Goal: Contribute content: Contribute content

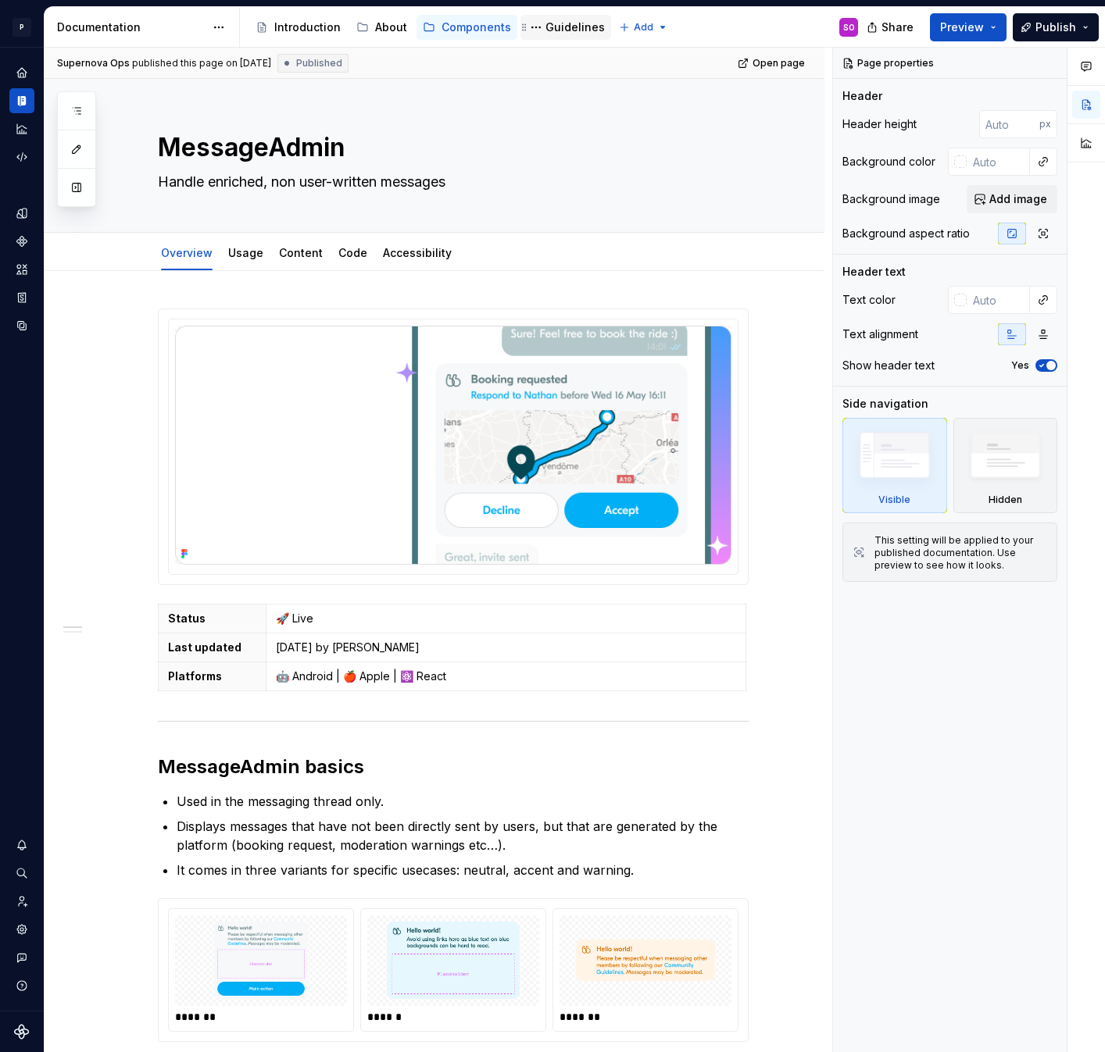
click at [570, 31] on div "Guidelines" at bounding box center [574, 28] width 59 height 16
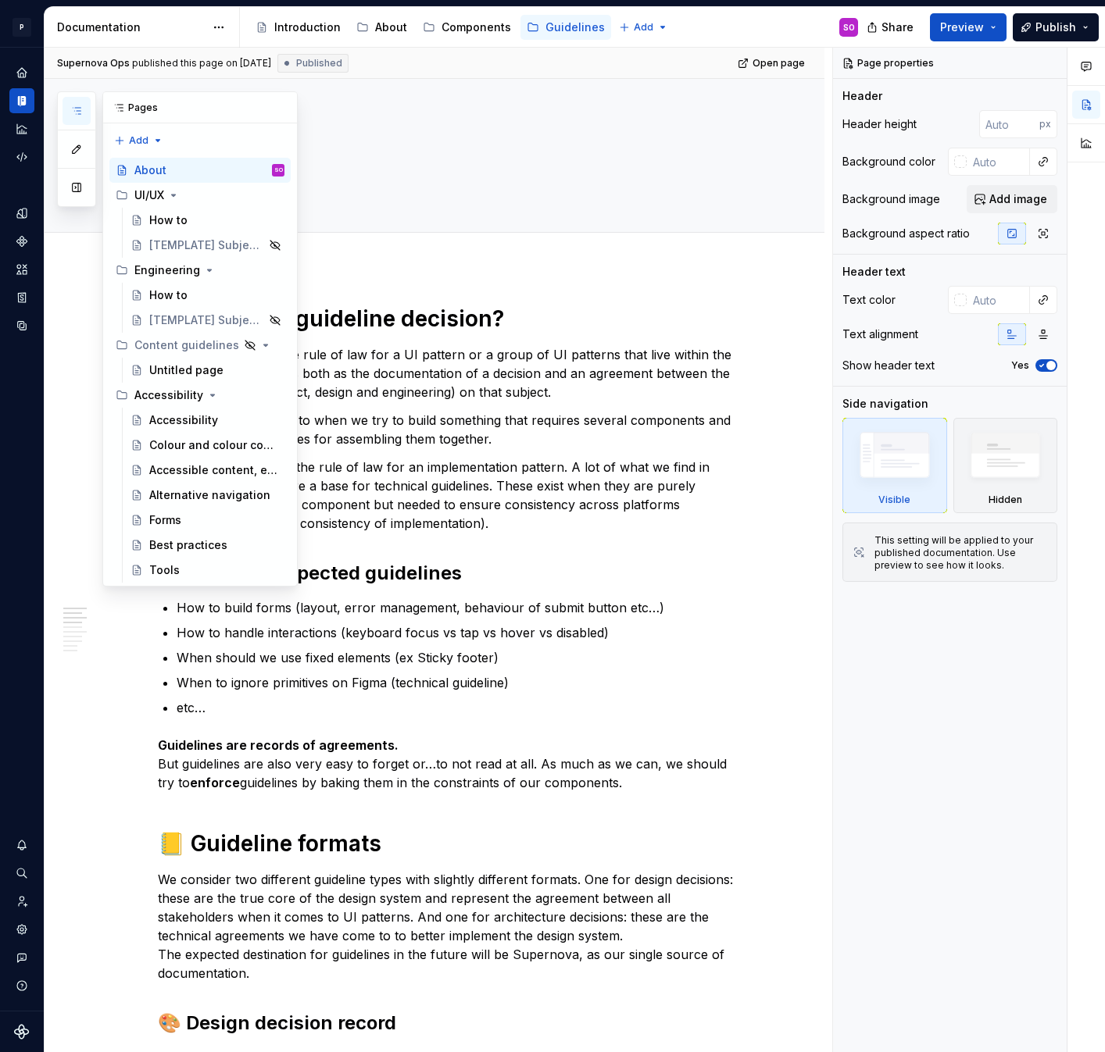
click at [77, 115] on icon "button" at bounding box center [76, 111] width 13 height 13
click at [78, 186] on button "button" at bounding box center [77, 187] width 28 height 28
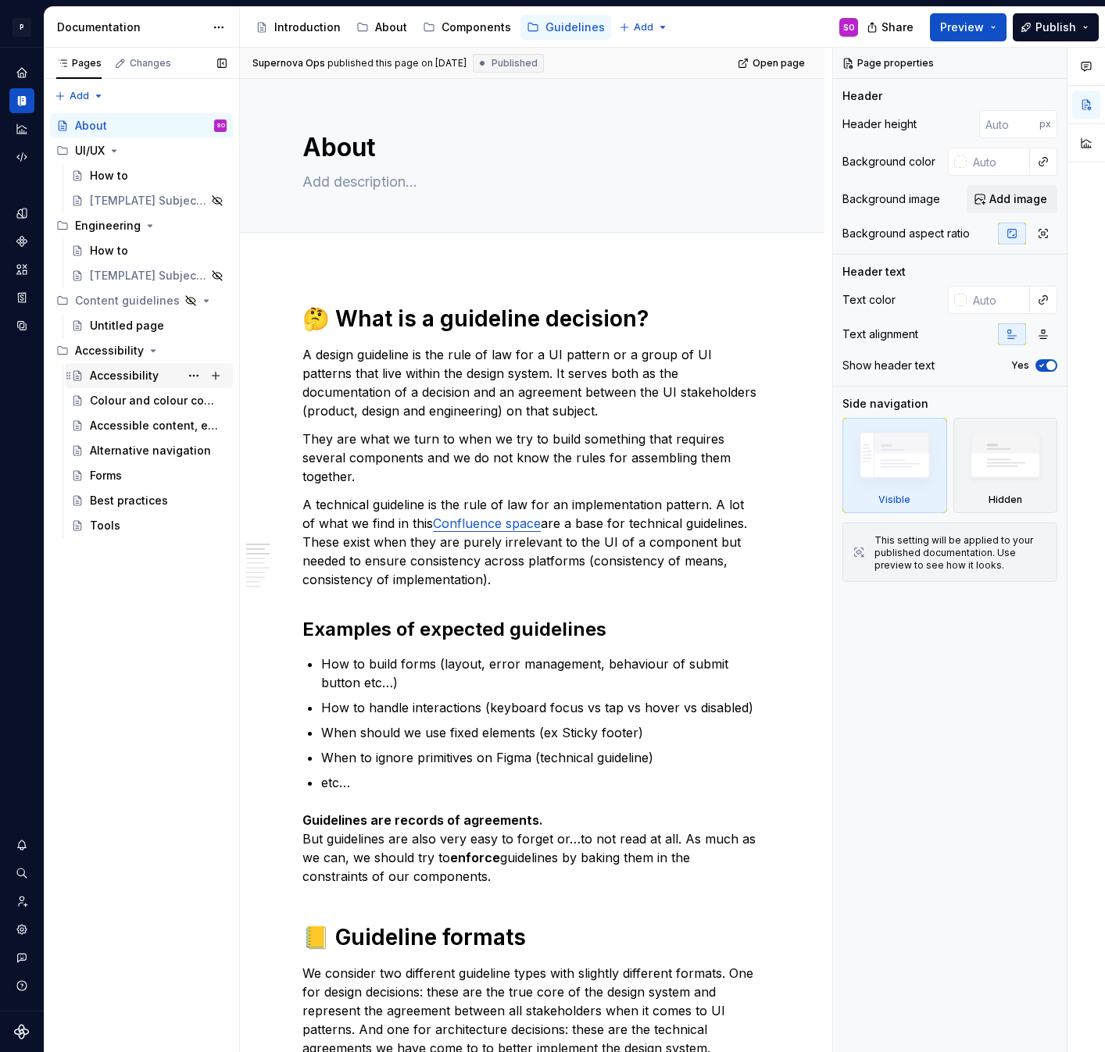
click at [130, 378] on div "Accessibility" at bounding box center [124, 376] width 69 height 16
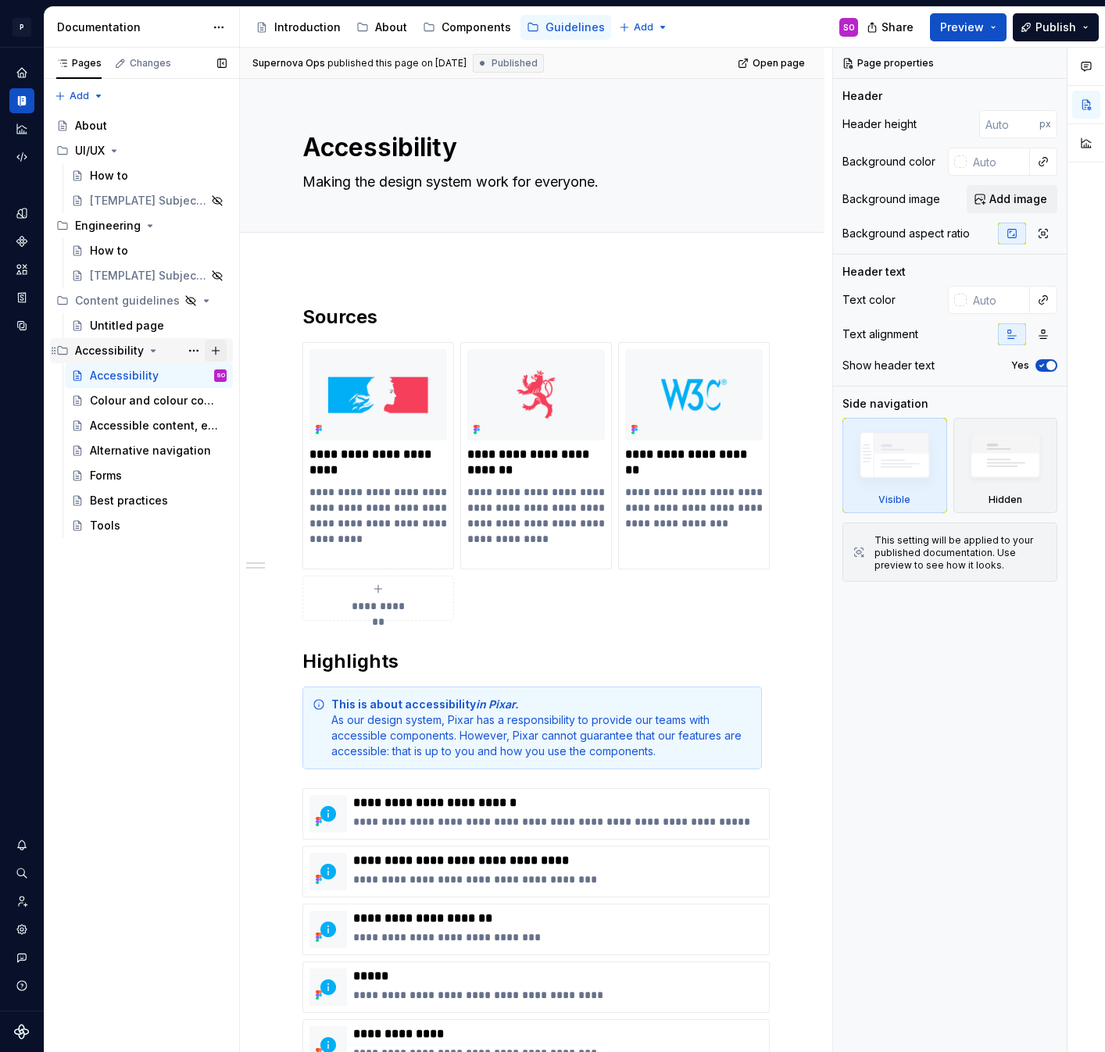
click at [218, 351] on button "Page tree" at bounding box center [216, 351] width 22 height 22
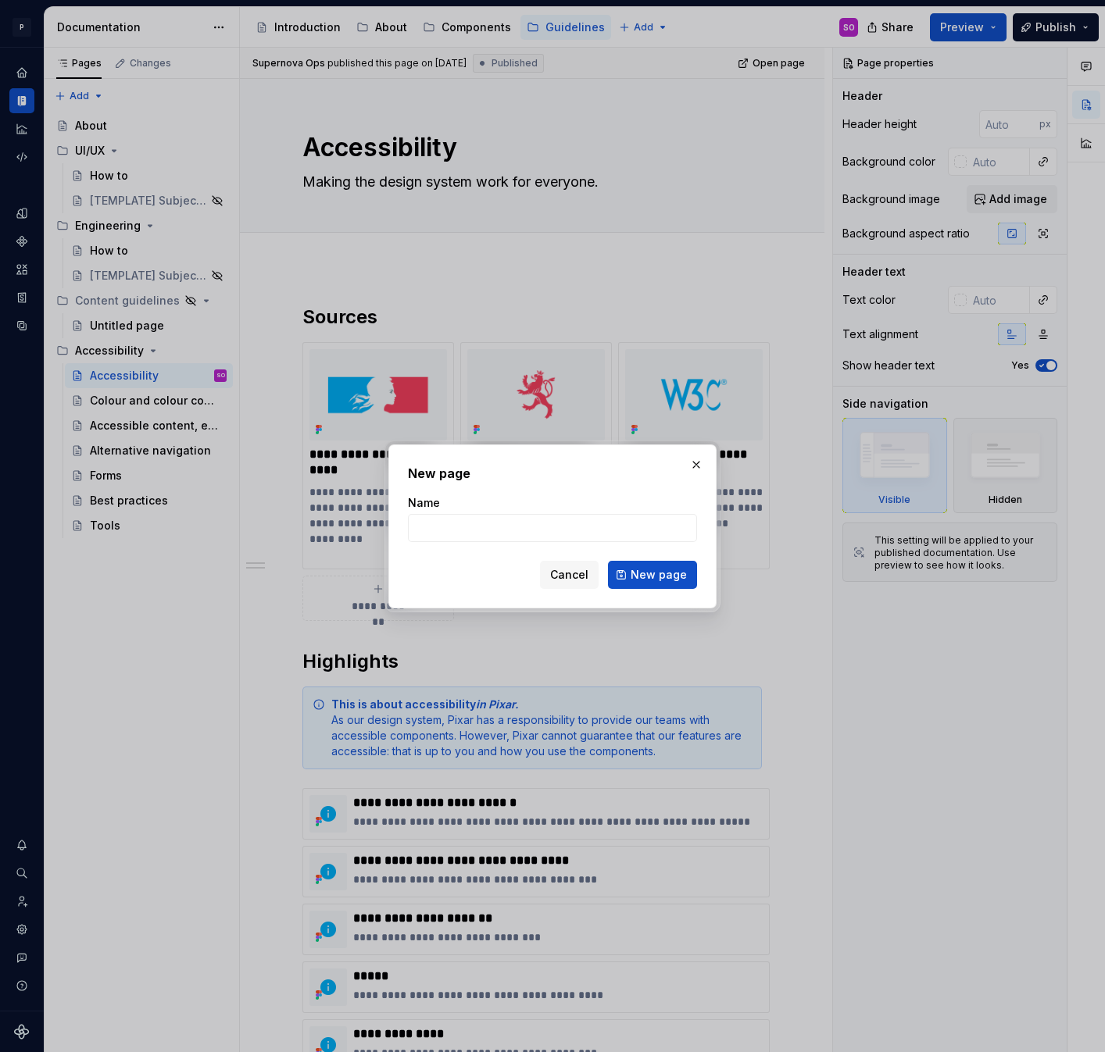
type textarea "*"
type input "Checklist"
click at [675, 570] on span "New page" at bounding box center [658, 575] width 56 height 16
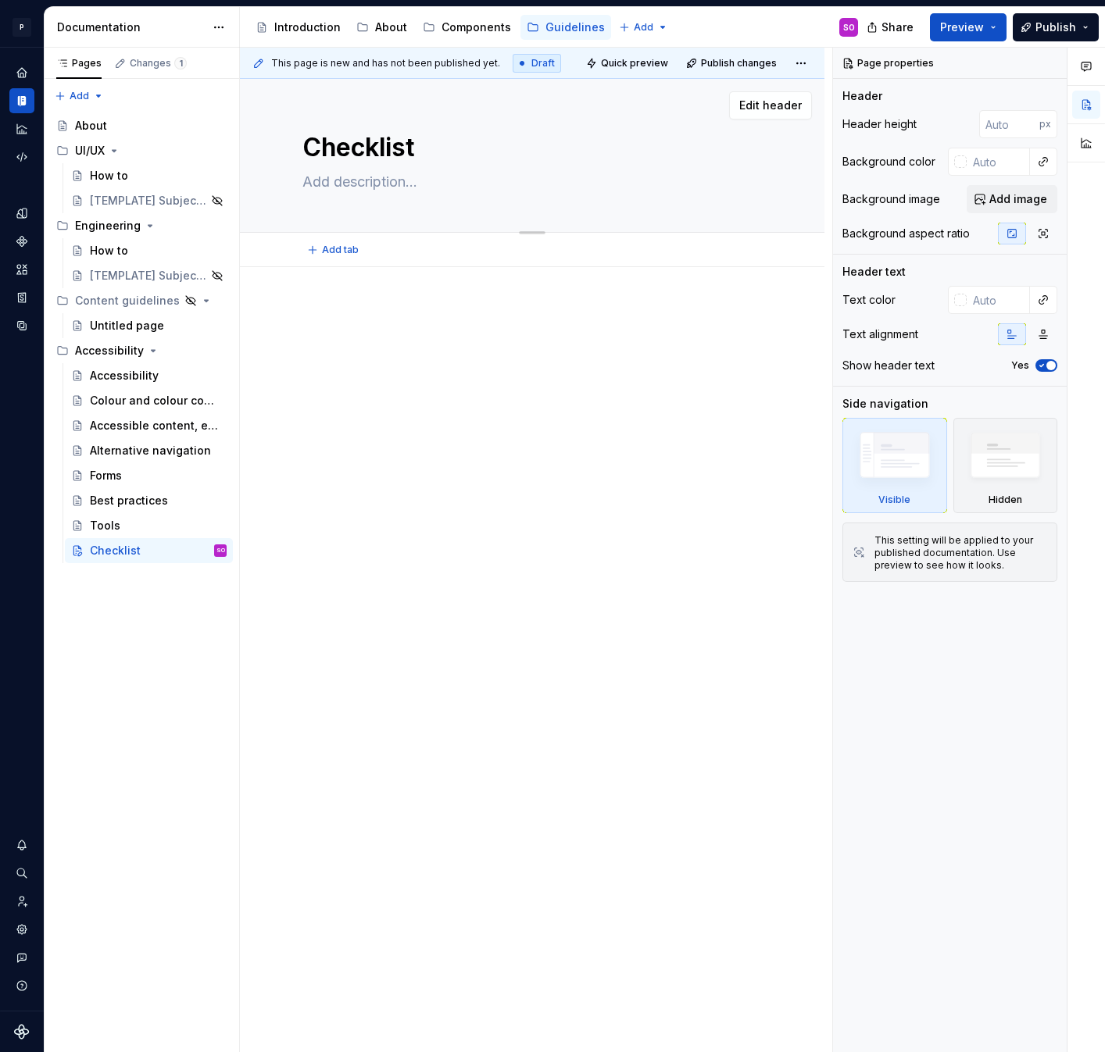
click at [378, 177] on textarea at bounding box center [528, 182] width 459 height 25
click at [435, 155] on textarea "Checklist" at bounding box center [528, 148] width 459 height 38
click at [427, 138] on textarea "Checklist" at bounding box center [528, 148] width 459 height 38
type textarea "*"
type textarea "AChecklist"
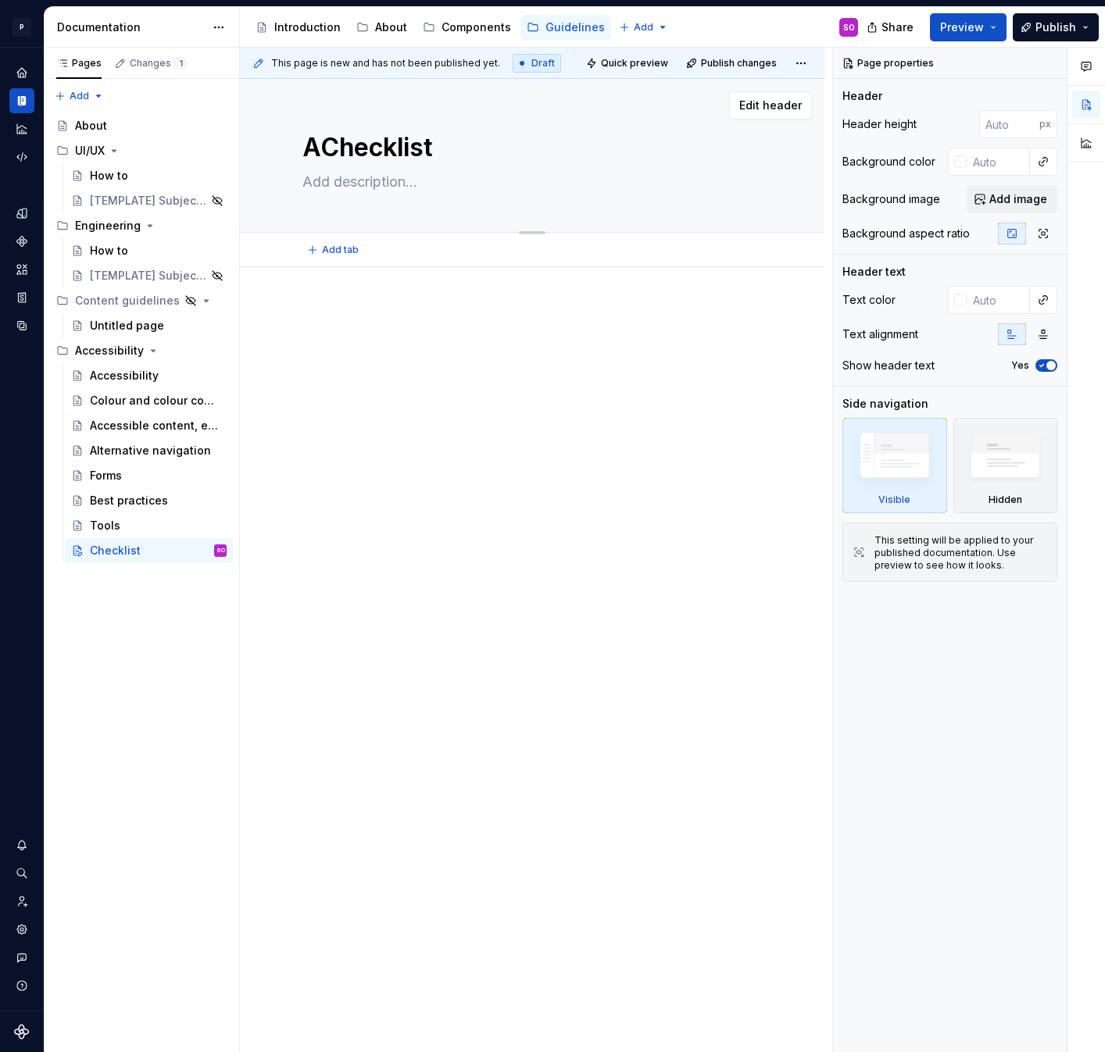
type textarea "*"
type textarea "AcChecklist"
type textarea "*"
type textarea "AccChecklist"
type textarea "*"
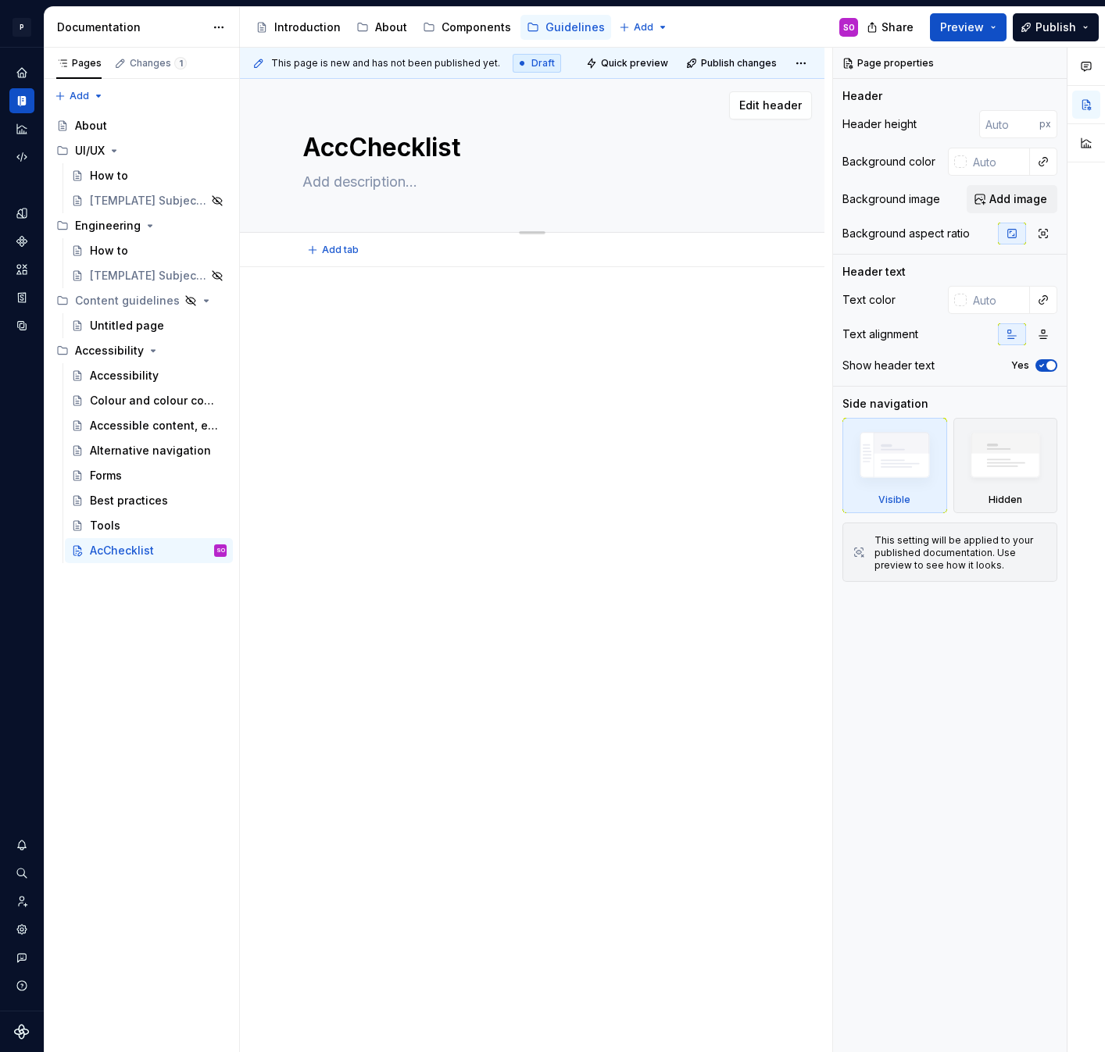
type textarea "AcceChecklist"
type textarea "*"
type textarea "AccesChecklist"
type textarea "*"
type textarea "AccessChecklist"
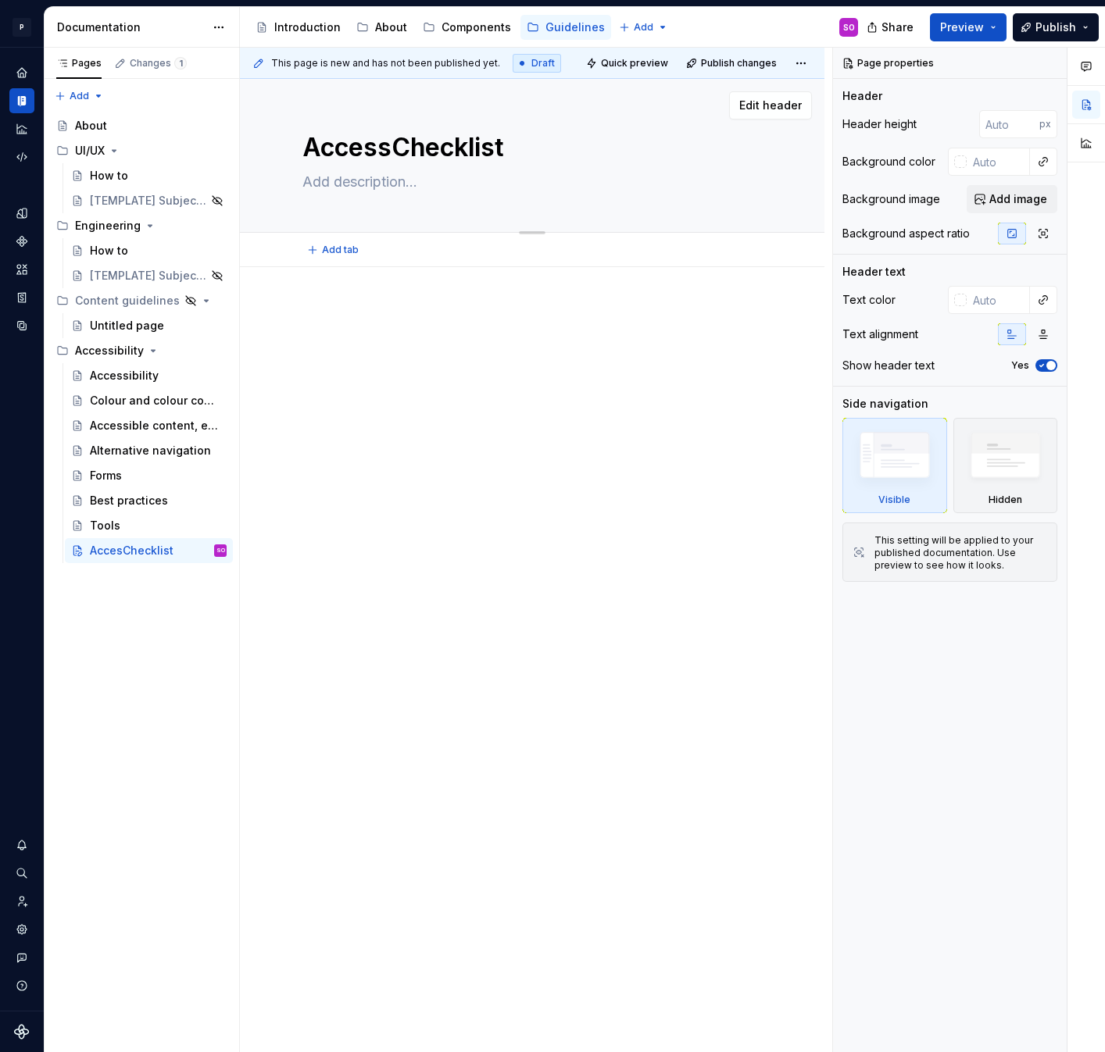
type textarea "*"
type textarea "AccessiChecklist"
type textarea "*"
type textarea "AccessibChecklist"
type textarea "*"
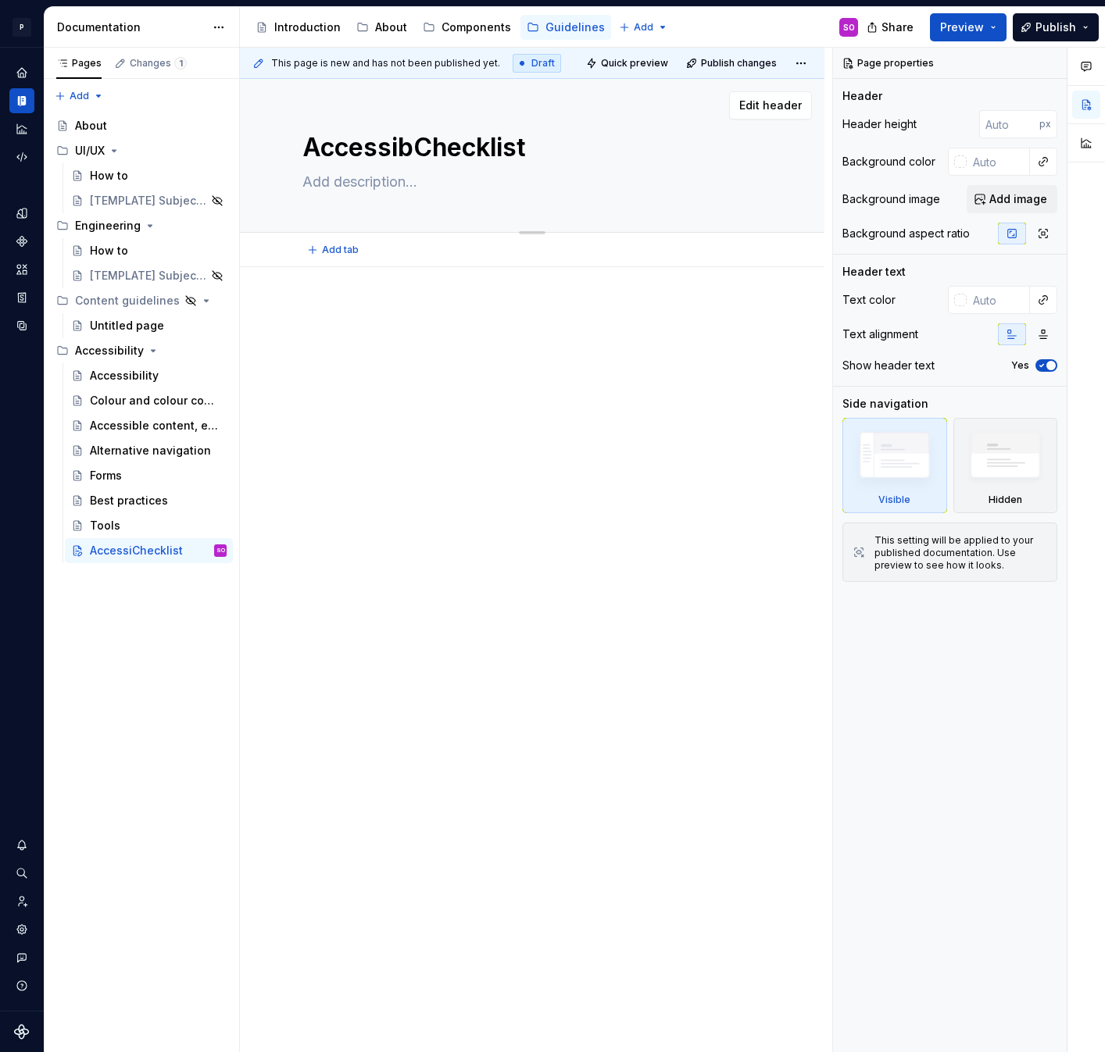
type textarea "AccessiblChecklist"
type textarea "*"
type textarea "AccessibleChecklist"
type textarea "*"
type textarea "Accessible Checklist"
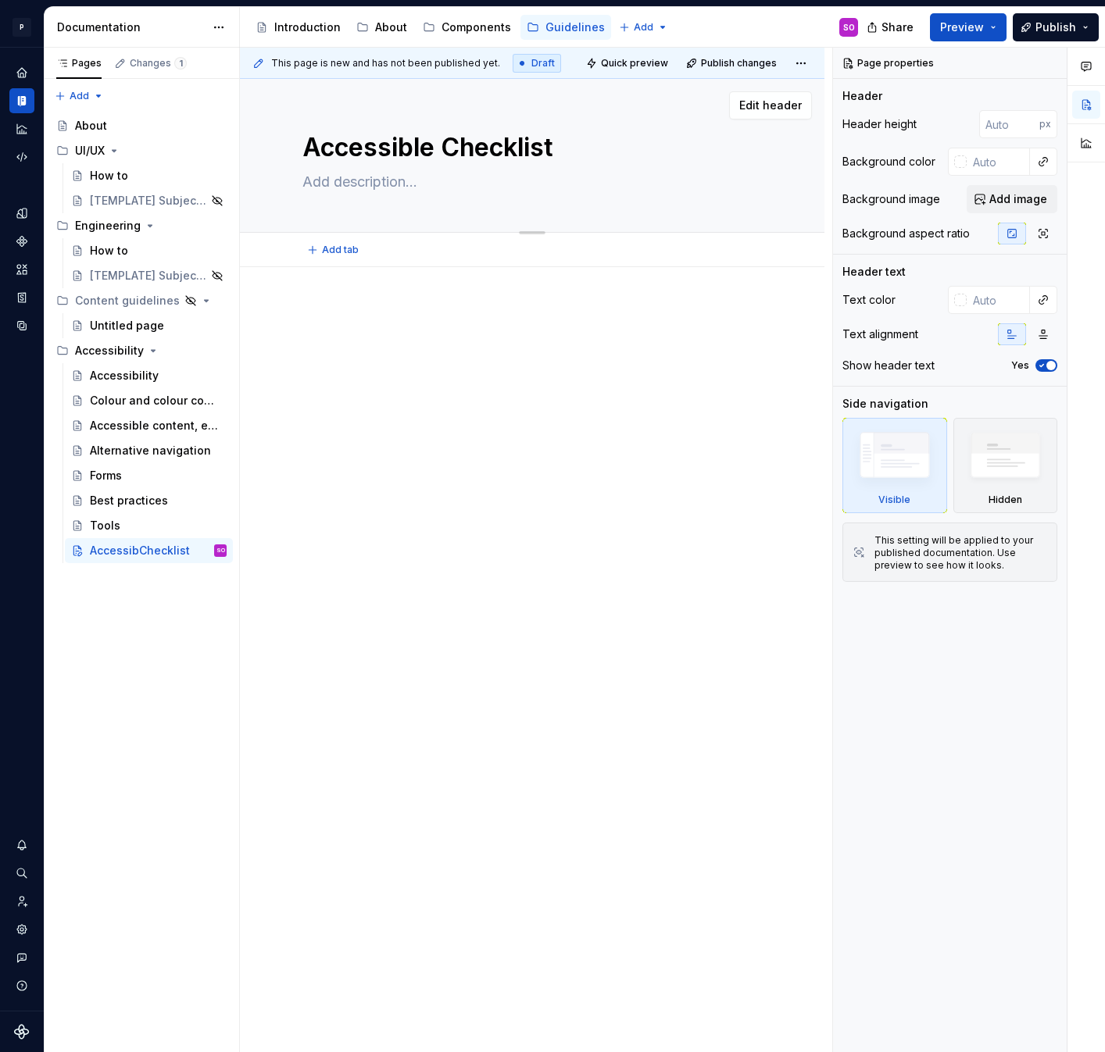
type textarea "*"
type textarea "Accessible dChecklist"
type textarea "*"
type textarea "Accessible deChecklist"
type textarea "*"
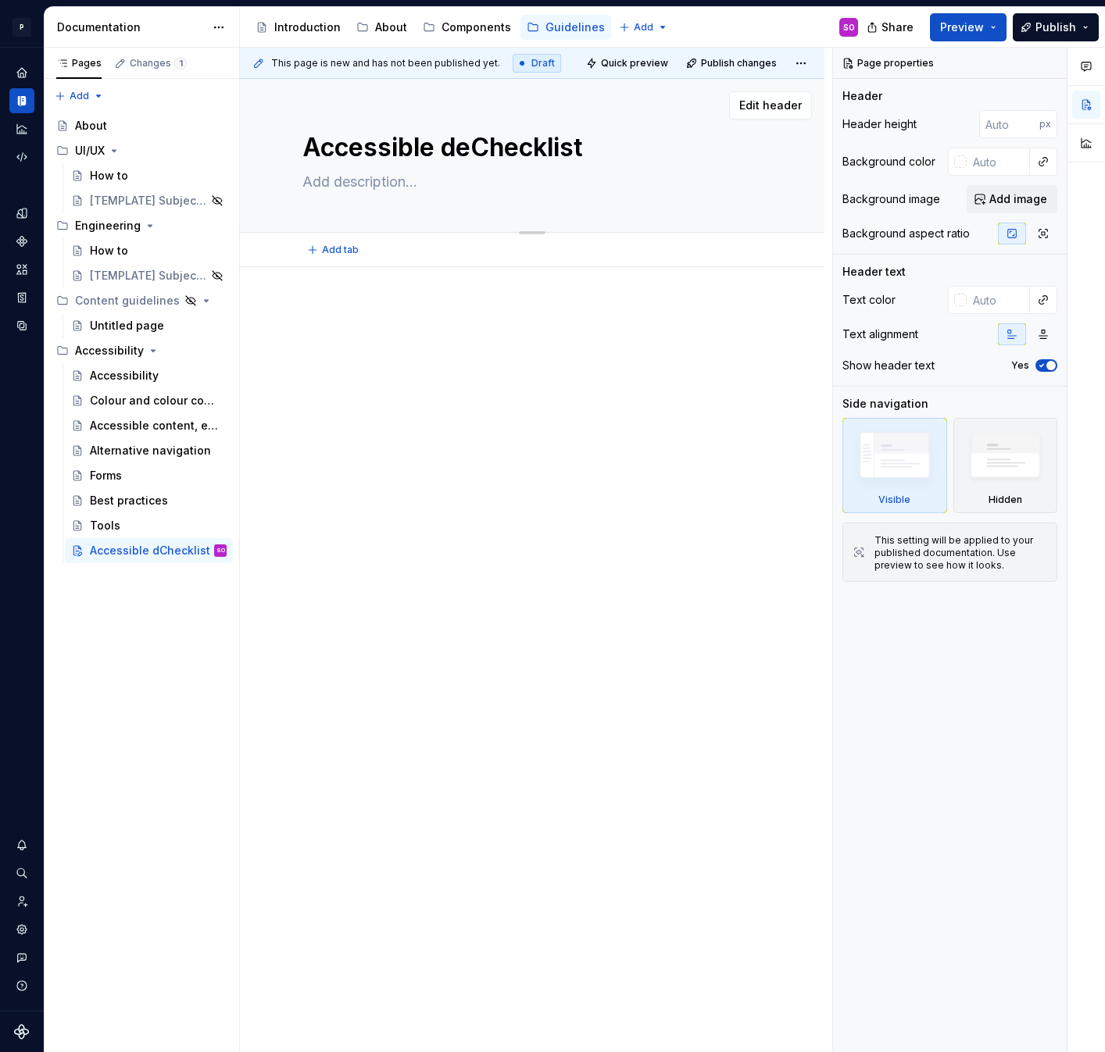
type textarea "Accessible desChecklist"
type textarea "*"
type textarea "Accessible desiChecklist"
type textarea "*"
type textarea "Accessible desigChecklist"
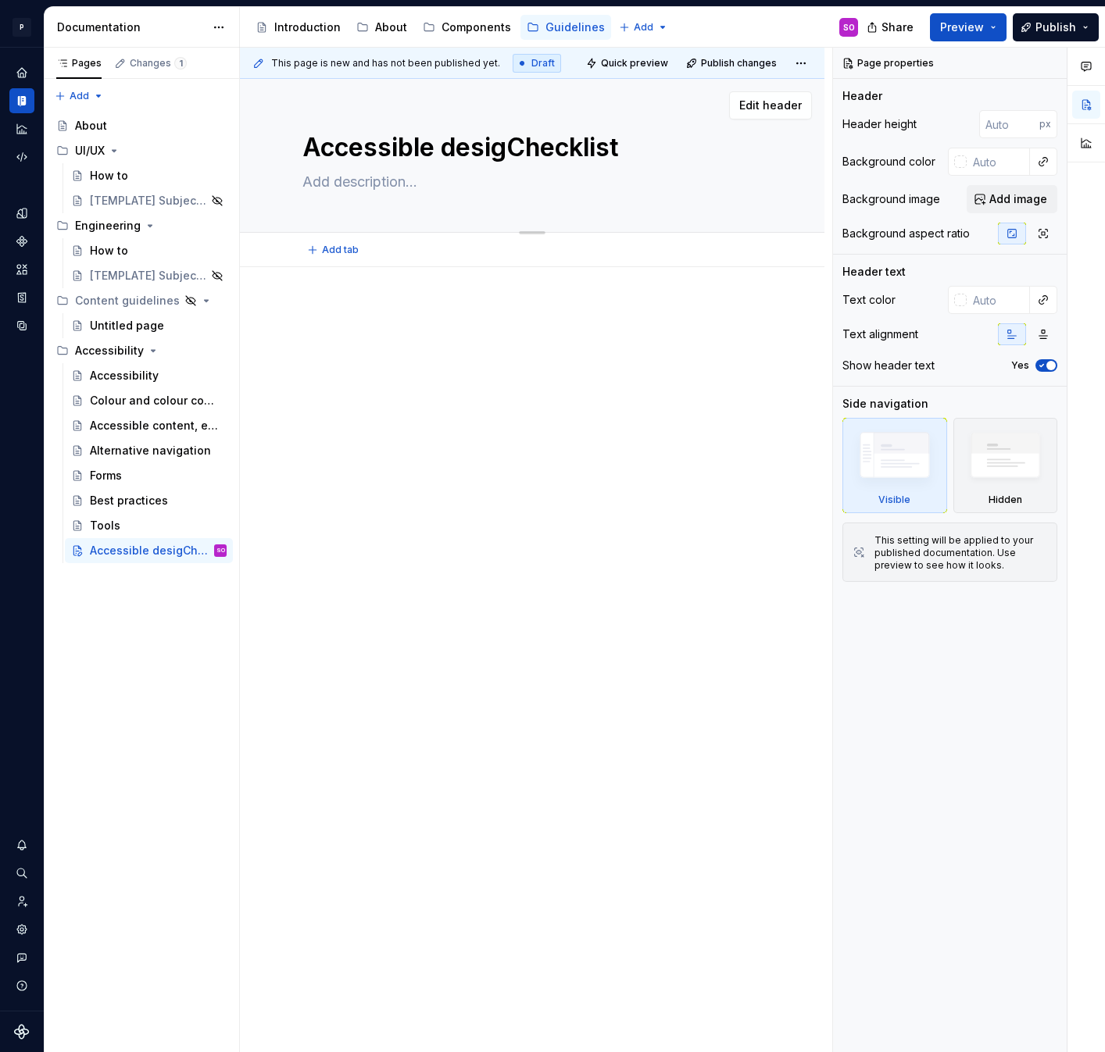
type textarea "*"
type textarea "Accessible designChecklist"
type textarea "*"
type textarea "Accessible design Checklist"
type textarea "*"
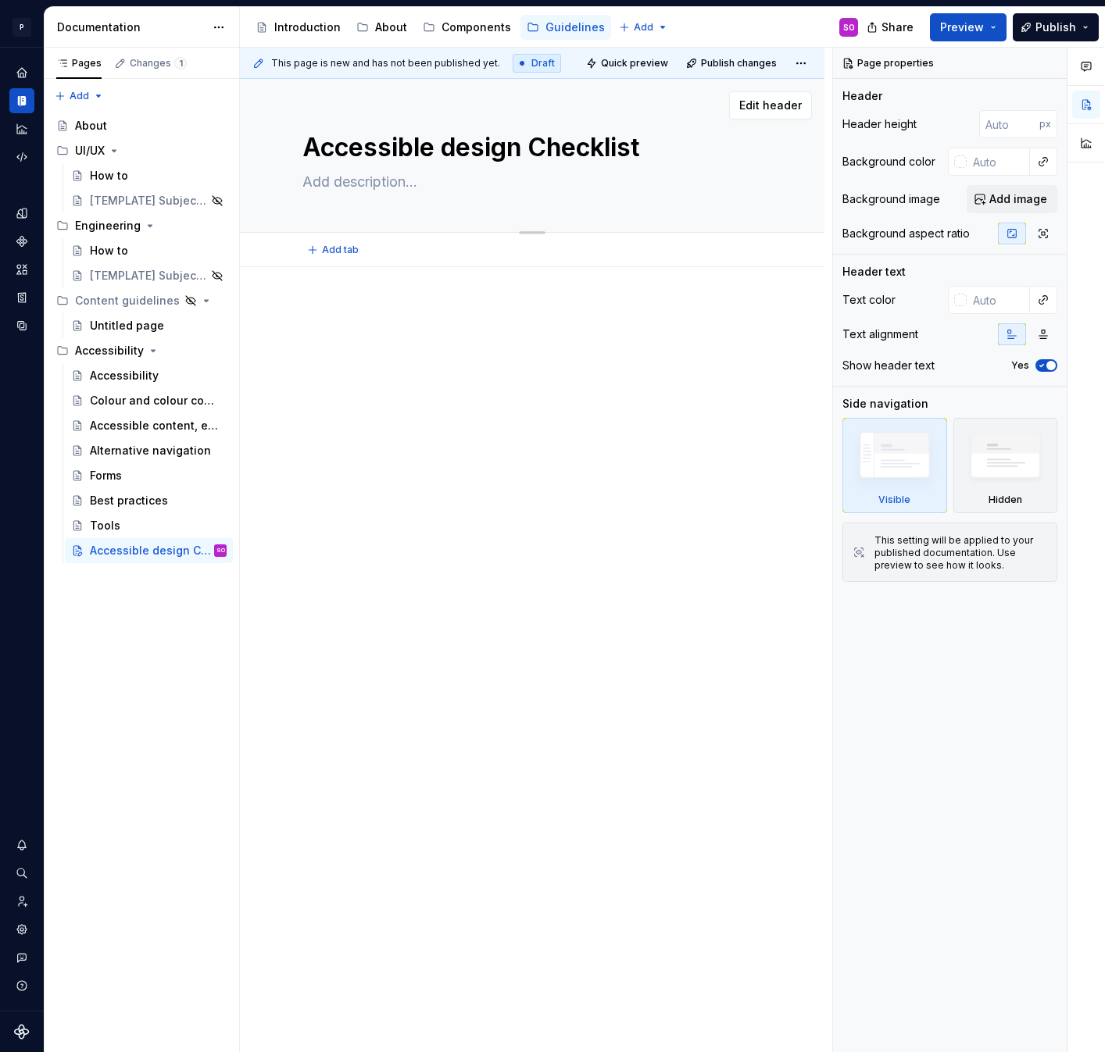
type textarea "Accessible design checklist"
type textarea "*"
type textarea "Accessible design checklist"
click at [345, 179] on textarea at bounding box center [528, 182] width 459 height 25
type textarea "*"
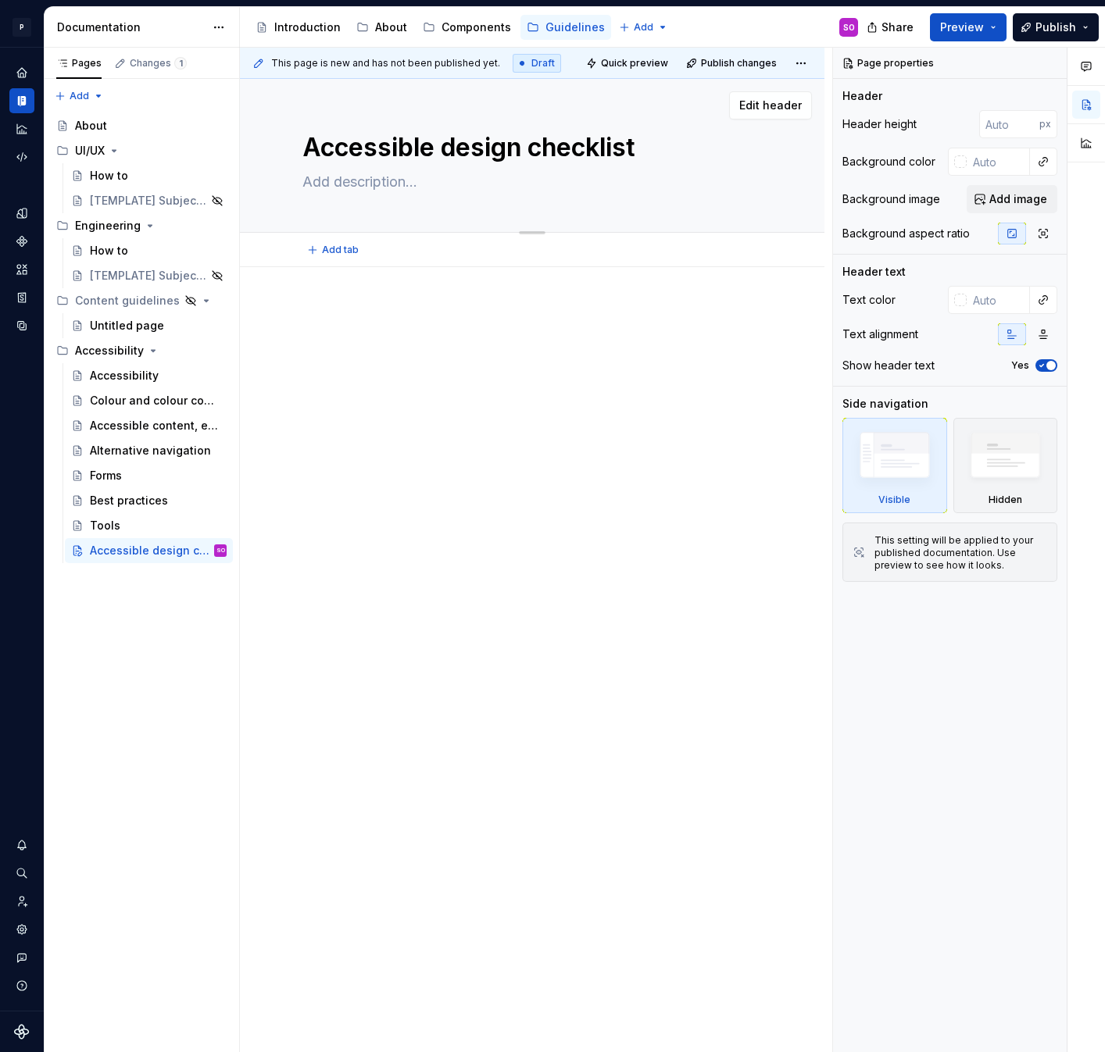
type textarea "A"
type textarea "*"
type textarea "Ac"
type textarea "*"
type textarea "Acc"
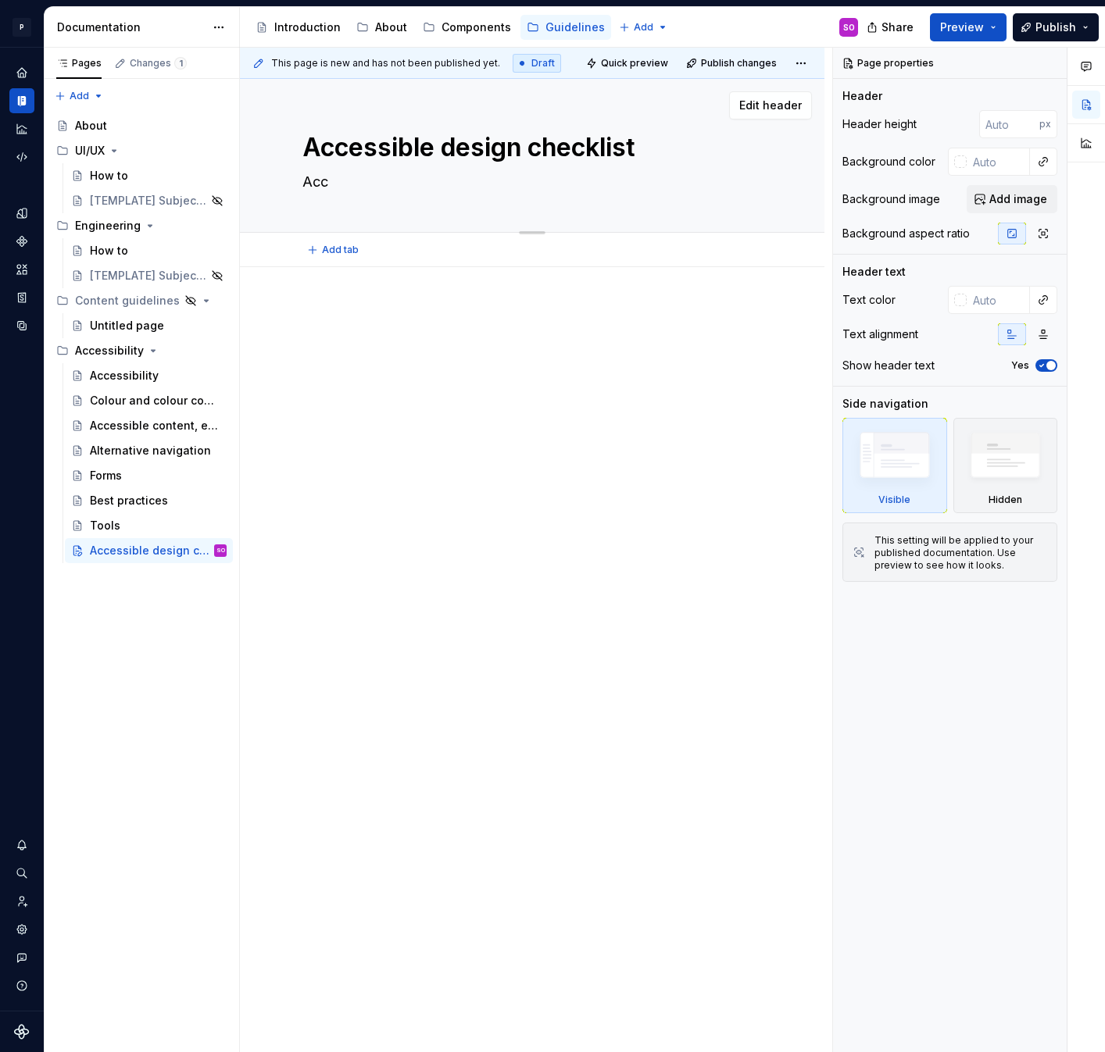
type textarea "*"
type textarea "Acce"
type textarea "*"
type textarea "Acces"
type textarea "*"
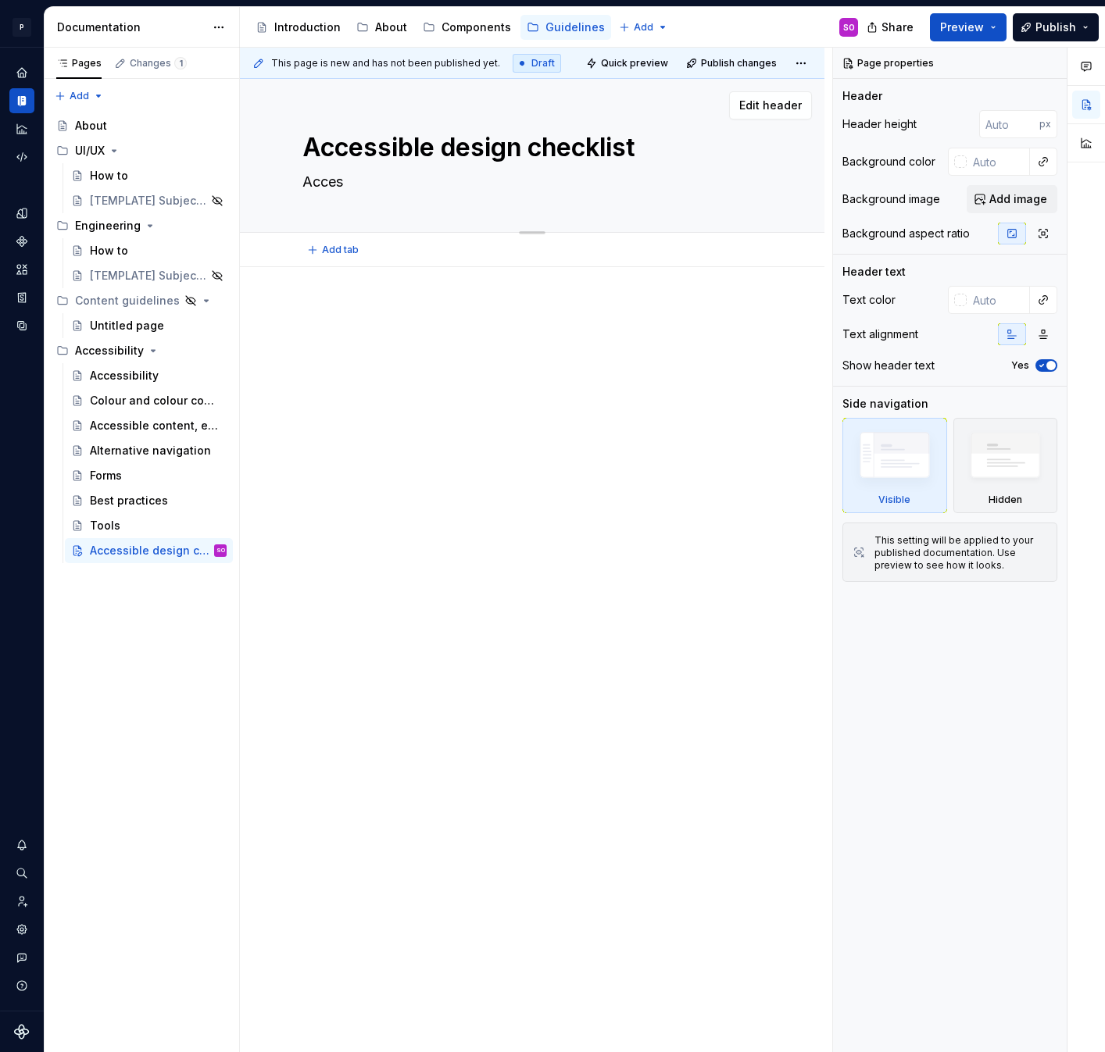
type textarea "Access"
type textarea "*"
type textarea "Accessi"
type textarea "*"
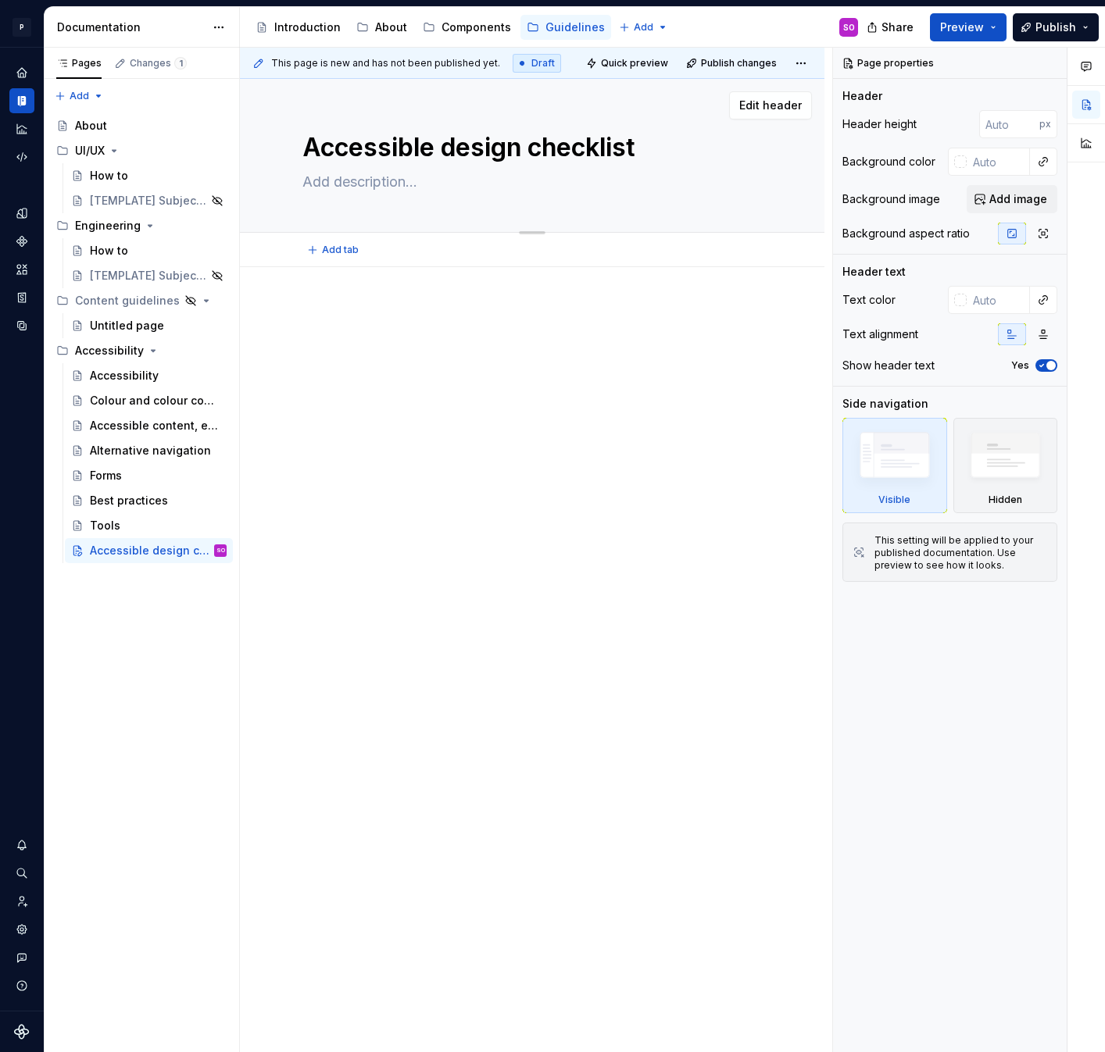
type textarea "W"
type textarea "*"
type textarea "Wh"
type textarea "*"
type textarea "Wha"
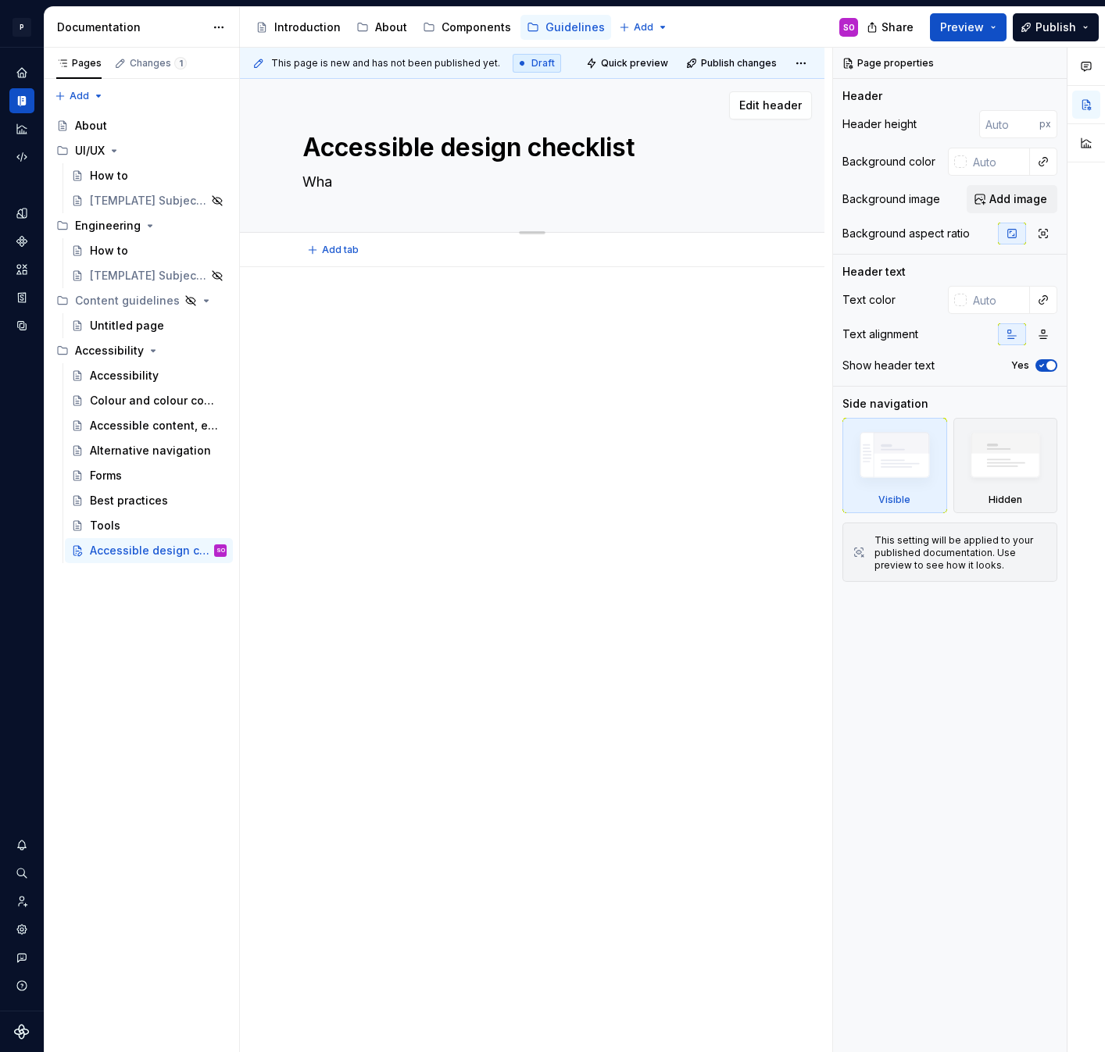
type textarea "*"
type textarea "What"
type textarea "*"
type textarea "What"
type textarea "*"
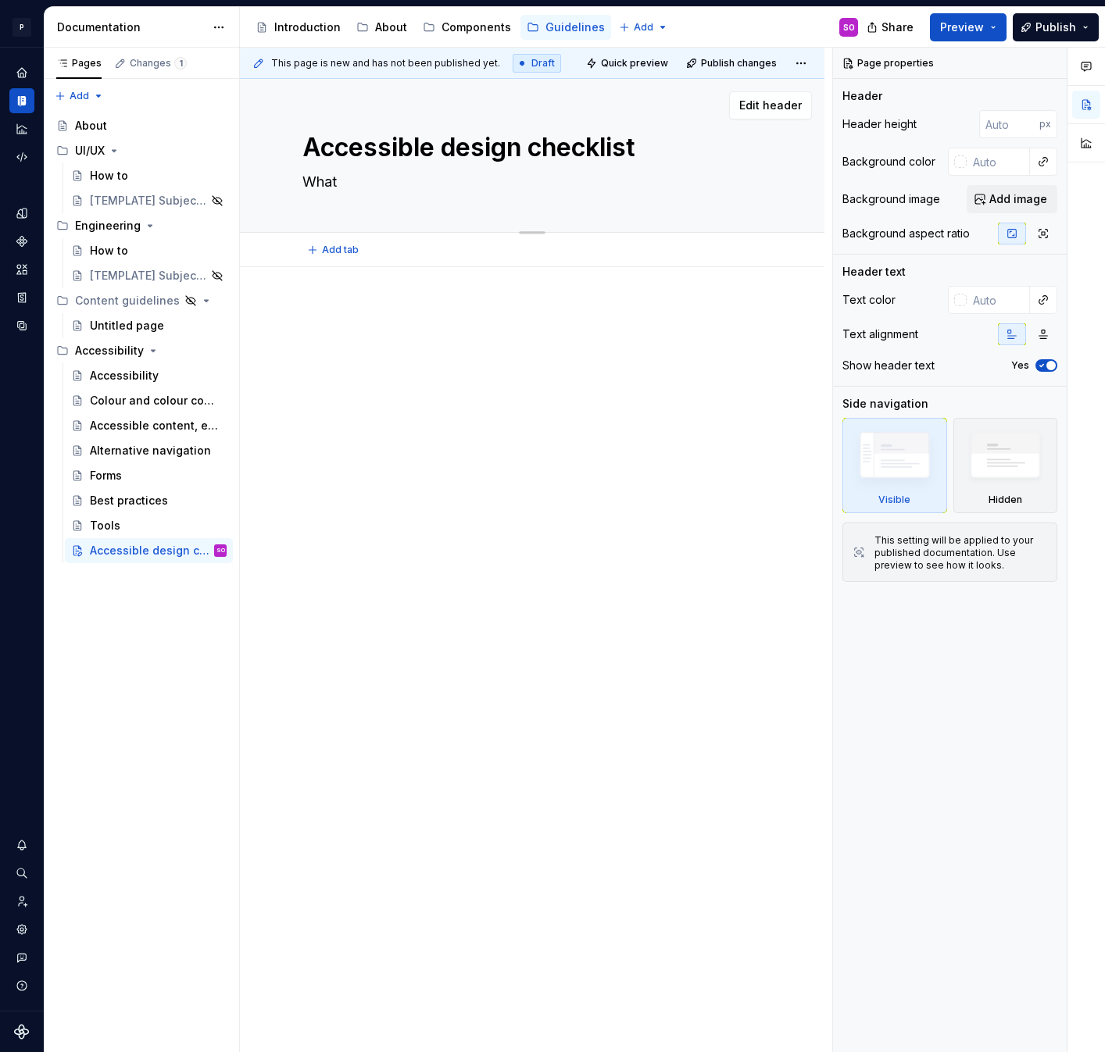
type textarea "What c"
type textarea "*"
type textarea "What"
type textarea "*"
type textarea "What s"
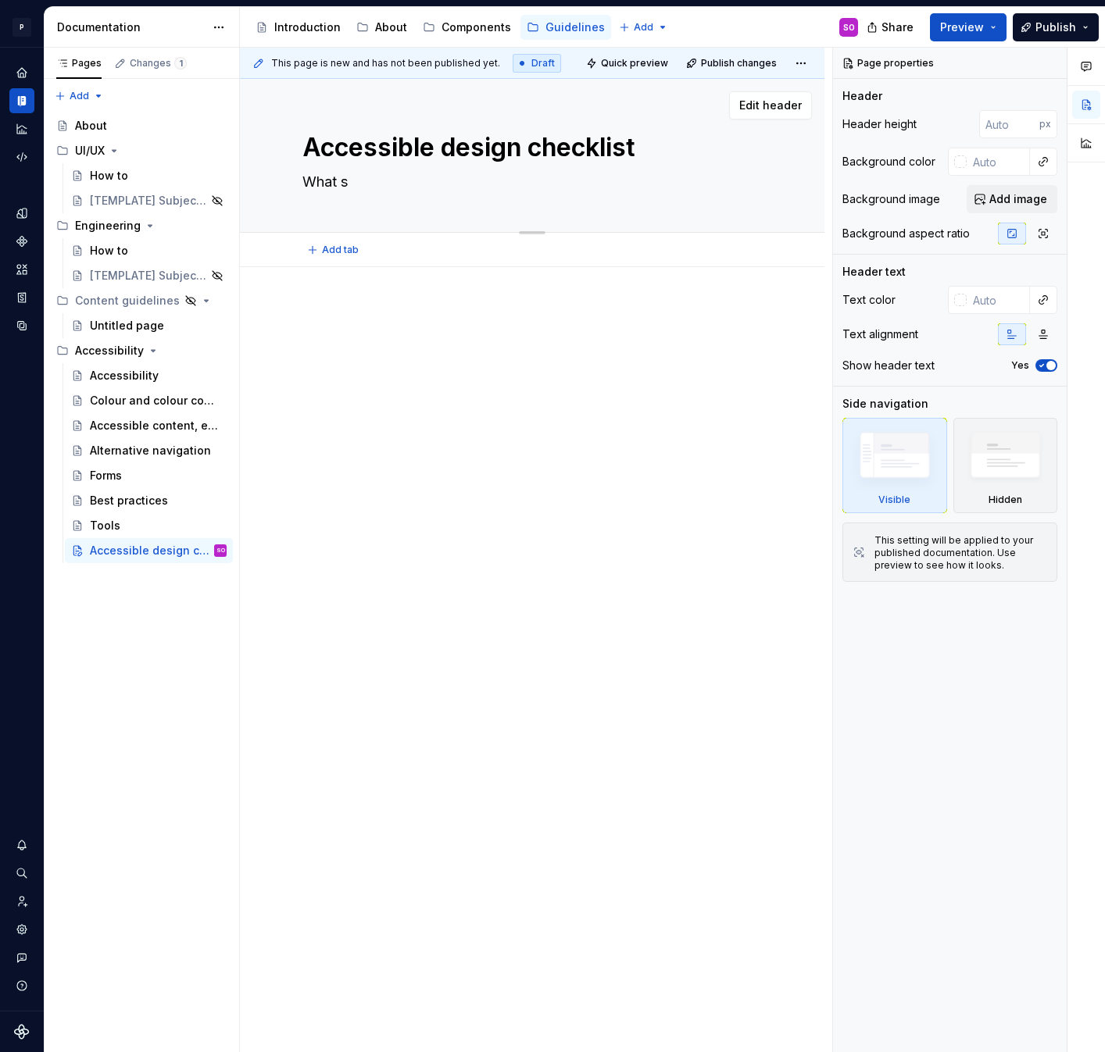
type textarea "*"
type textarea "What sh"
type textarea "*"
type textarea "What sho"
type textarea "*"
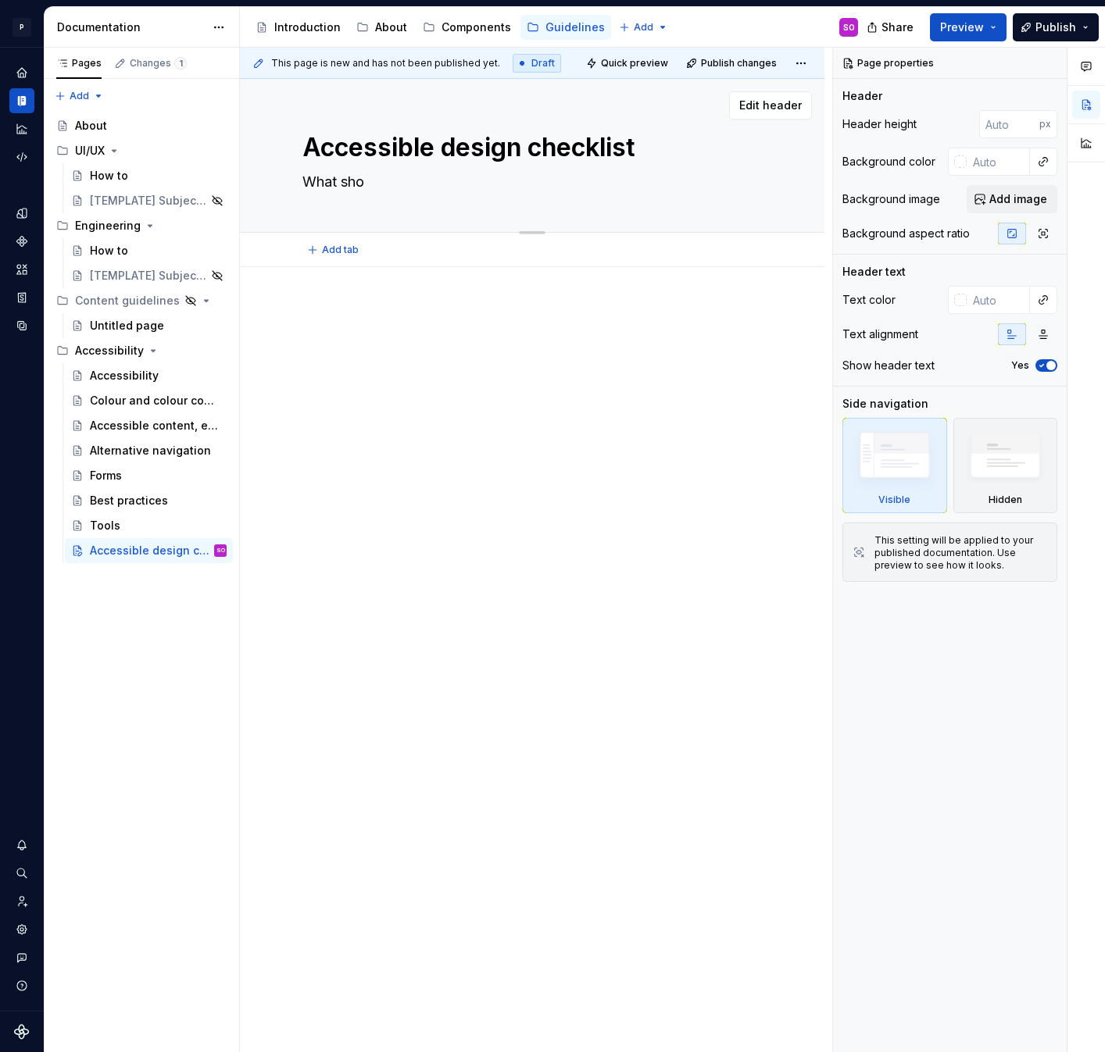
type textarea "What shou"
type textarea "*"
type textarea "What should"
type textarea "*"
type textarea "What should"
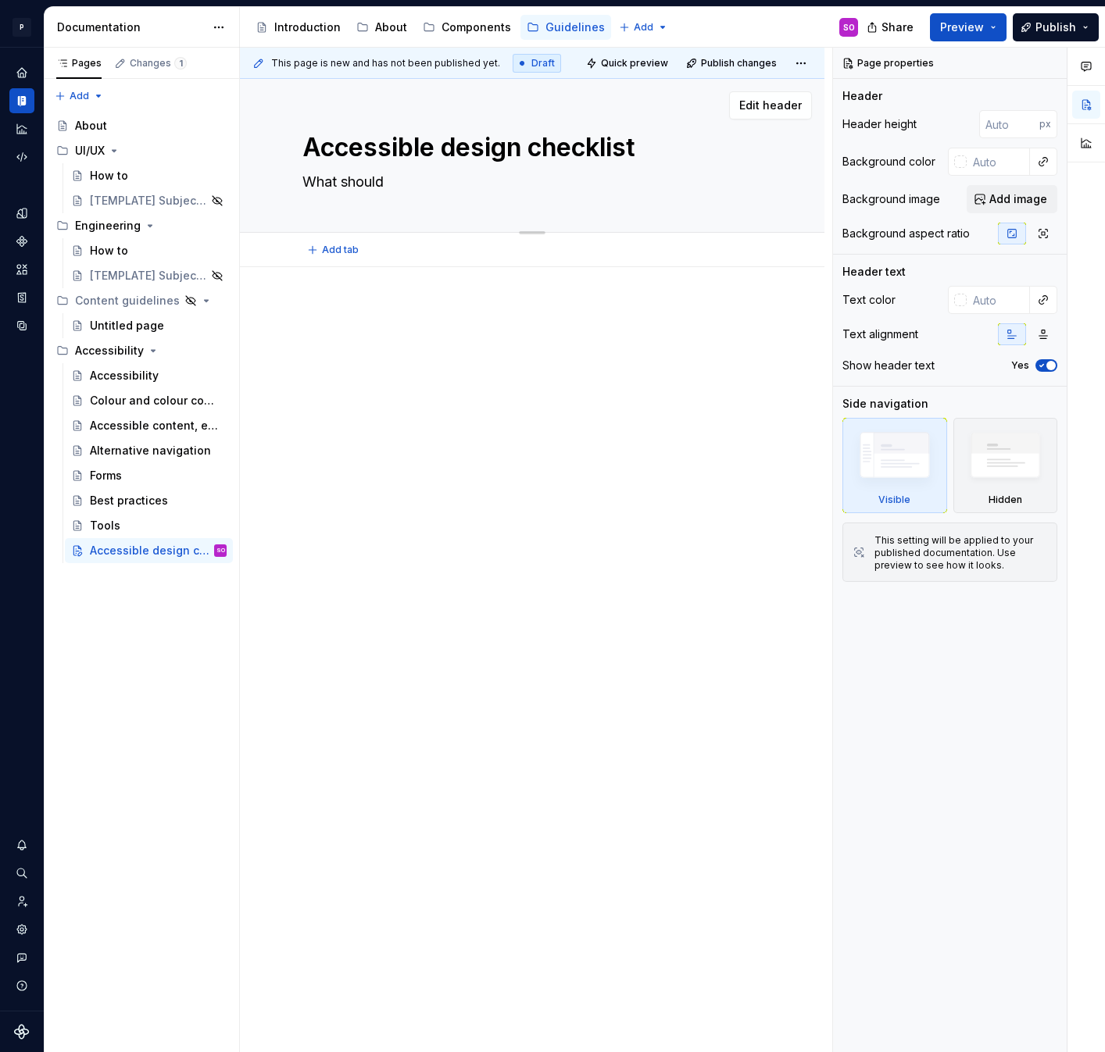
type textarea "*"
type textarea "What should b"
type textarea "*"
type textarea "What should be"
type textarea "*"
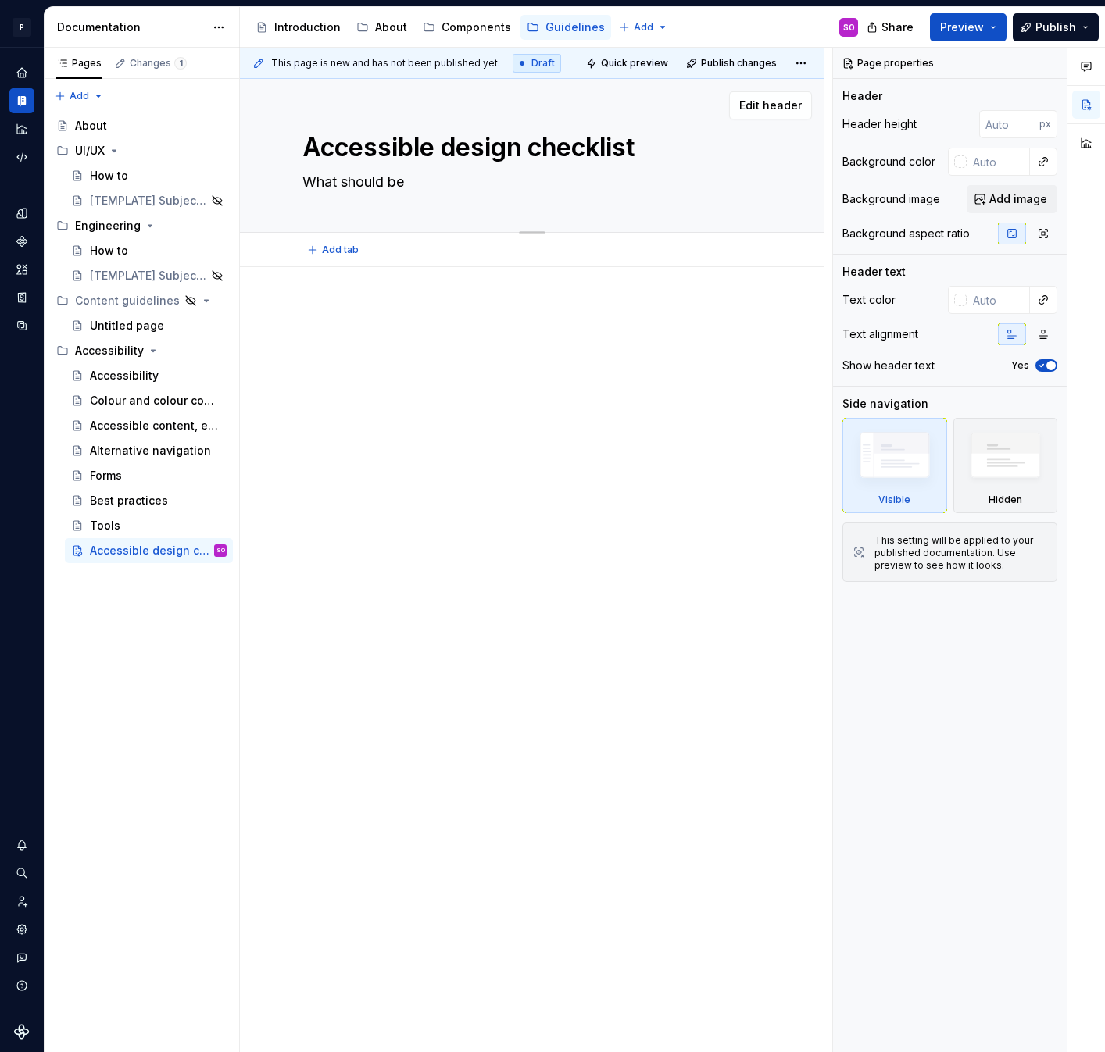
type textarea "What should be"
type textarea "*"
type textarea "What should be d"
type textarea "*"
type textarea "What should be do"
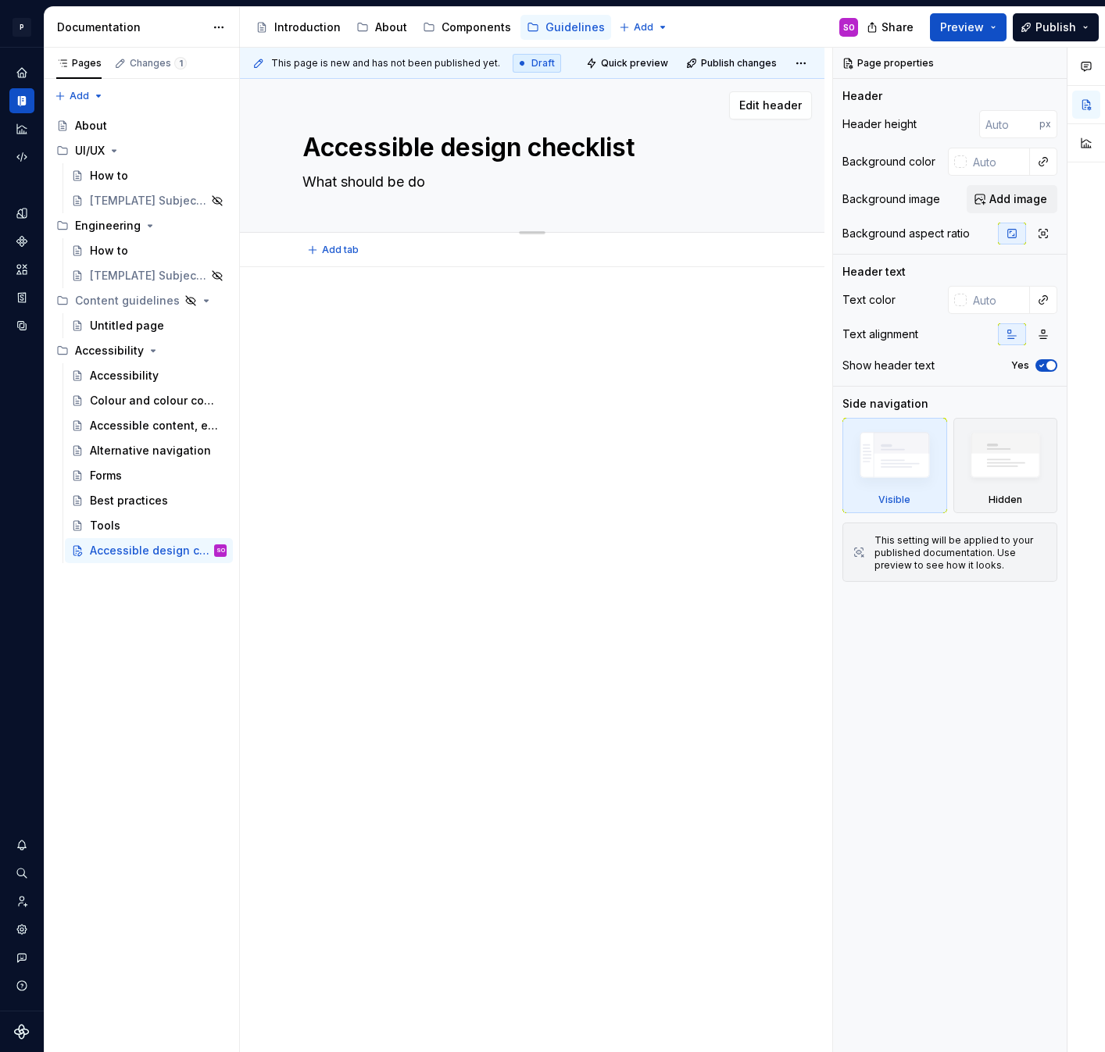
type textarea "*"
type textarea "What should be don"
type textarea "*"
type textarea "What should be done"
type textarea "*"
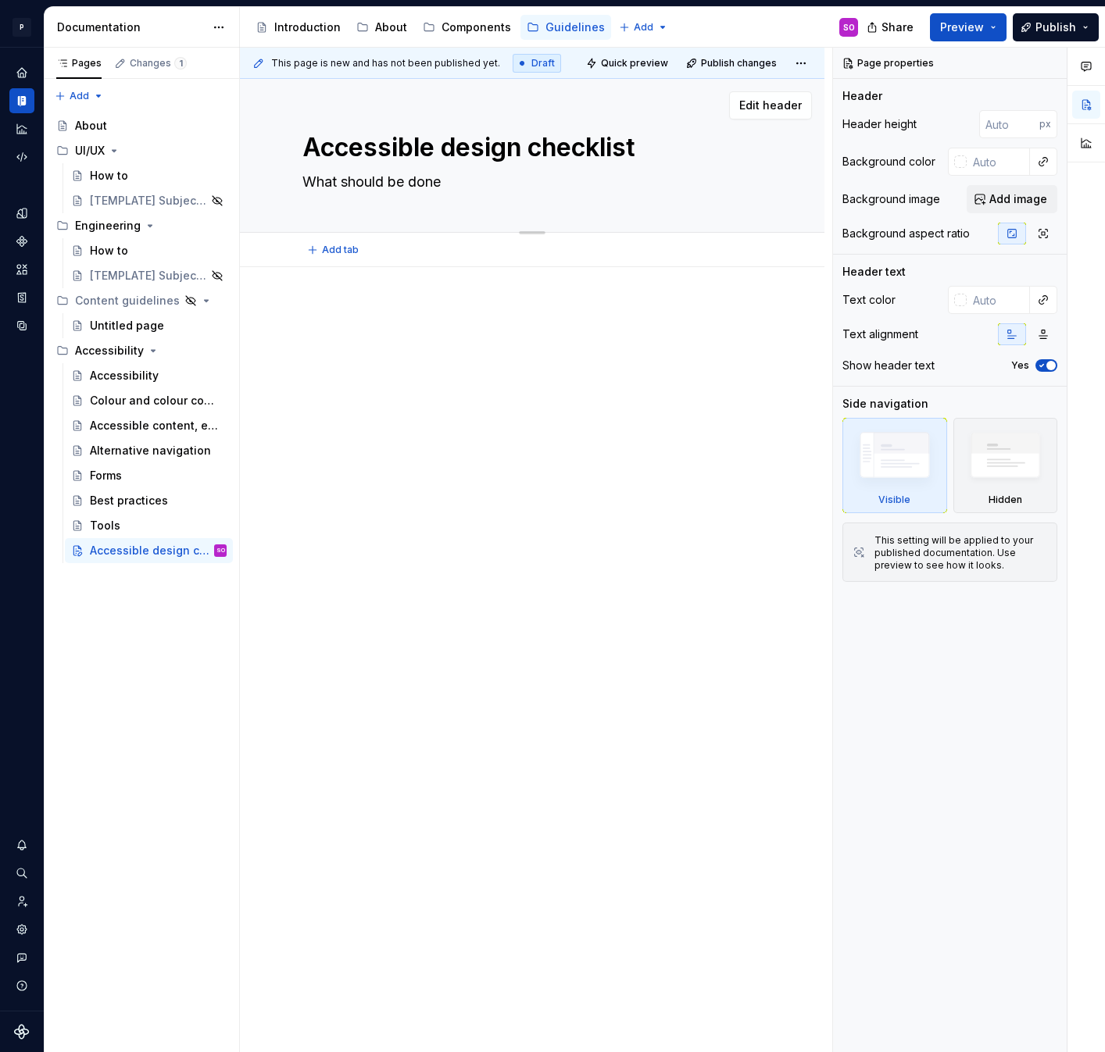
type textarea "What should be done"
type textarea "*"
type textarea "What should be done e"
type textarea "*"
type textarea "What should be done ea"
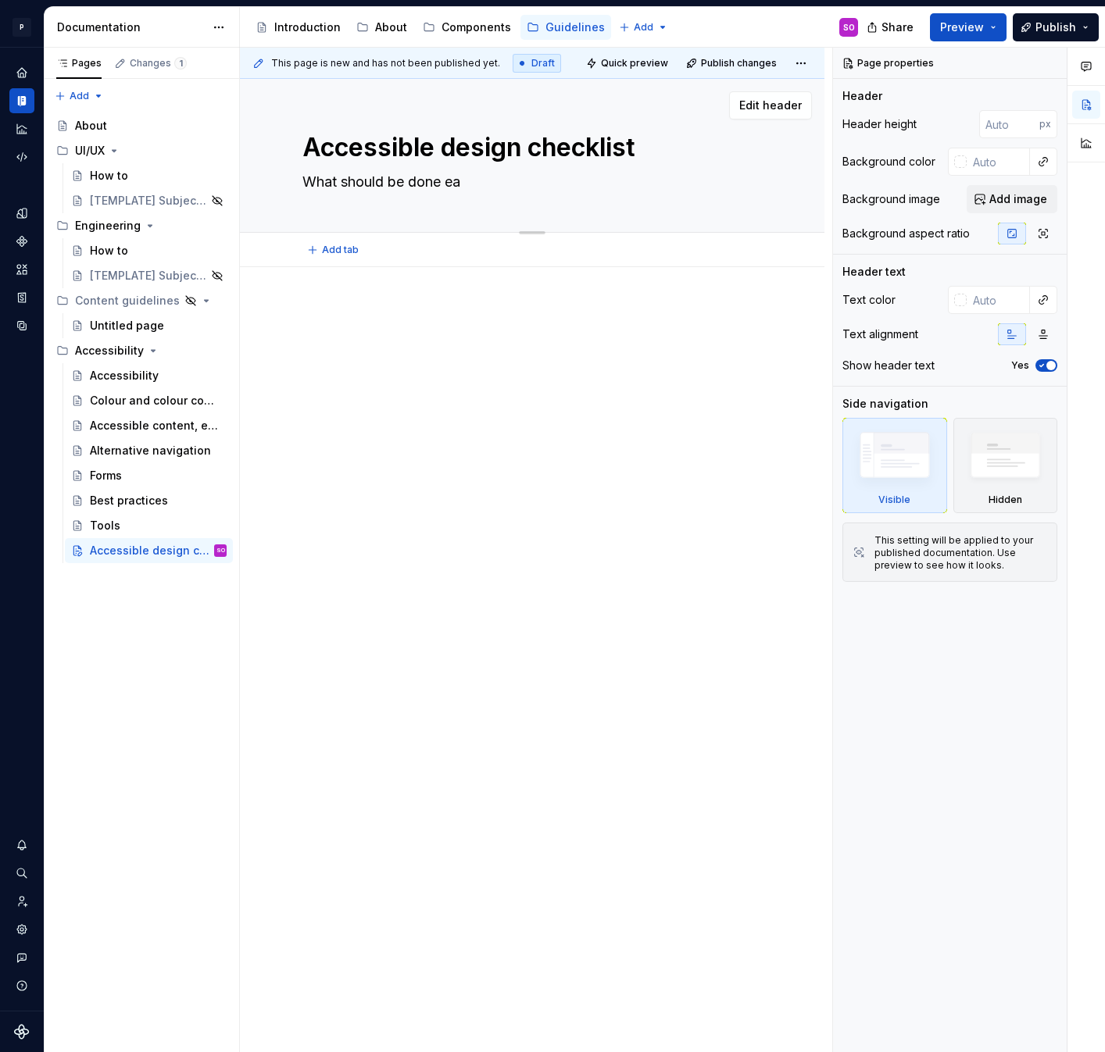
type textarea "*"
type textarea "What should be done ear"
type textarea "*"
type textarea "What should be done [PERSON_NAME]"
type textarea "*"
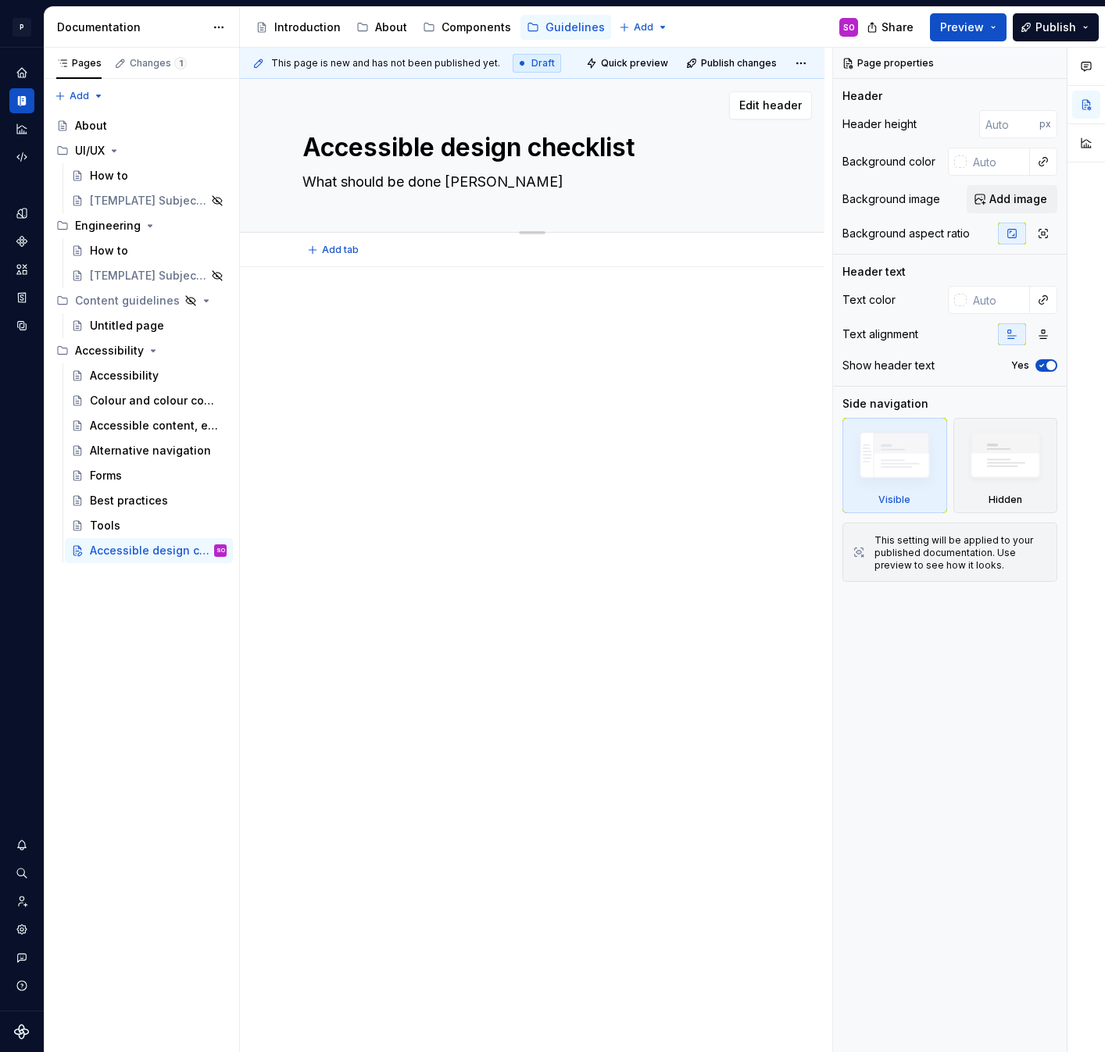
type textarea "What should be done"
type textarea "*"
type textarea "What should be done b"
type textarea "*"
type textarea "What should be done be"
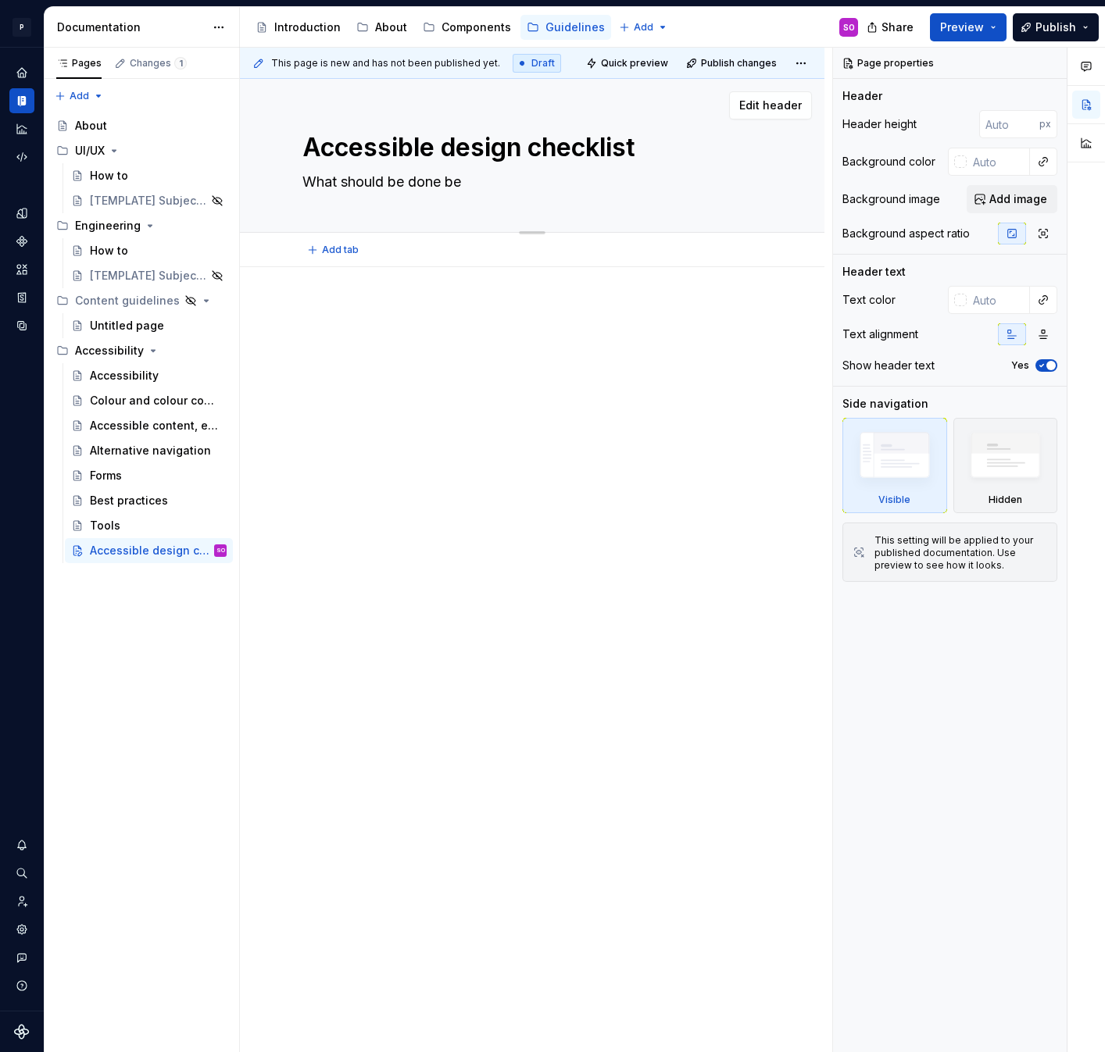
type textarea "*"
type textarea "What should be done b"
type textarea "*"
type textarea "What should be done"
type textarea "*"
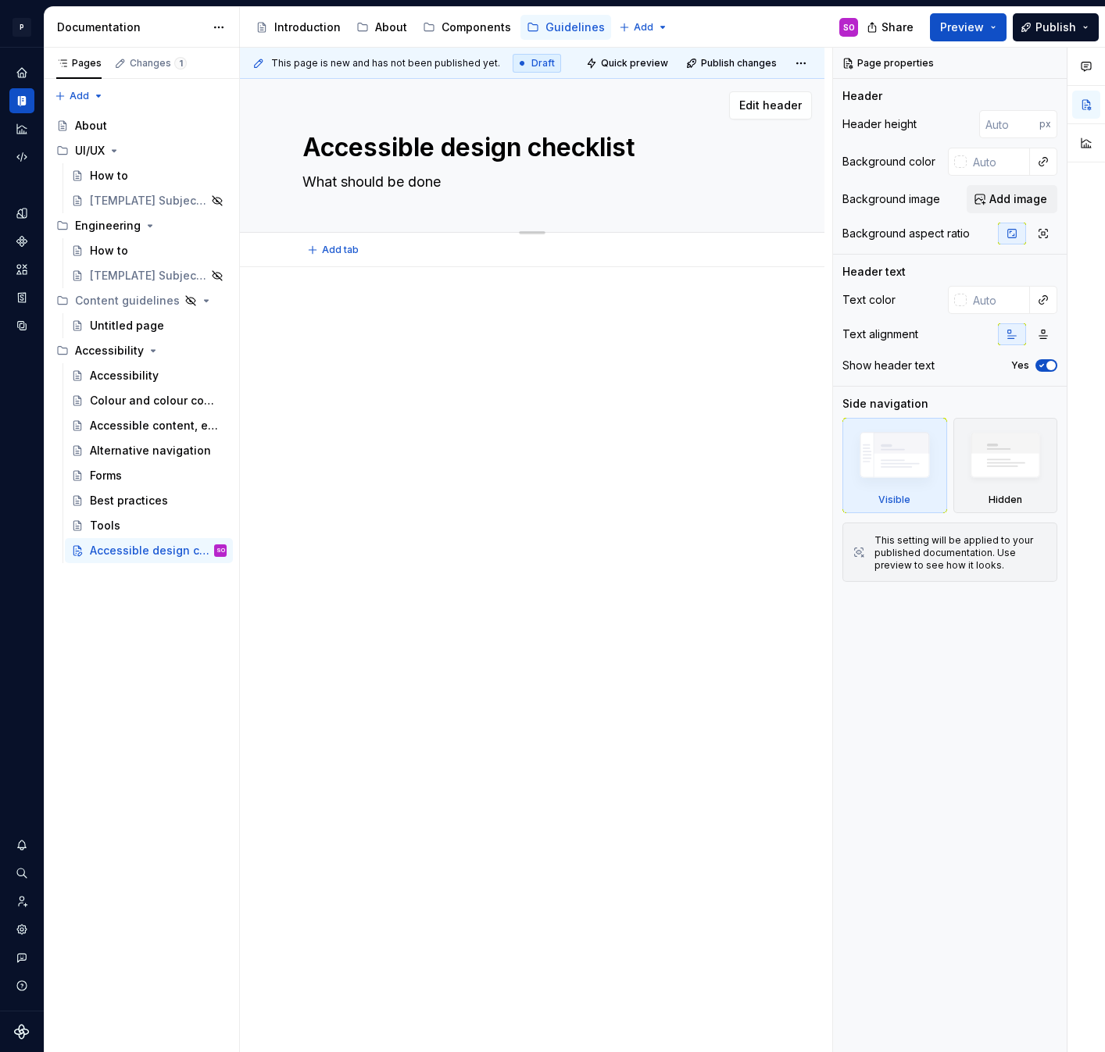
type textarea "What should be done b"
type textarea "*"
type textarea "What should be done be"
type textarea "*"
type textarea "What should be done bes"
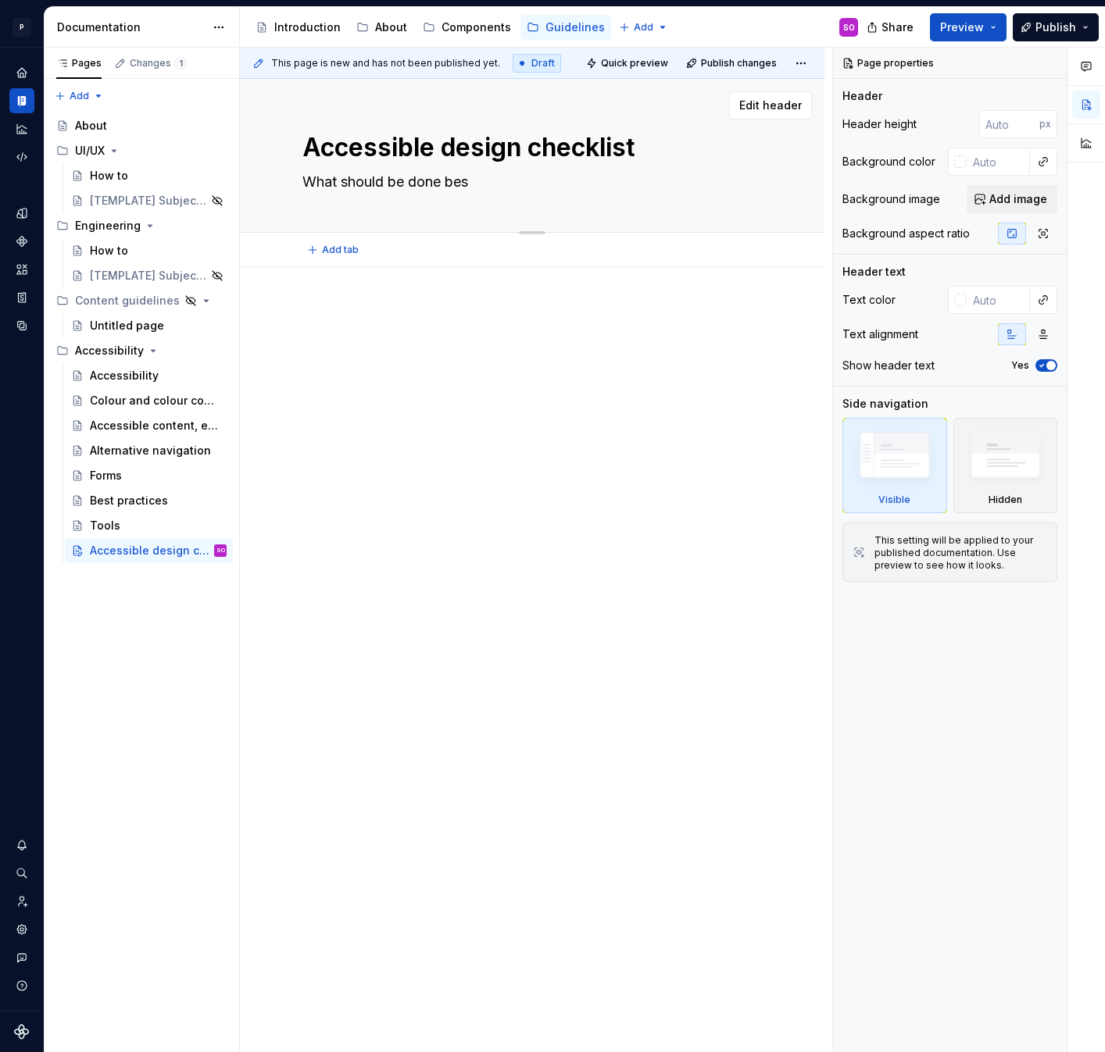
type textarea "*"
type textarea "What should be done besi"
type textarea "*"
type textarea "What should be done besid"
type textarea "*"
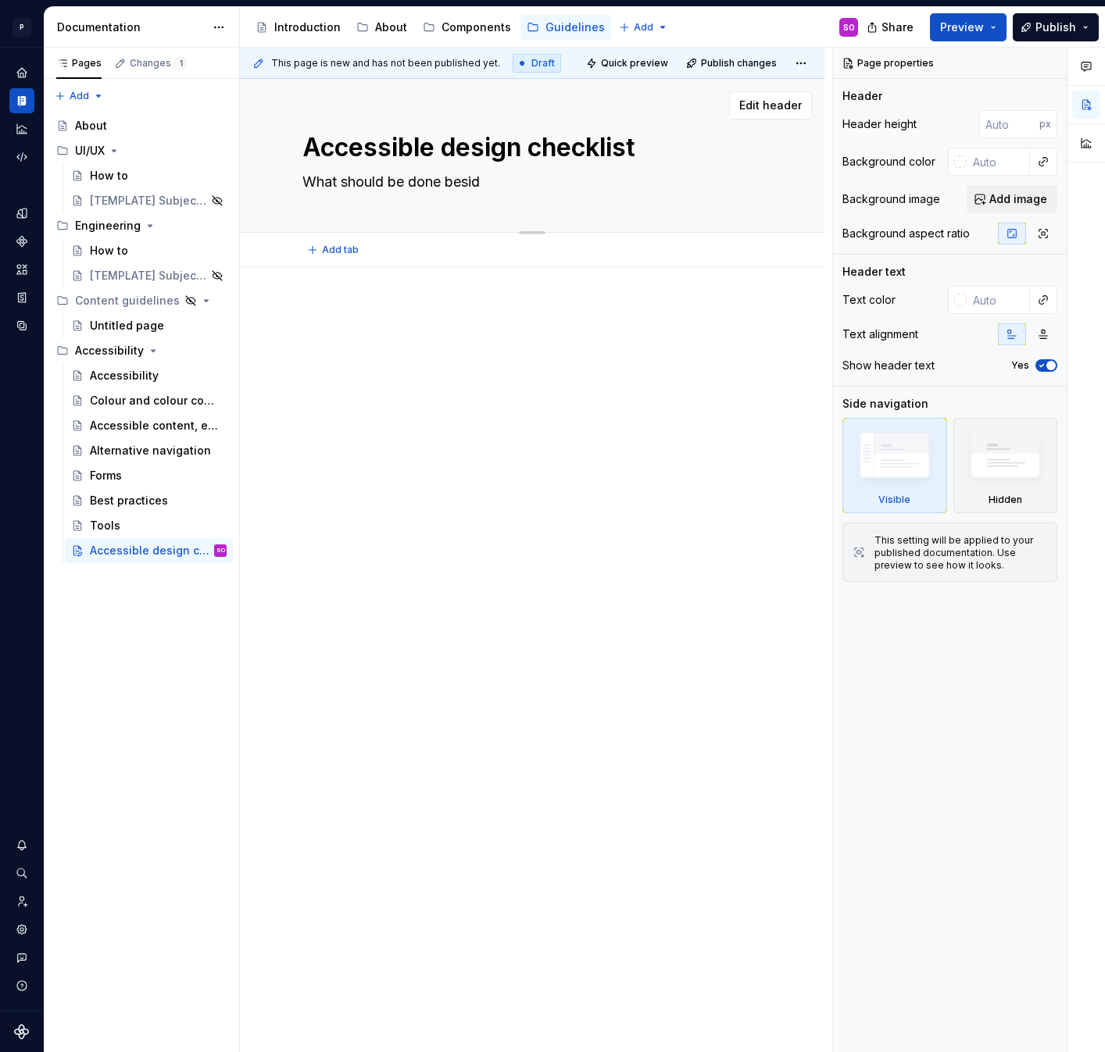
type textarea "What should be done beside"
type textarea "*"
type textarea "What should be done besides"
type textarea "*"
type textarea "What should be done besides"
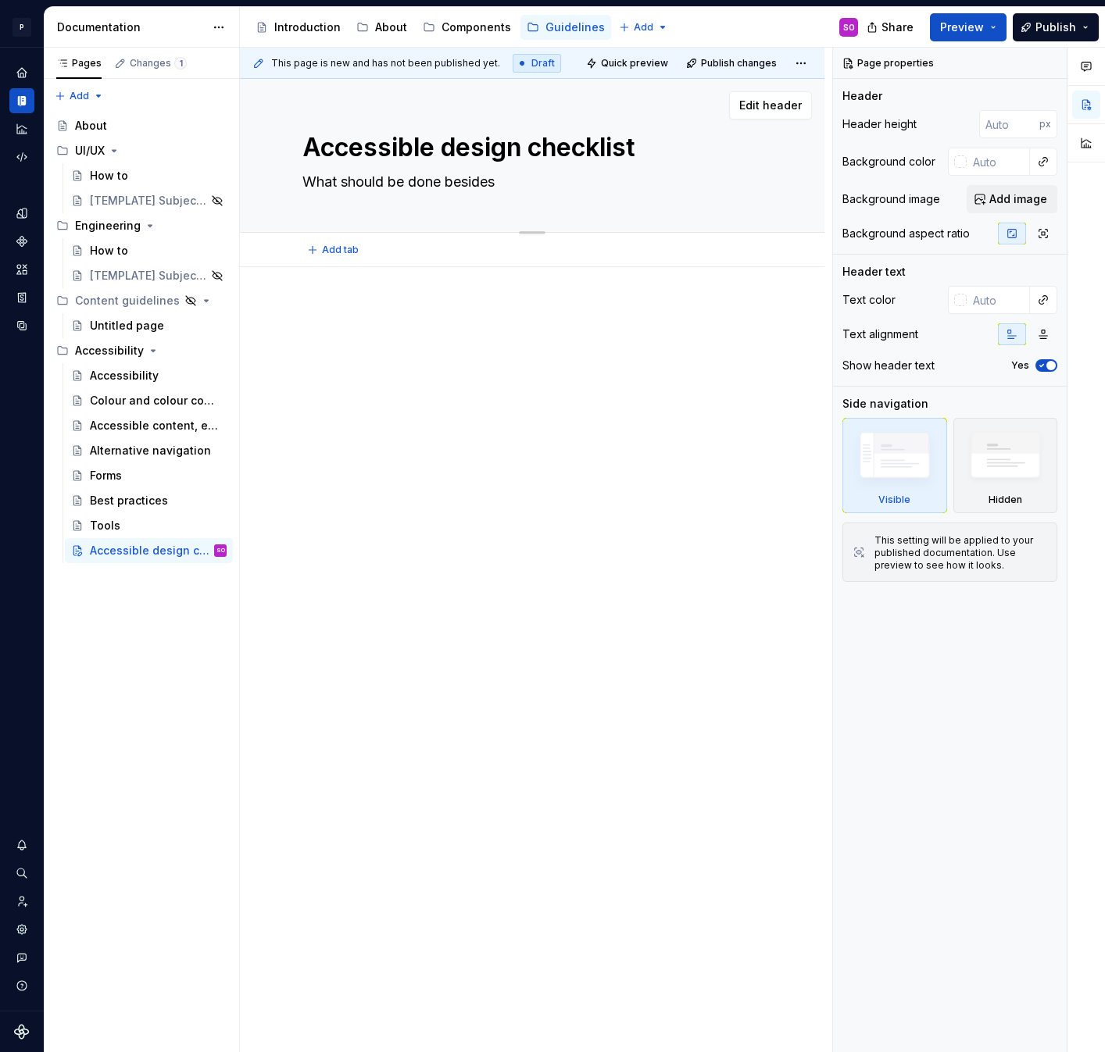
type textarea "*"
type textarea "What should be done besides t"
type textarea "*"
type textarea "What should be done besides th"
type textarea "*"
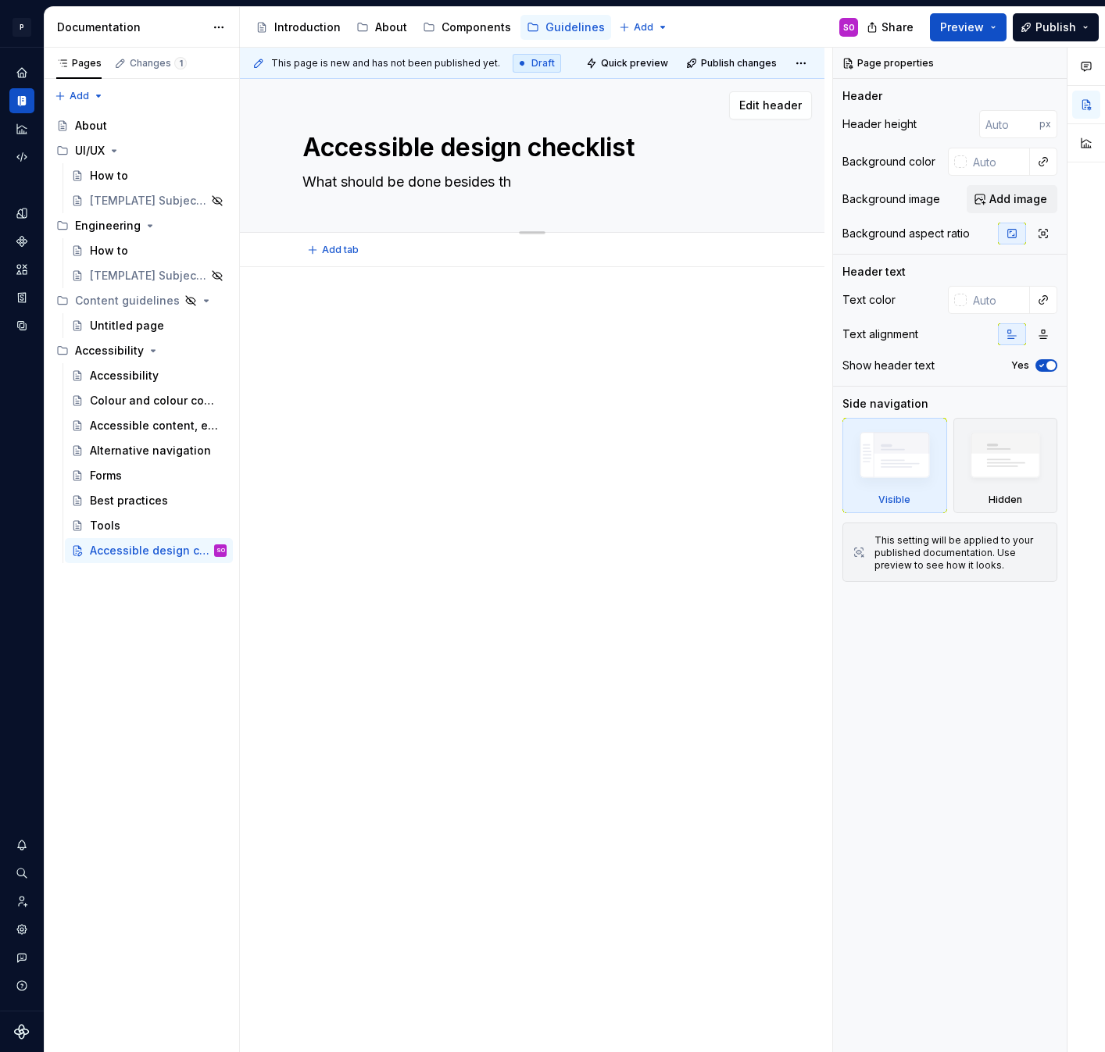
type textarea "What should be done besides the"
type textarea "*"
type textarea "What should be done besides the"
type textarea "*"
type textarea "What should be done besides the t"
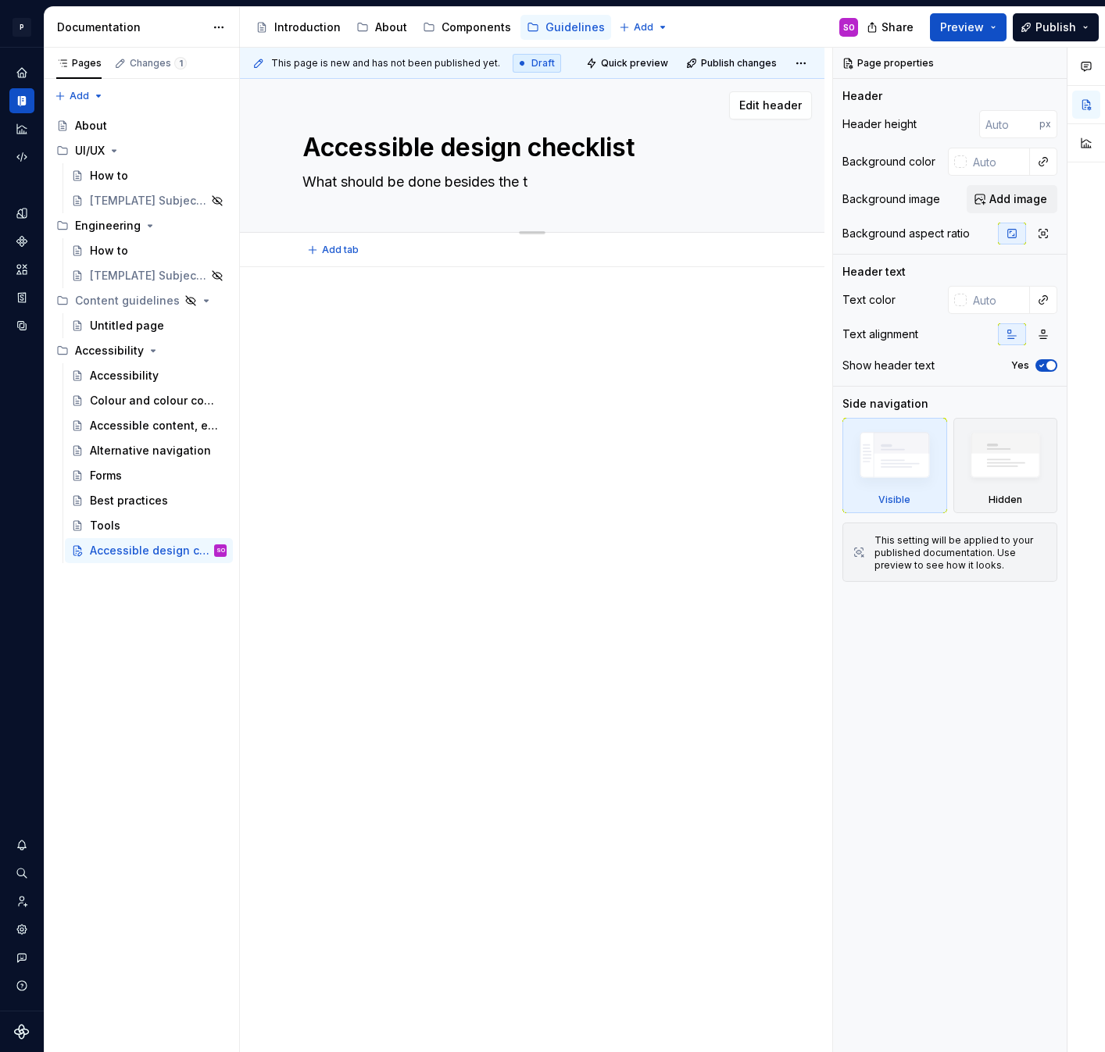
type textarea "*"
type textarea "What should be done besides the te"
type textarea "*"
type textarea "What should be done besides the tec"
type textarea "*"
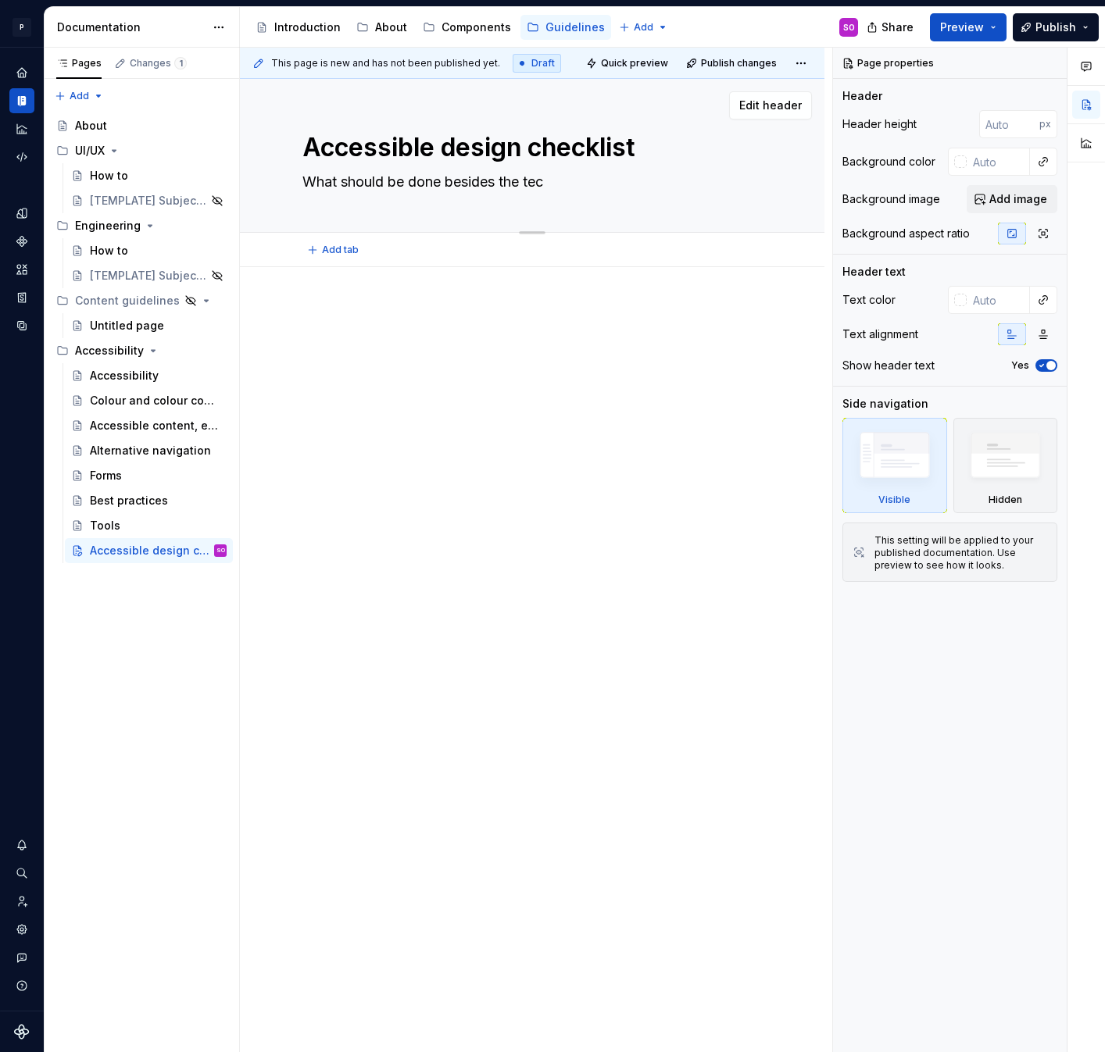
type textarea "What should be done besides the tecv"
type textarea "*"
type textarea "What should be done besides the tecvh"
type textarea "*"
type textarea "What should be done besides the tecvhn"
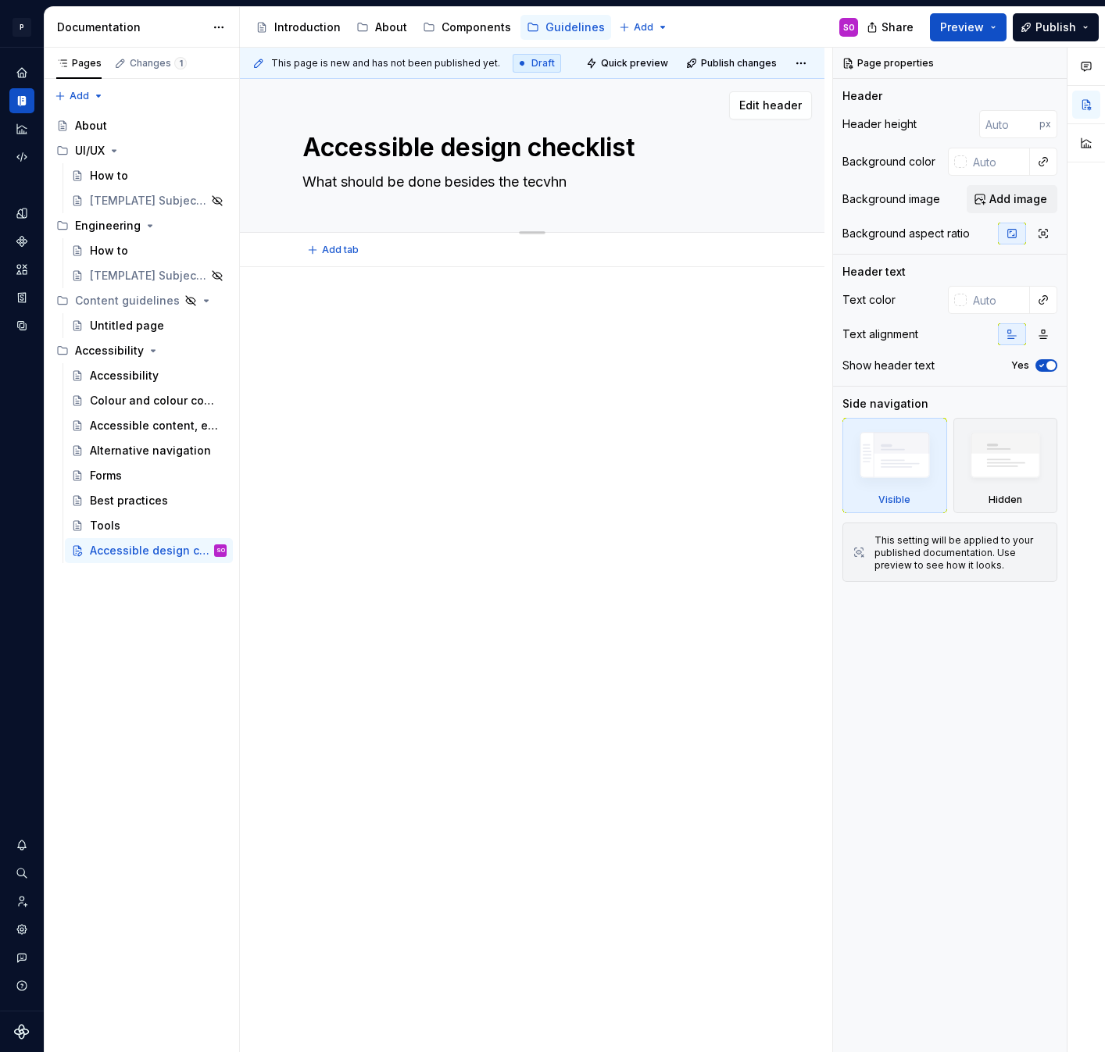
type textarea "*"
type textarea "What should be done besides the tecvh"
type textarea "*"
type textarea "What should be done besides the tecv"
type textarea "*"
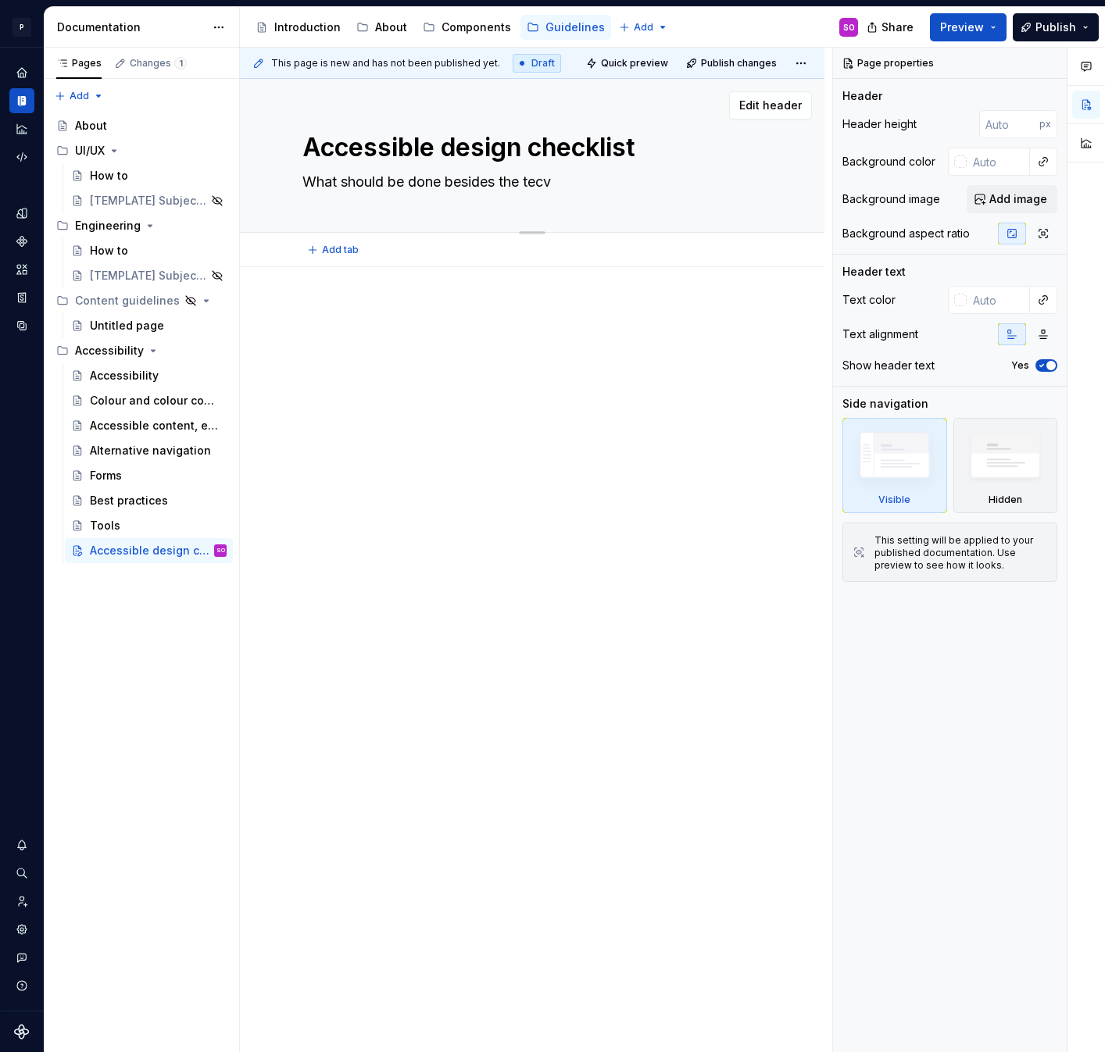
type textarea "What should be done besides the tec"
type textarea "*"
type textarea "What should be done besides the tech"
type textarea "*"
type textarea "What should be done besides the techn"
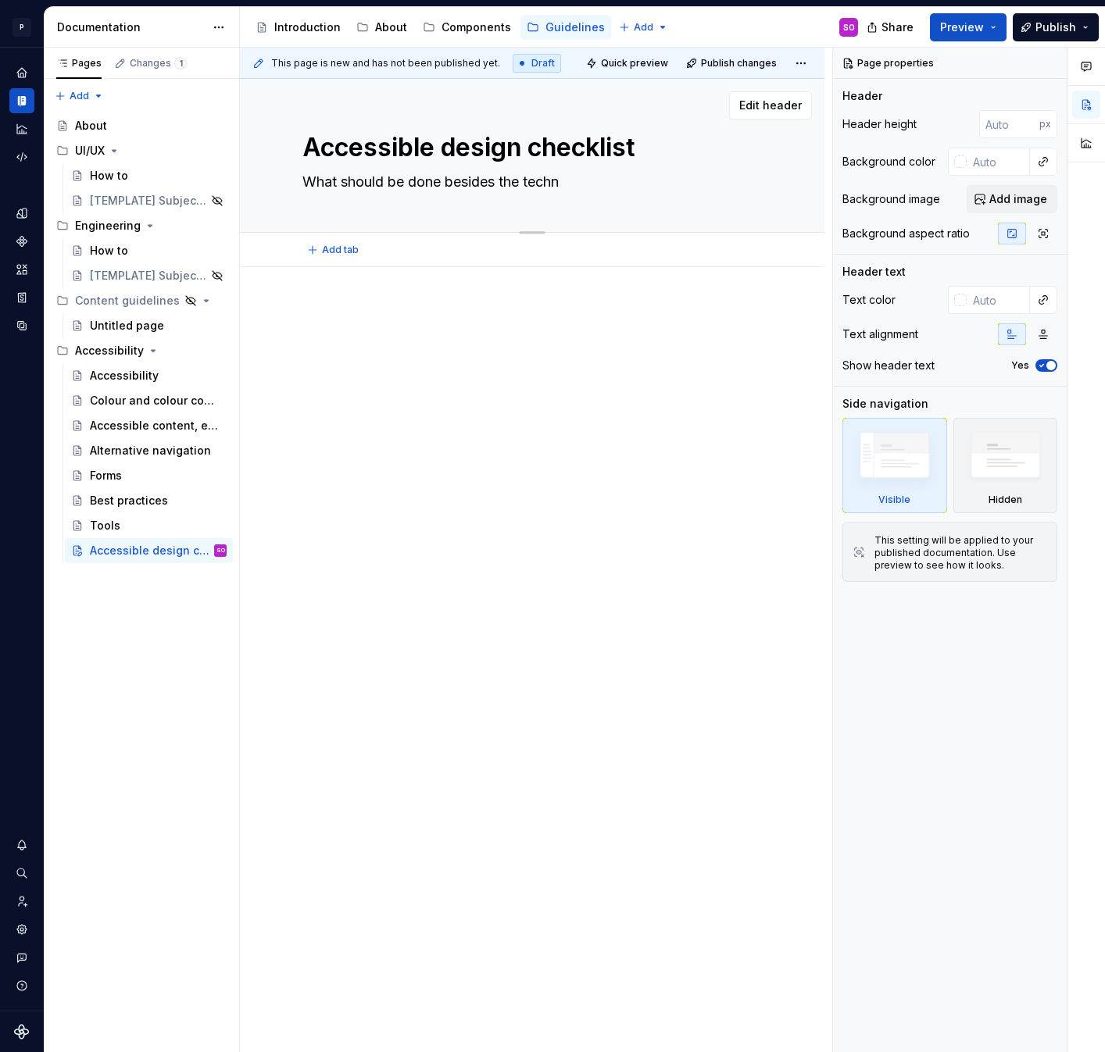
type textarea "*"
type textarea "What should be done besides the techni"
type textarea "*"
type textarea "What should be done besides the technic"
type textarea "*"
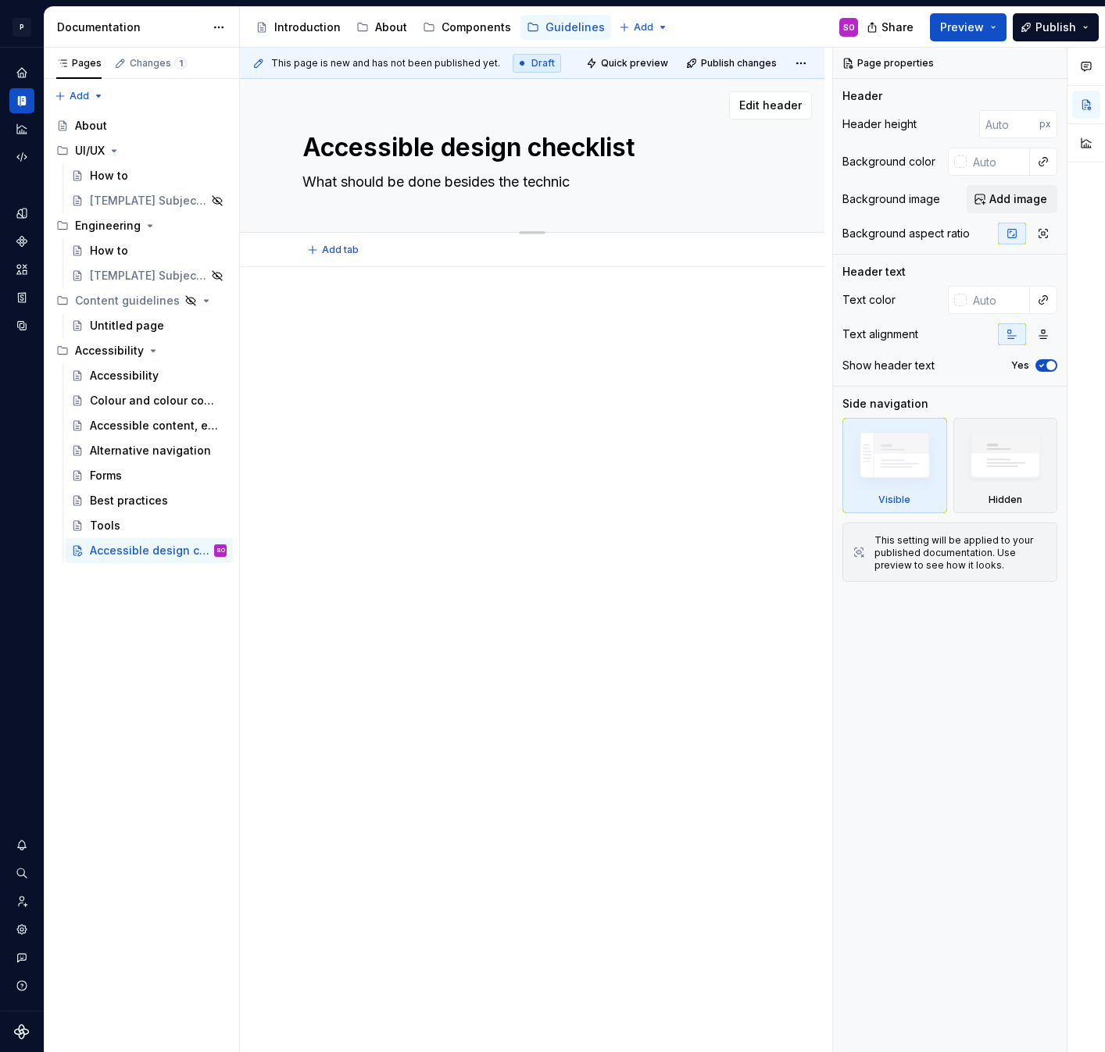
type textarea "What should be done besides the technica"
type textarea "*"
type textarea "What should be done besides the technical"
type textarea "*"
type textarea "What should be done besides the technical"
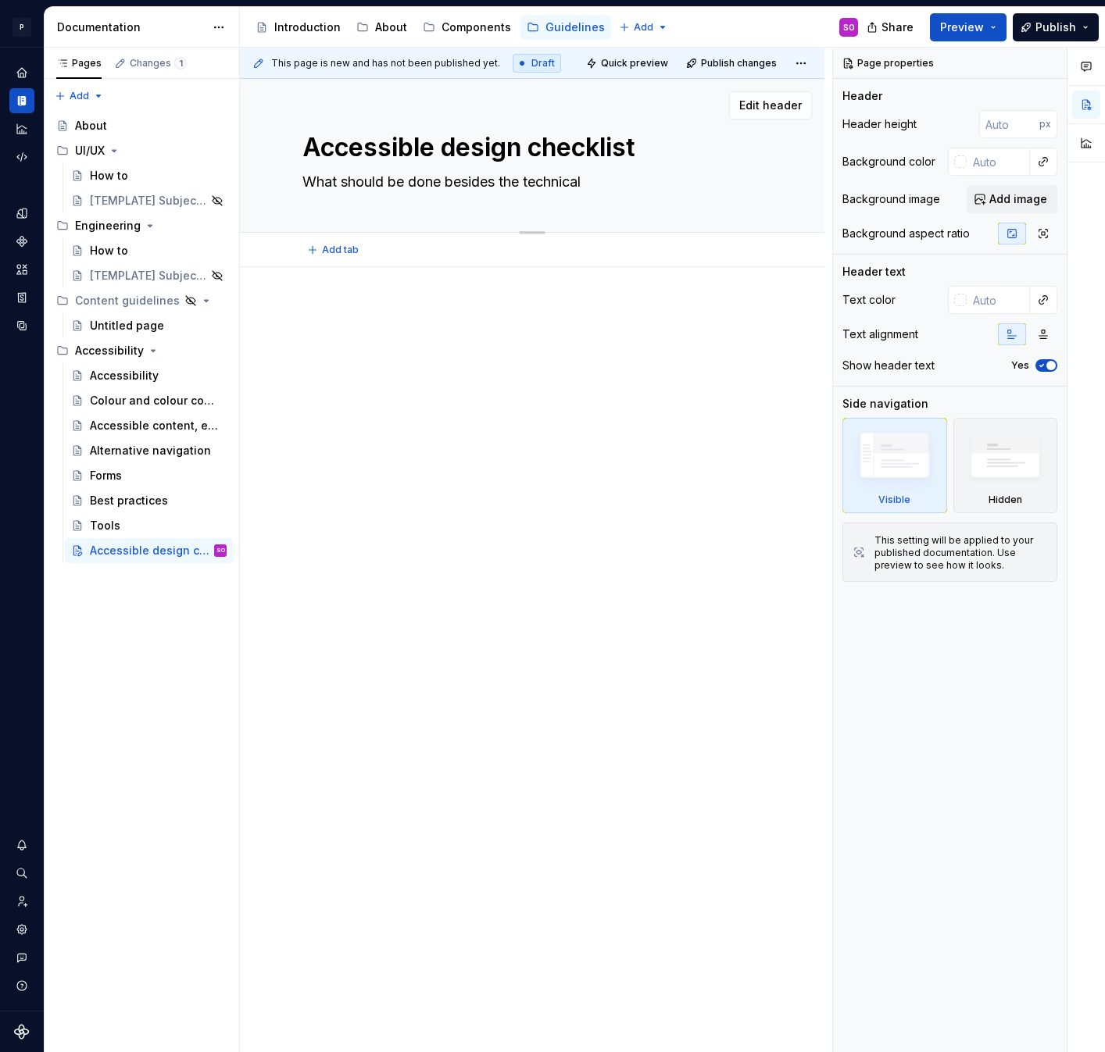
type textarea "*"
type textarea "What should be done besides the technical r"
type textarea "*"
type textarea "What should be done besides the technical re"
type textarea "*"
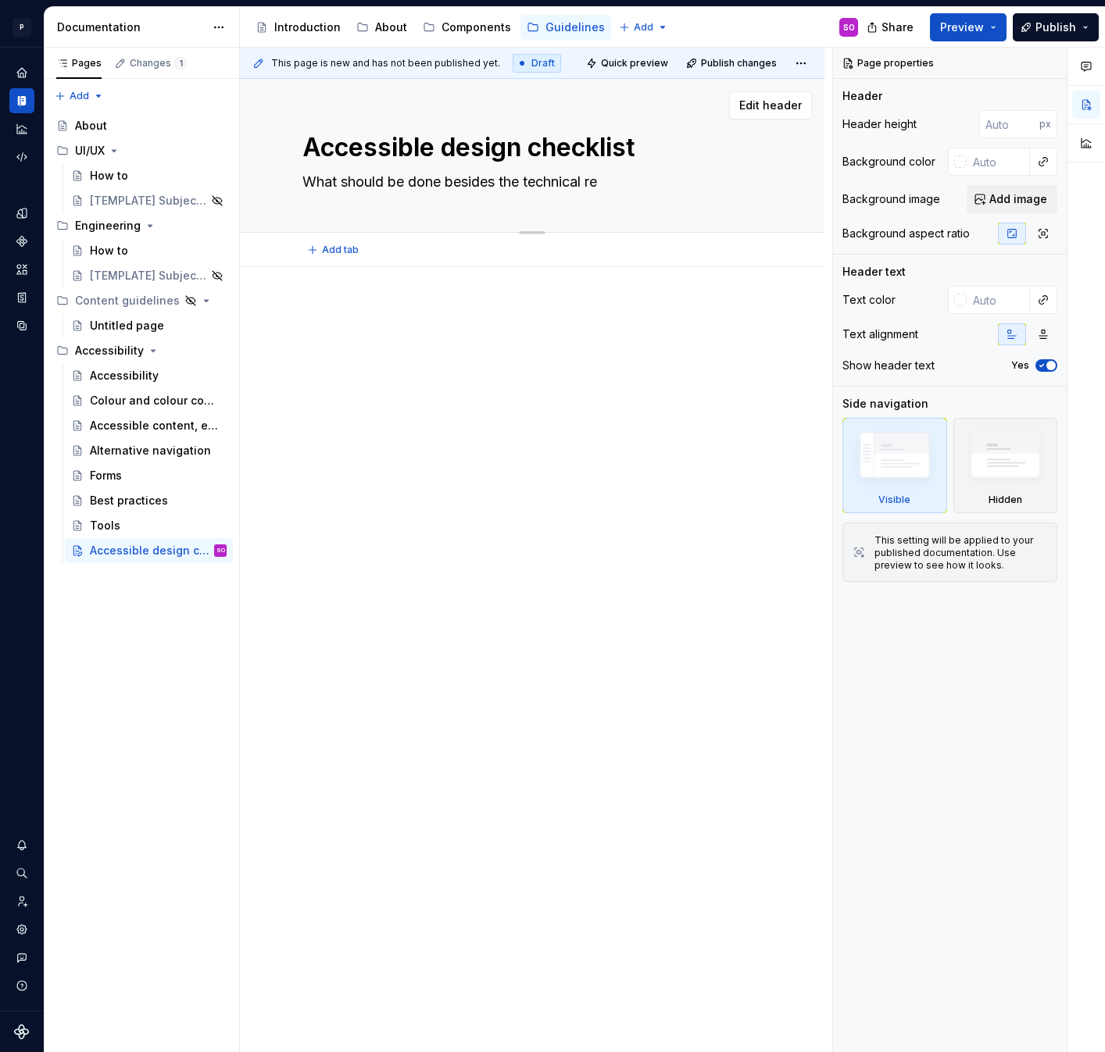
type textarea "What should be done besides the technical req"
type textarea "*"
type textarea "What should be done besides the technical requ"
type textarea "*"
type textarea "What should be done besides the technical requi"
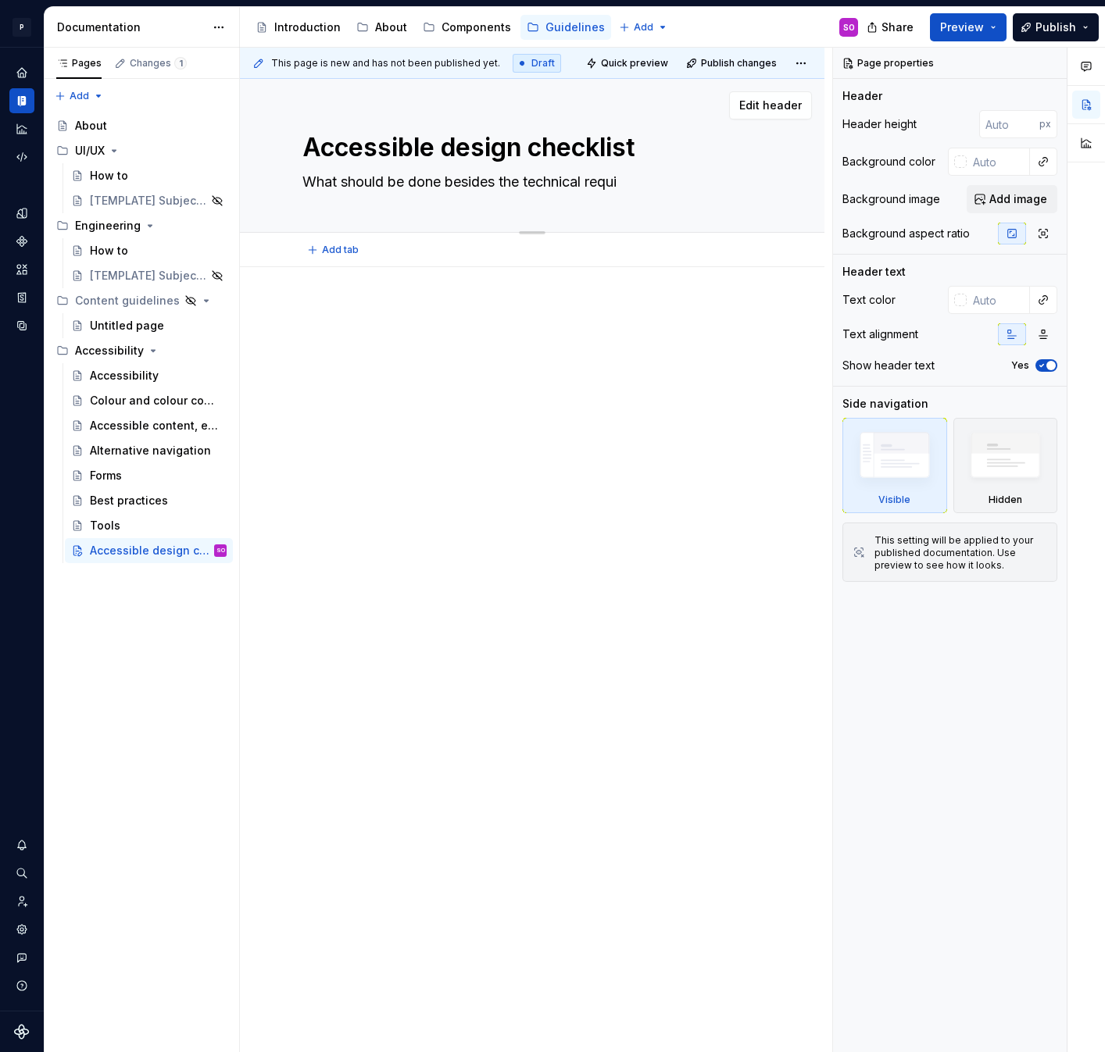
type textarea "*"
type textarea "What should be done besides the technical requir"
type textarea "*"
type textarea "What should be done besides the technical require"
type textarea "*"
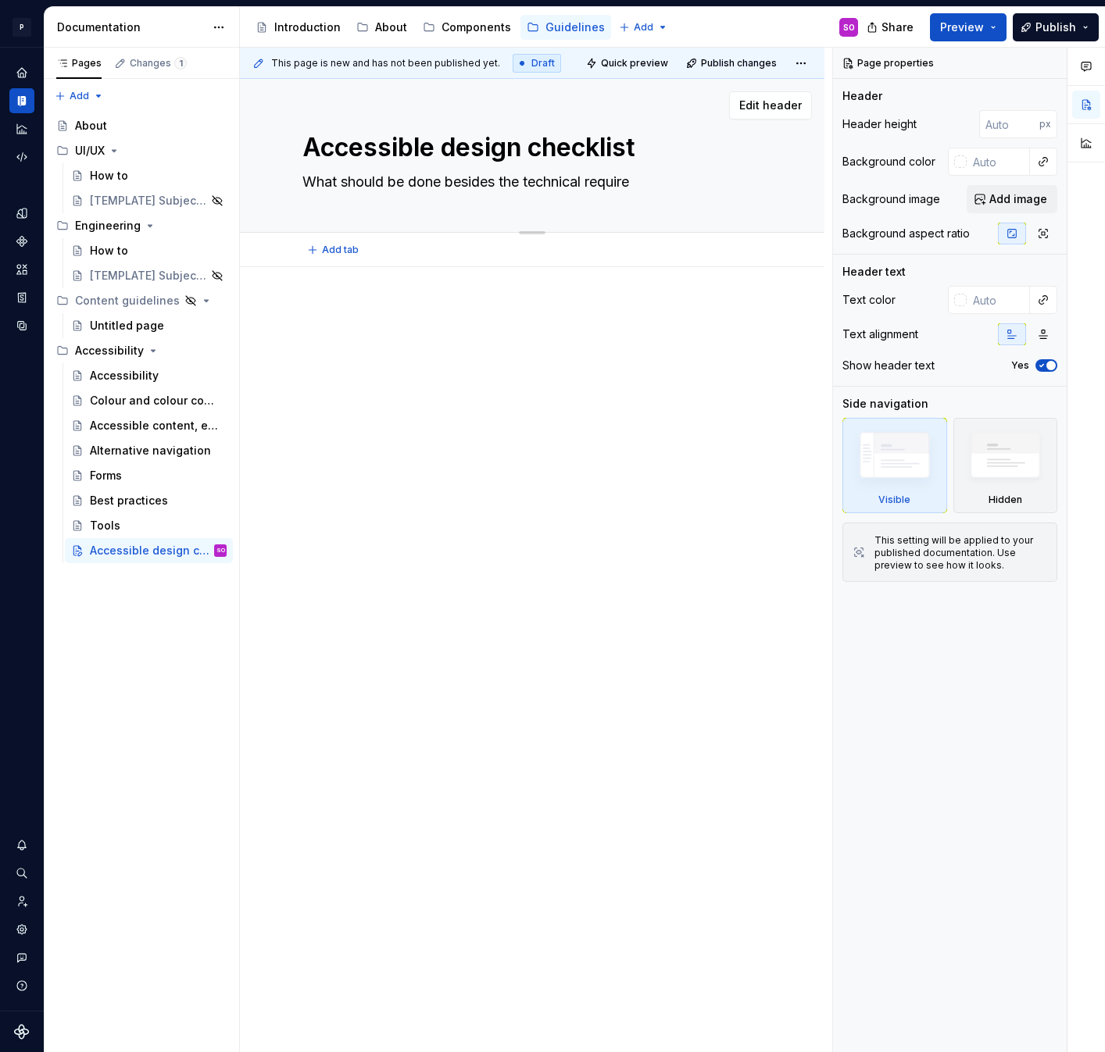
type textarea "What should be done besides the technical requirem"
type textarea "*"
type textarea "What should be done besides the technical requireme"
type textarea "*"
type textarea "What should be done besides the technical requiremen"
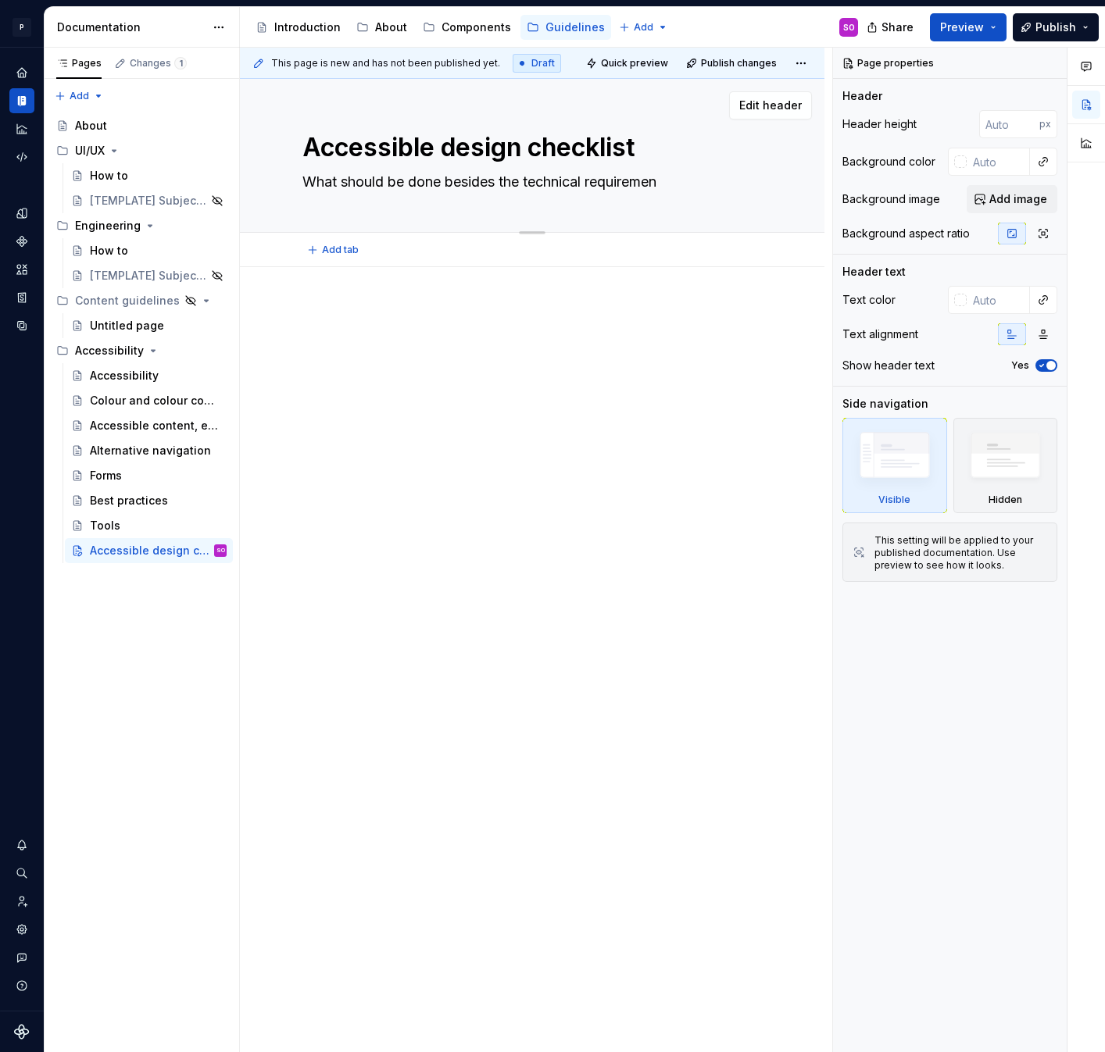
type textarea "*"
type textarea "What should be done besides the technical requirement"
type textarea "*"
type textarea "What should be done besides the technical requirements"
type textarea "*"
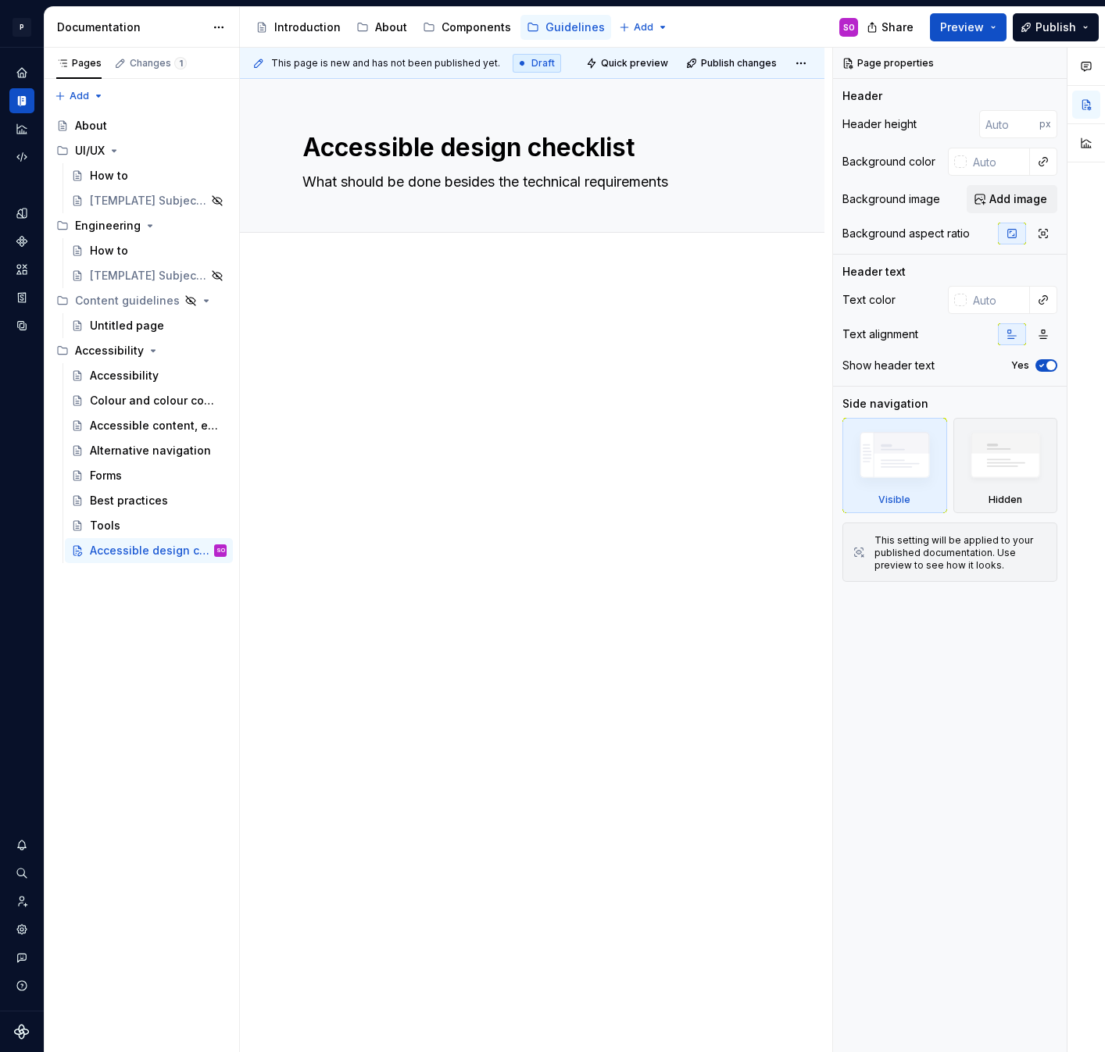
type textarea "What should be done besides the technical requirements"
click at [503, 318] on p at bounding box center [531, 314] width 459 height 19
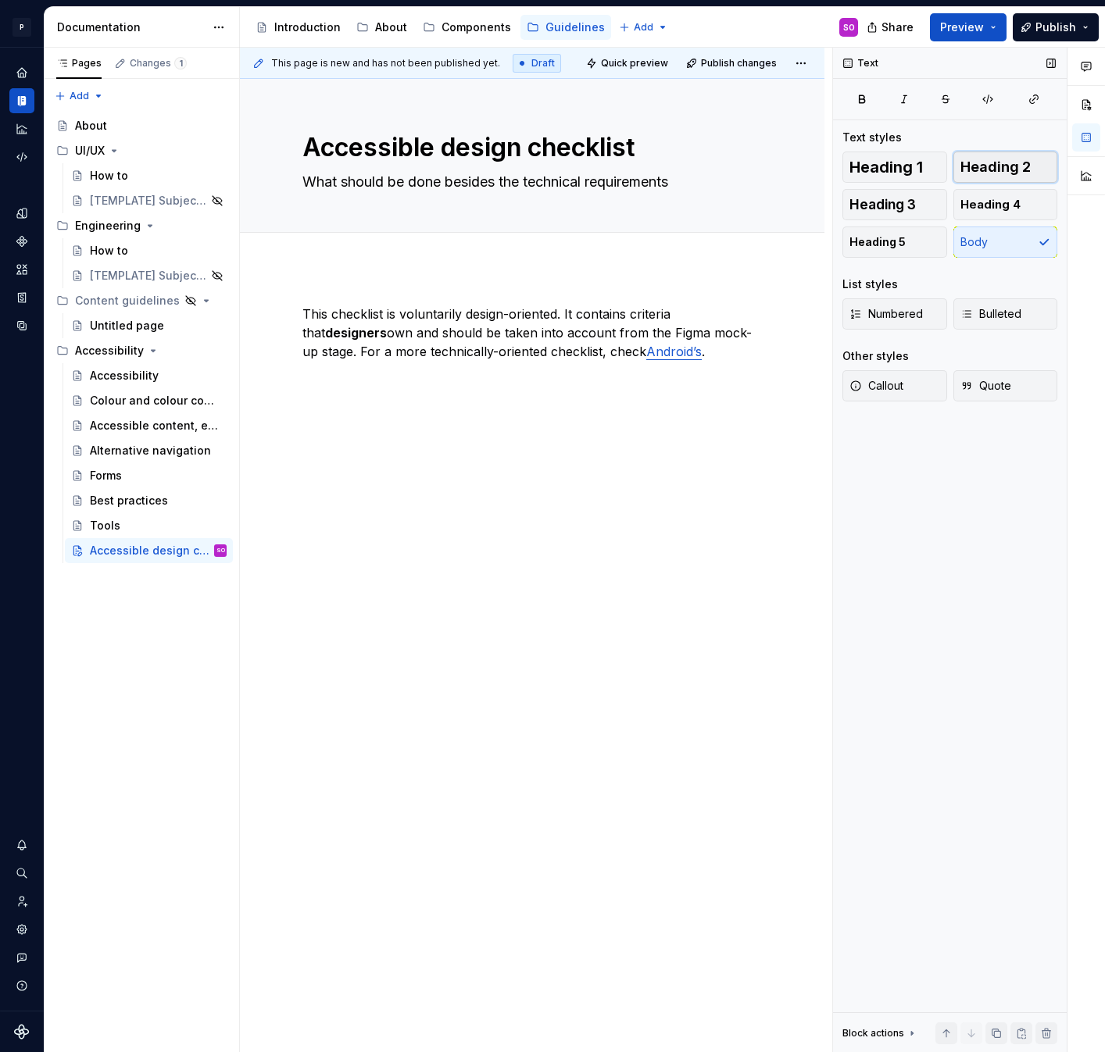
click at [1000, 162] on span "Heading 2" at bounding box center [995, 167] width 70 height 16
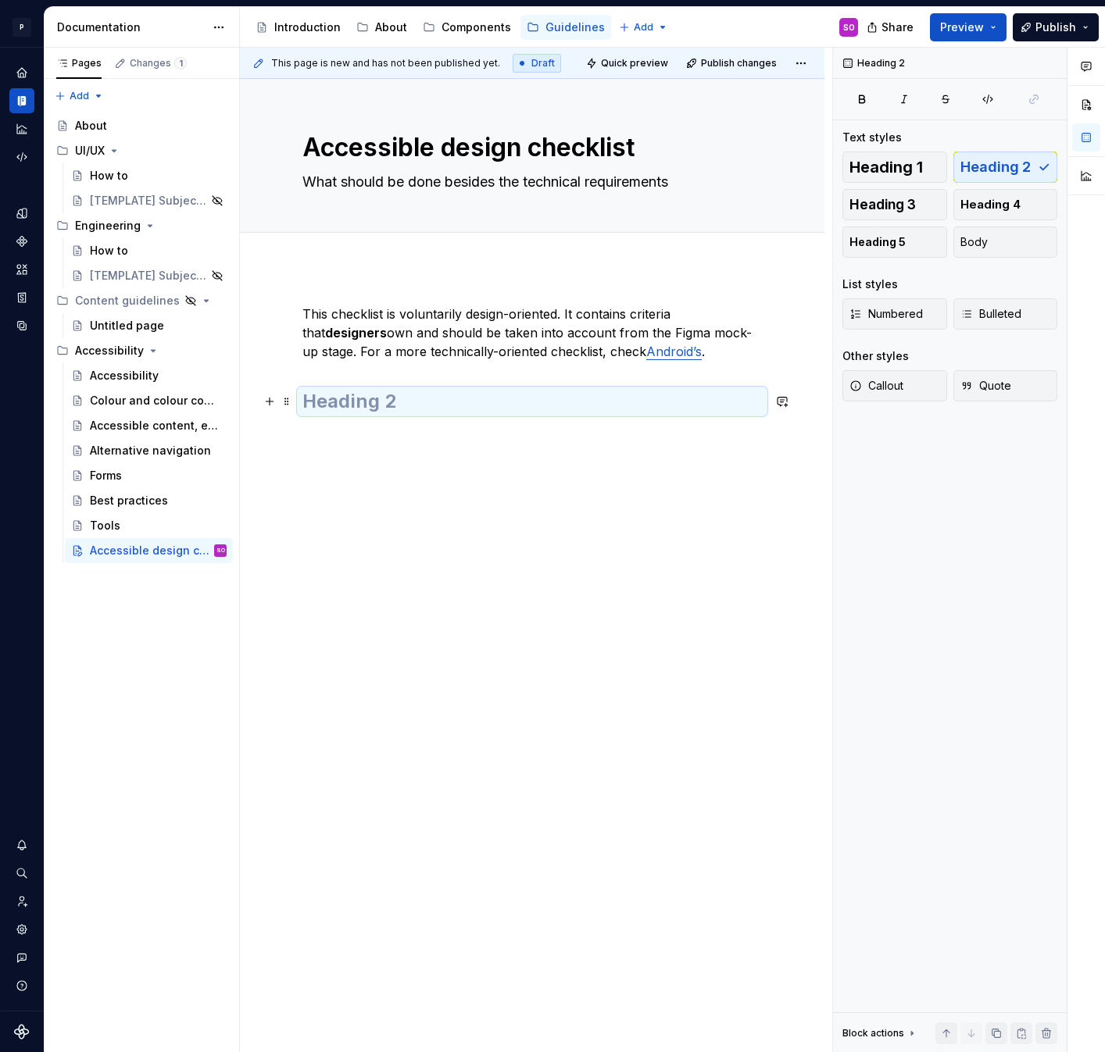
click at [412, 406] on h2 at bounding box center [531, 401] width 459 height 25
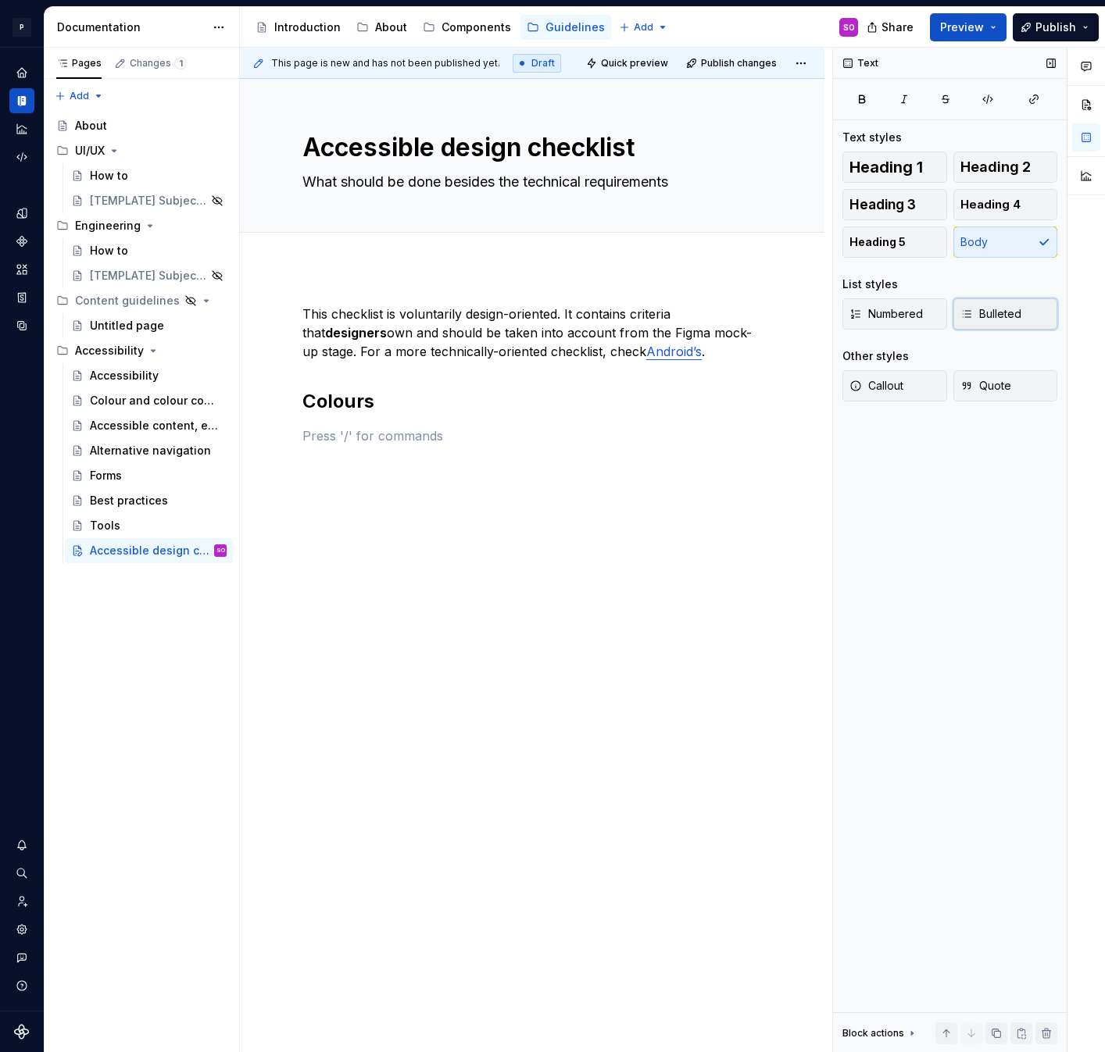
click at [1016, 313] on span "Bulleted" at bounding box center [990, 314] width 61 height 16
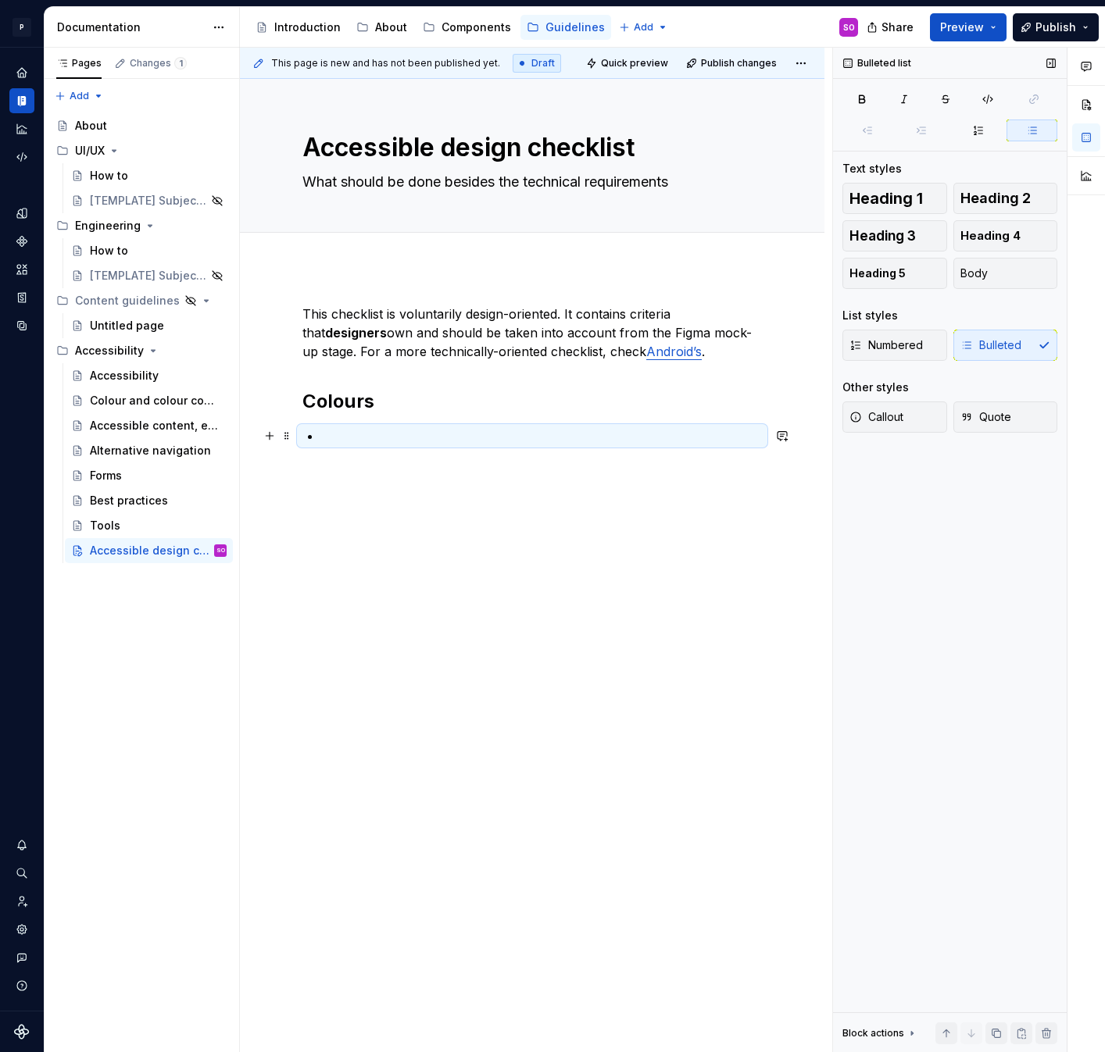
click at [371, 438] on p at bounding box center [541, 436] width 441 height 19
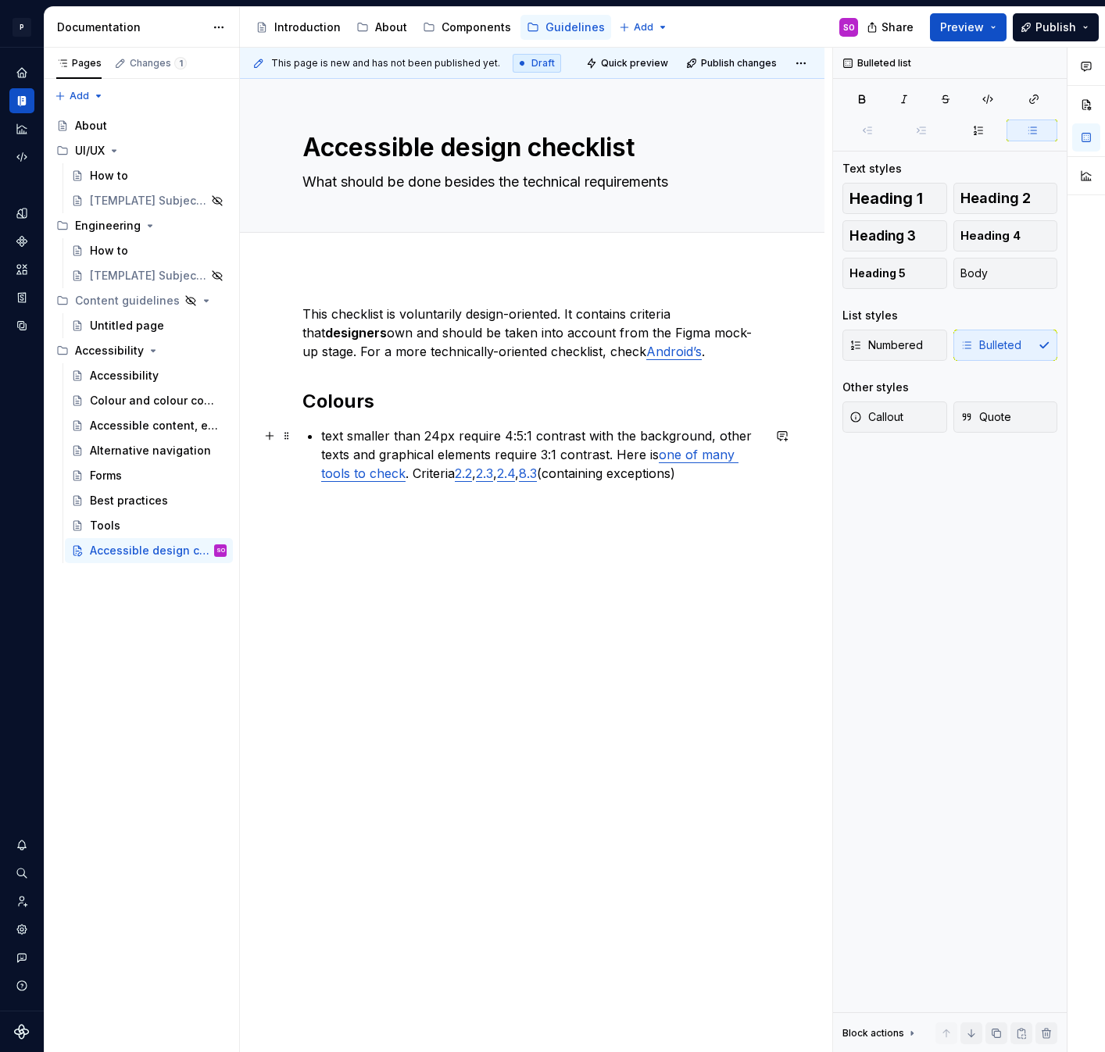
click at [323, 438] on p "text smaller than 24px require 4:5:1 contrast with the background, other texts …" at bounding box center [541, 455] width 441 height 56
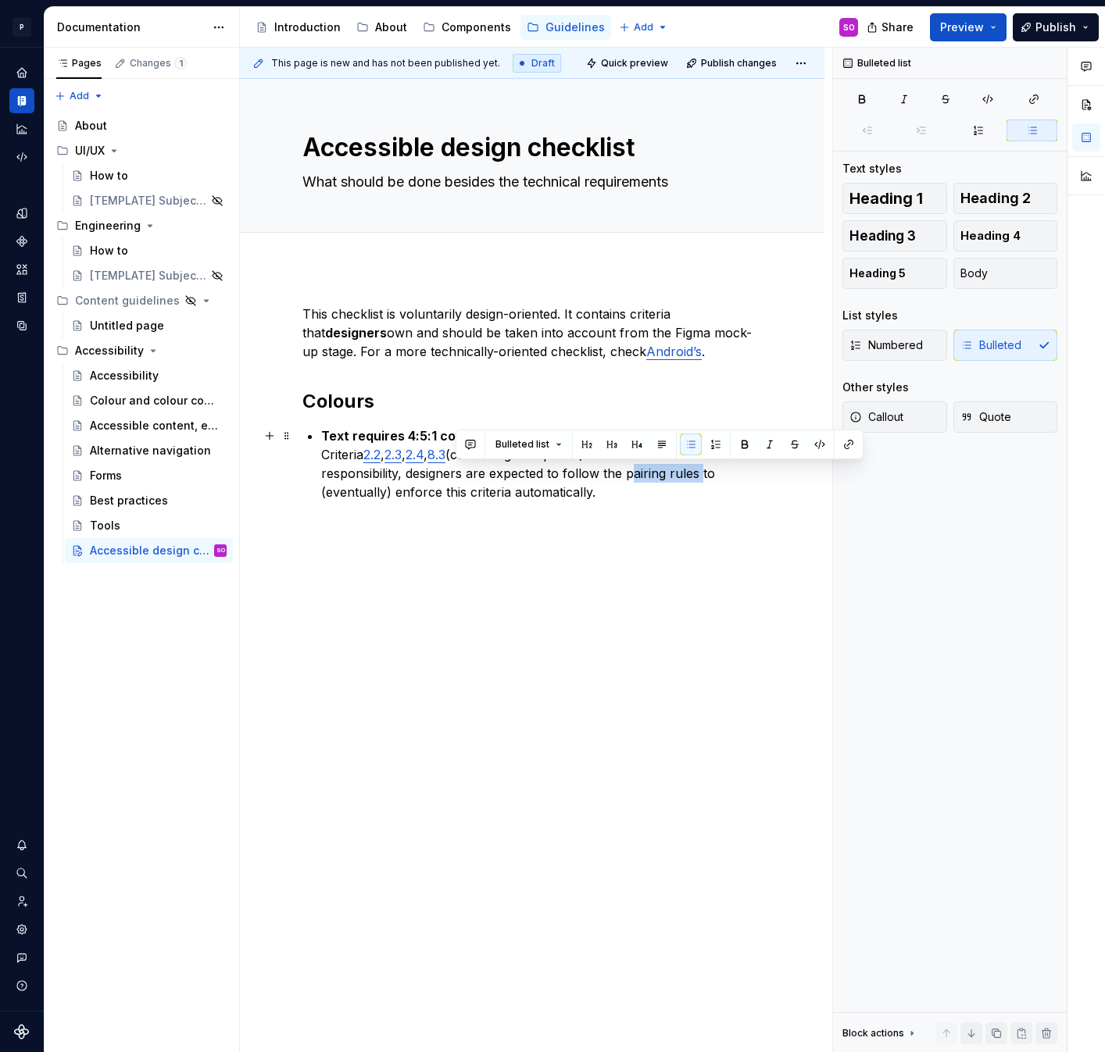
drag, startPoint x: 454, startPoint y: 474, endPoint x: 529, endPoint y: 478, distance: 75.1
click at [529, 478] on p "Text requires 4:5:1 contrast with the background . Criteria 2.2 , 2.3 , 2.4 , 8…" at bounding box center [541, 464] width 441 height 75
click at [841, 445] on button "button" at bounding box center [849, 445] width 22 height 22
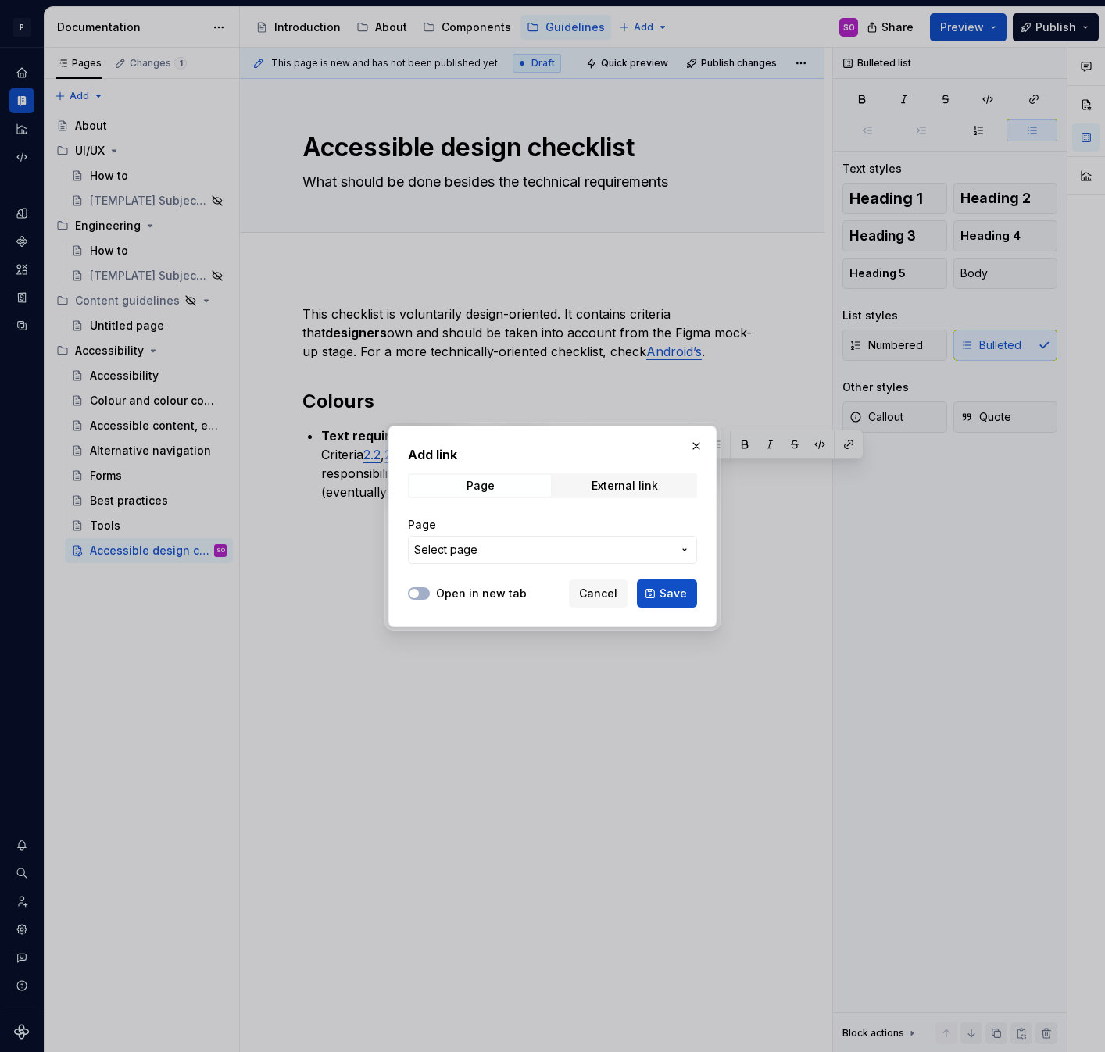
click at [514, 555] on span "Select page" at bounding box center [543, 550] width 258 height 16
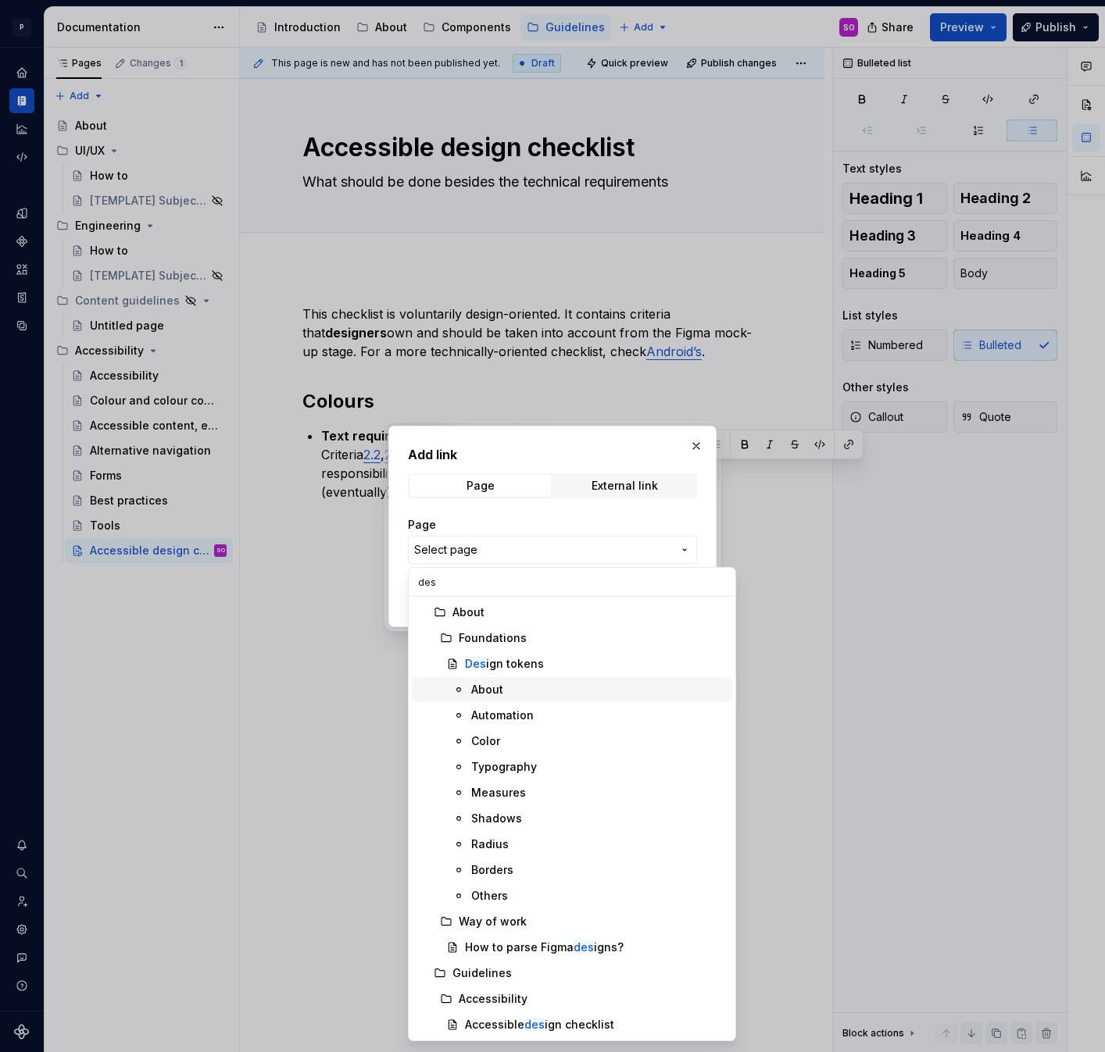
click at [519, 689] on div "About" at bounding box center [598, 690] width 255 height 16
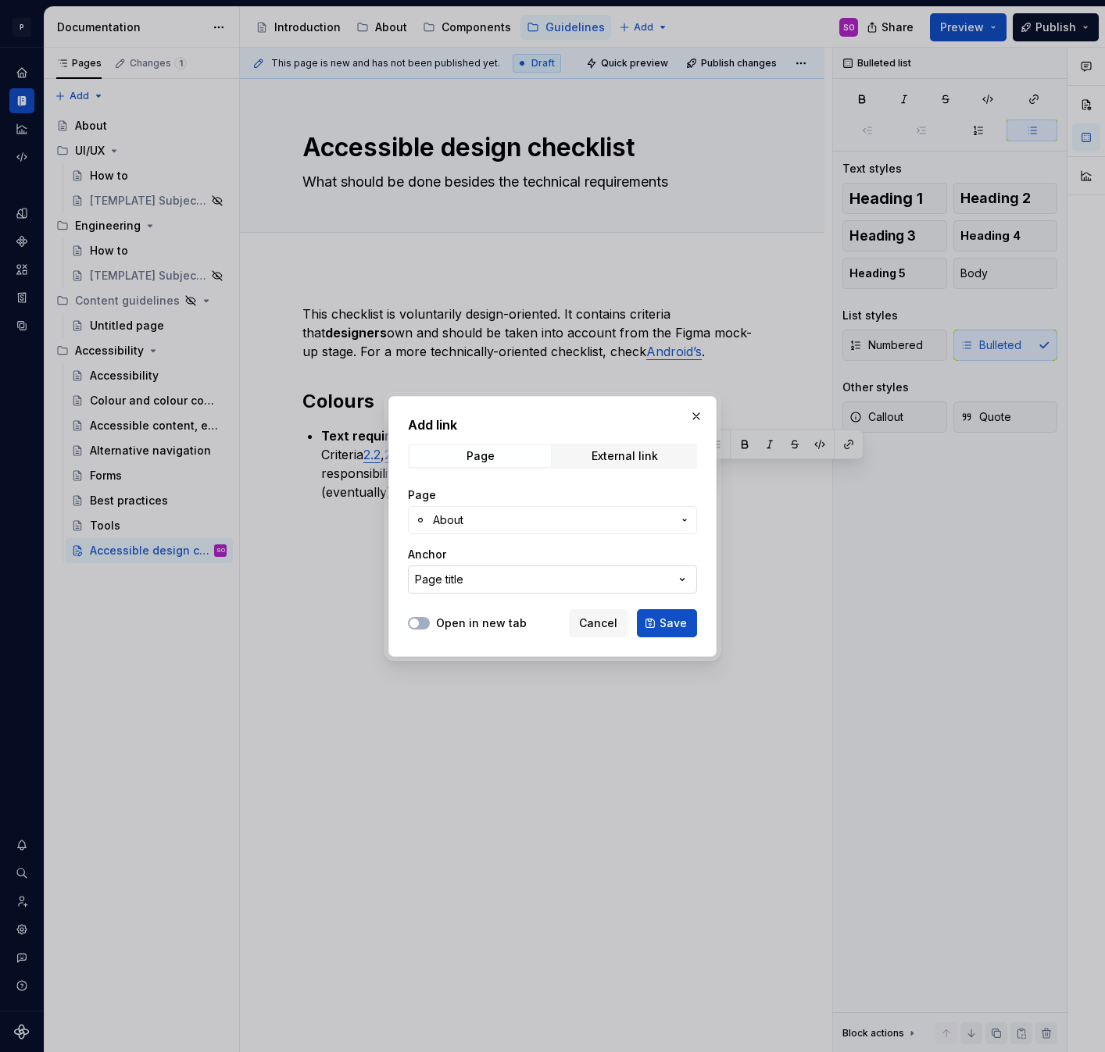
click at [515, 588] on button "Page title" at bounding box center [552, 580] width 289 height 28
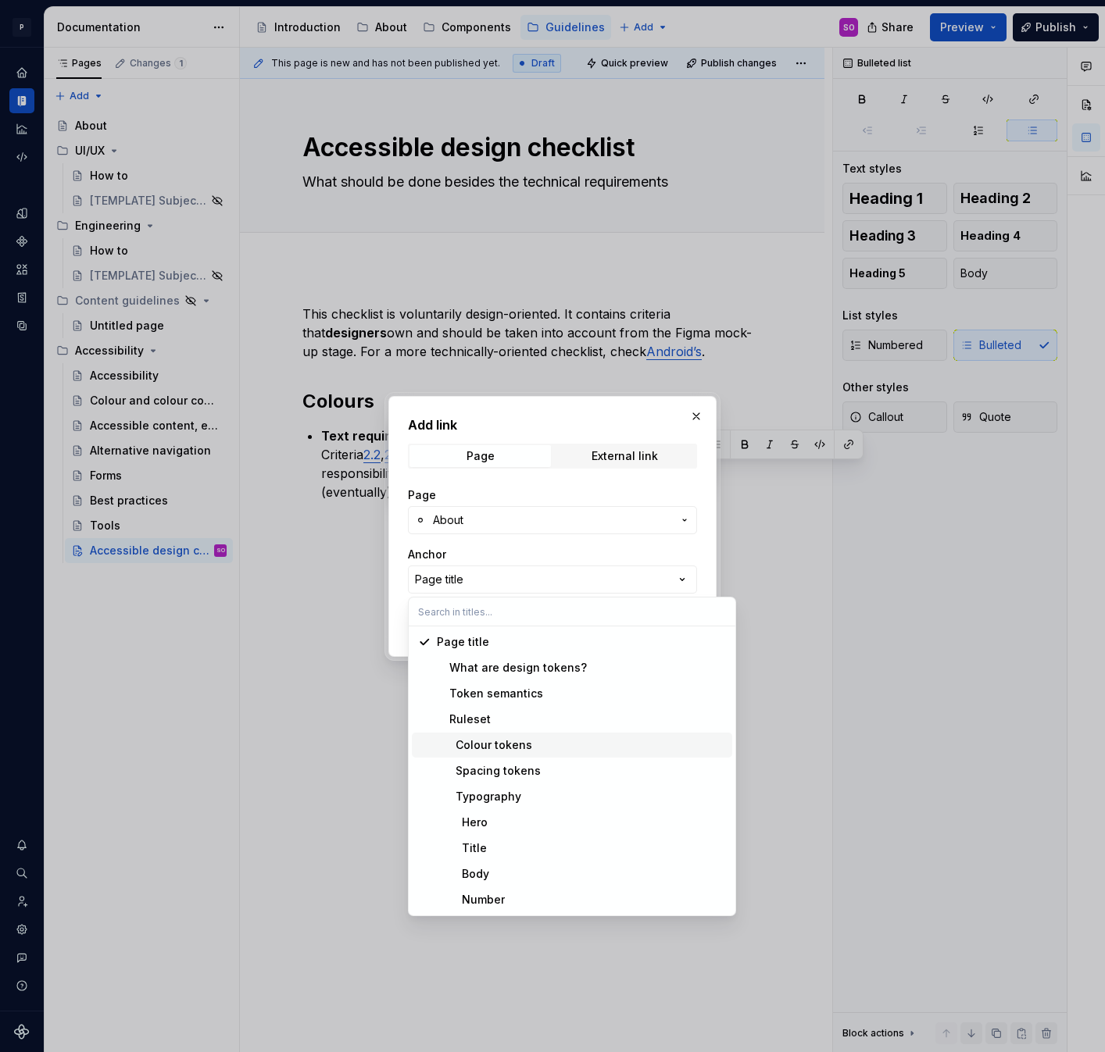
click at [538, 748] on div "Colour tokens" at bounding box center [581, 746] width 289 height 16
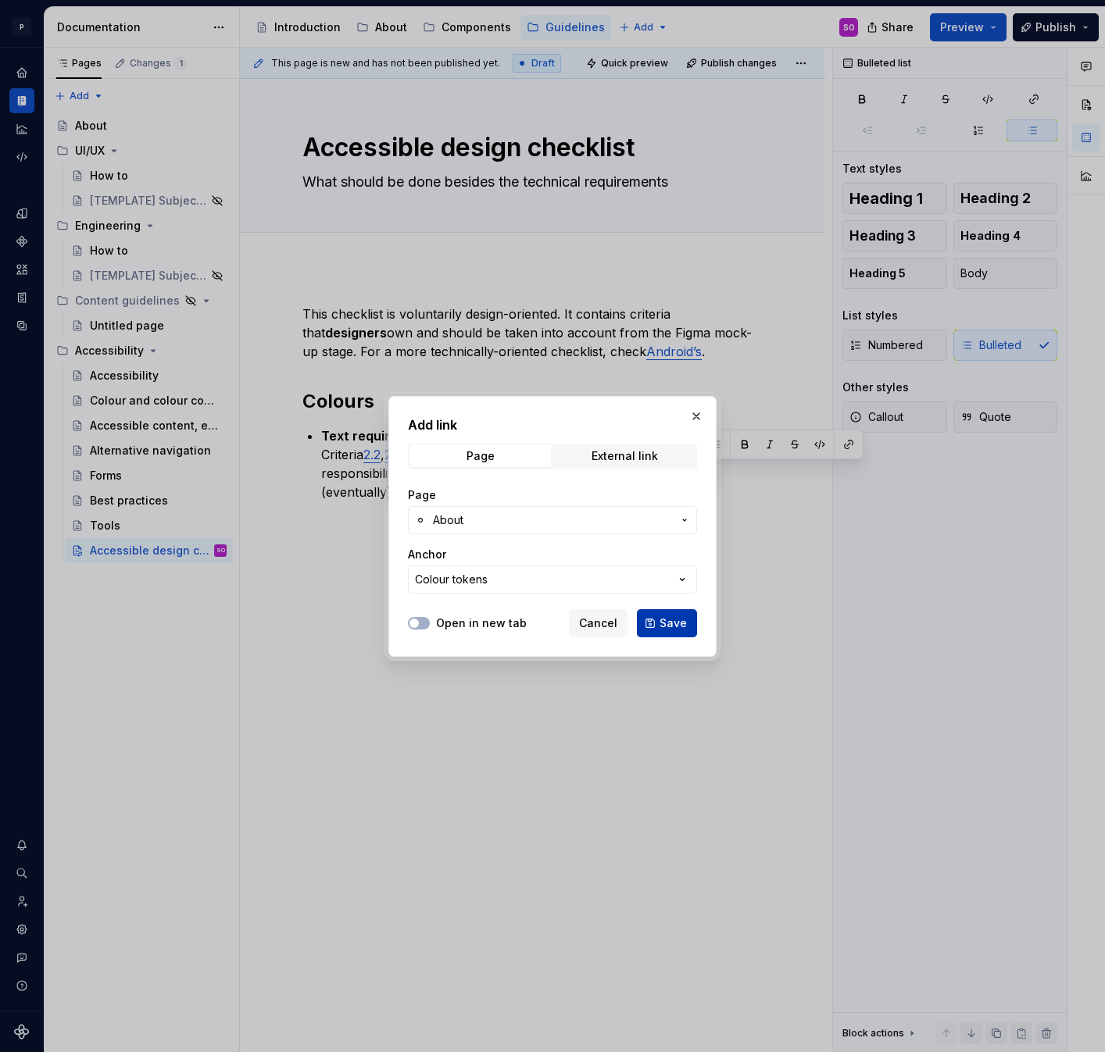
click at [666, 623] on span "Save" at bounding box center [672, 624] width 27 height 16
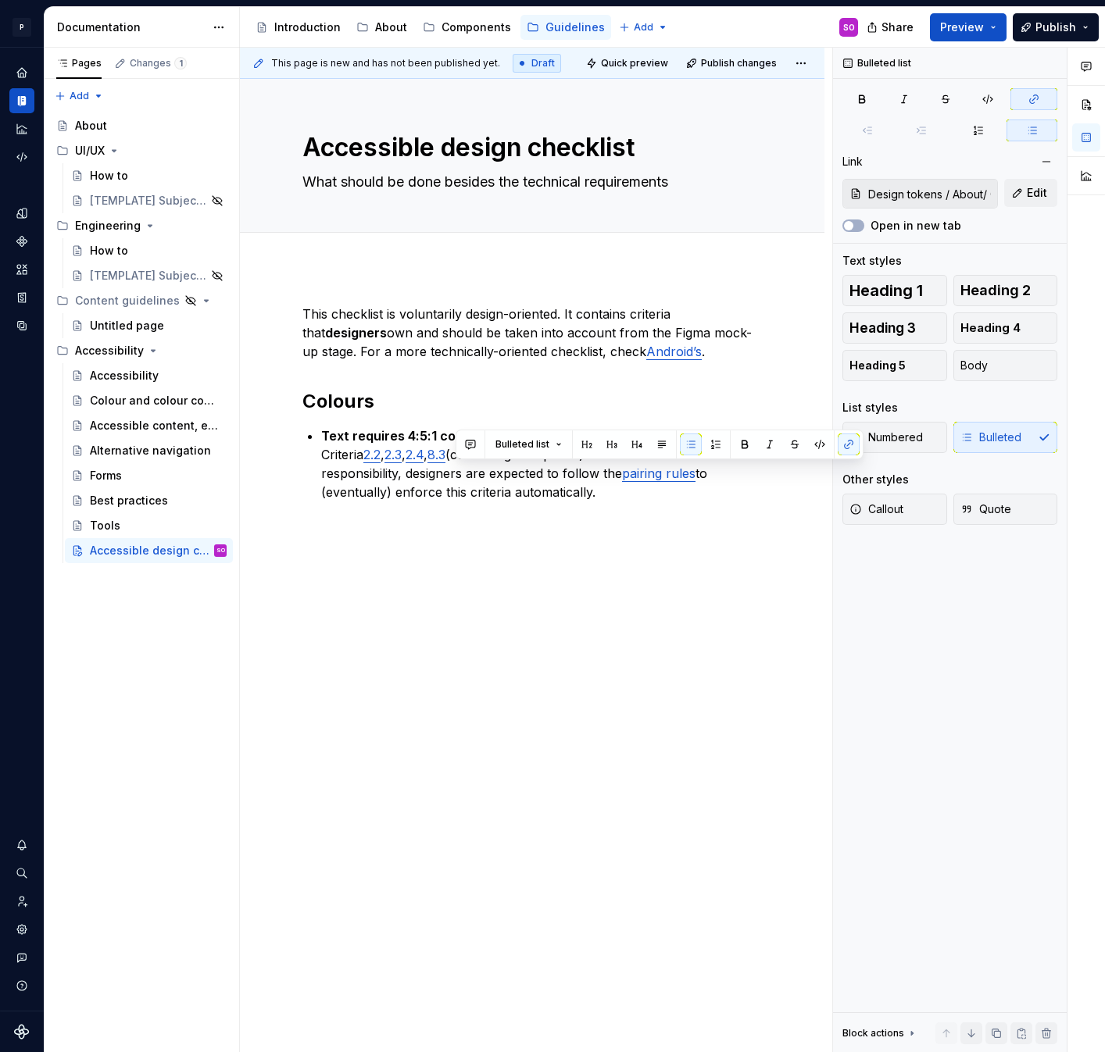
click at [505, 549] on div "This checklist is voluntarily design-oriented. It contains criteria that design…" at bounding box center [532, 551] width 584 height 569
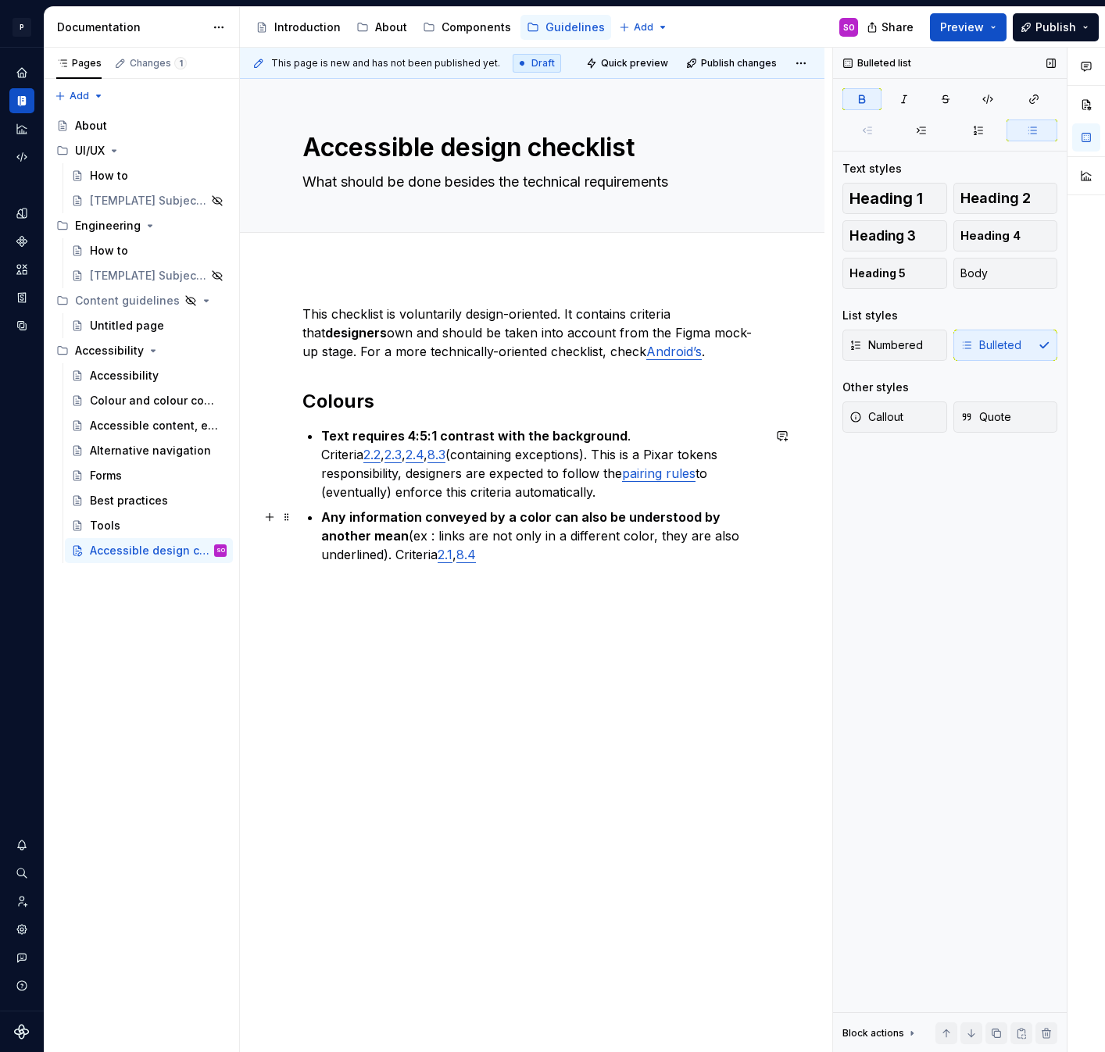
click at [537, 517] on strong "Any information conveyed by a color can also be understood by another mean" at bounding box center [522, 526] width 402 height 34
click at [597, 554] on p "Any information conveyed by a colour can also be understood by another mean (ex…" at bounding box center [541, 536] width 441 height 56
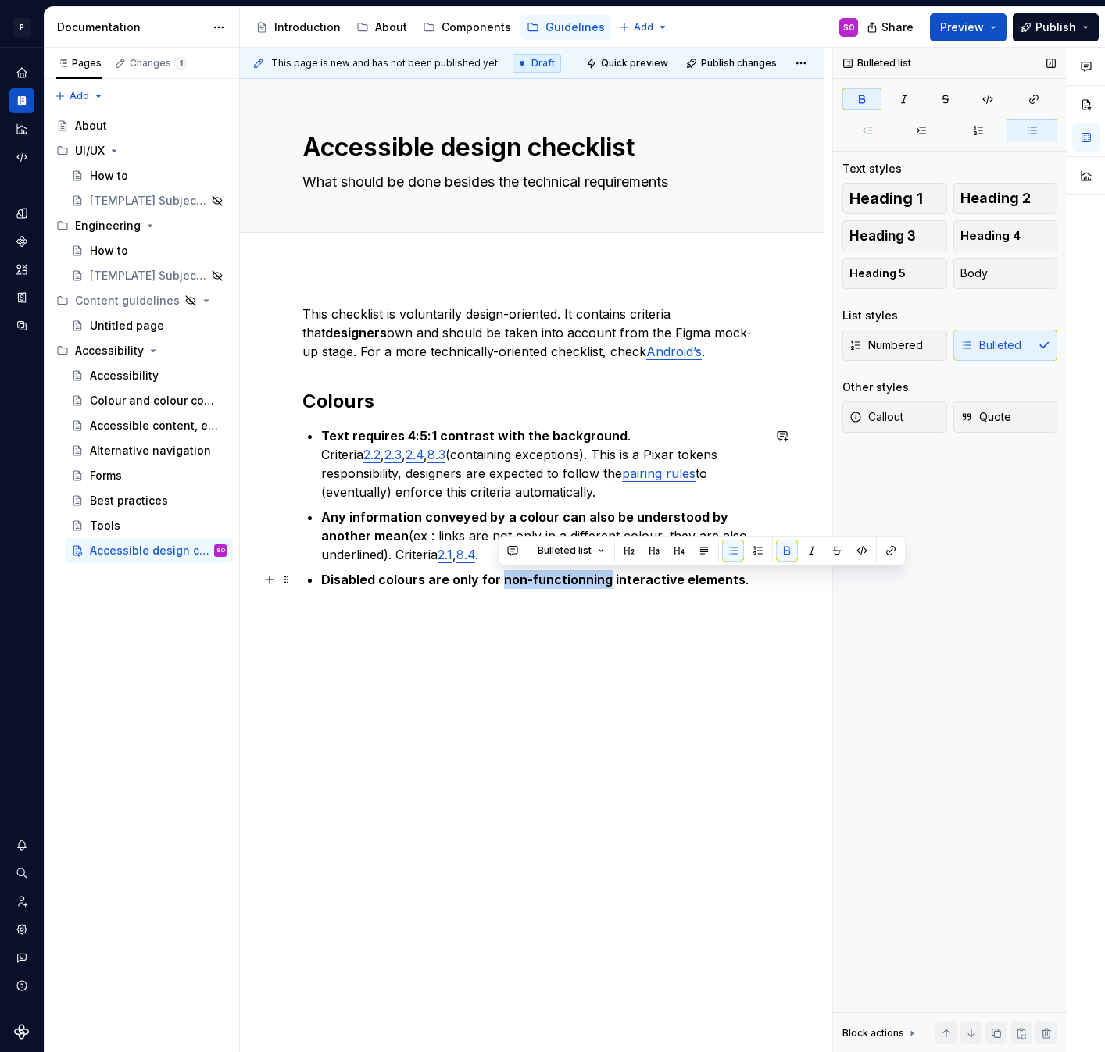
click at [525, 581] on strong "Disabled colours are only for non-functionning interactive elements" at bounding box center [533, 580] width 424 height 16
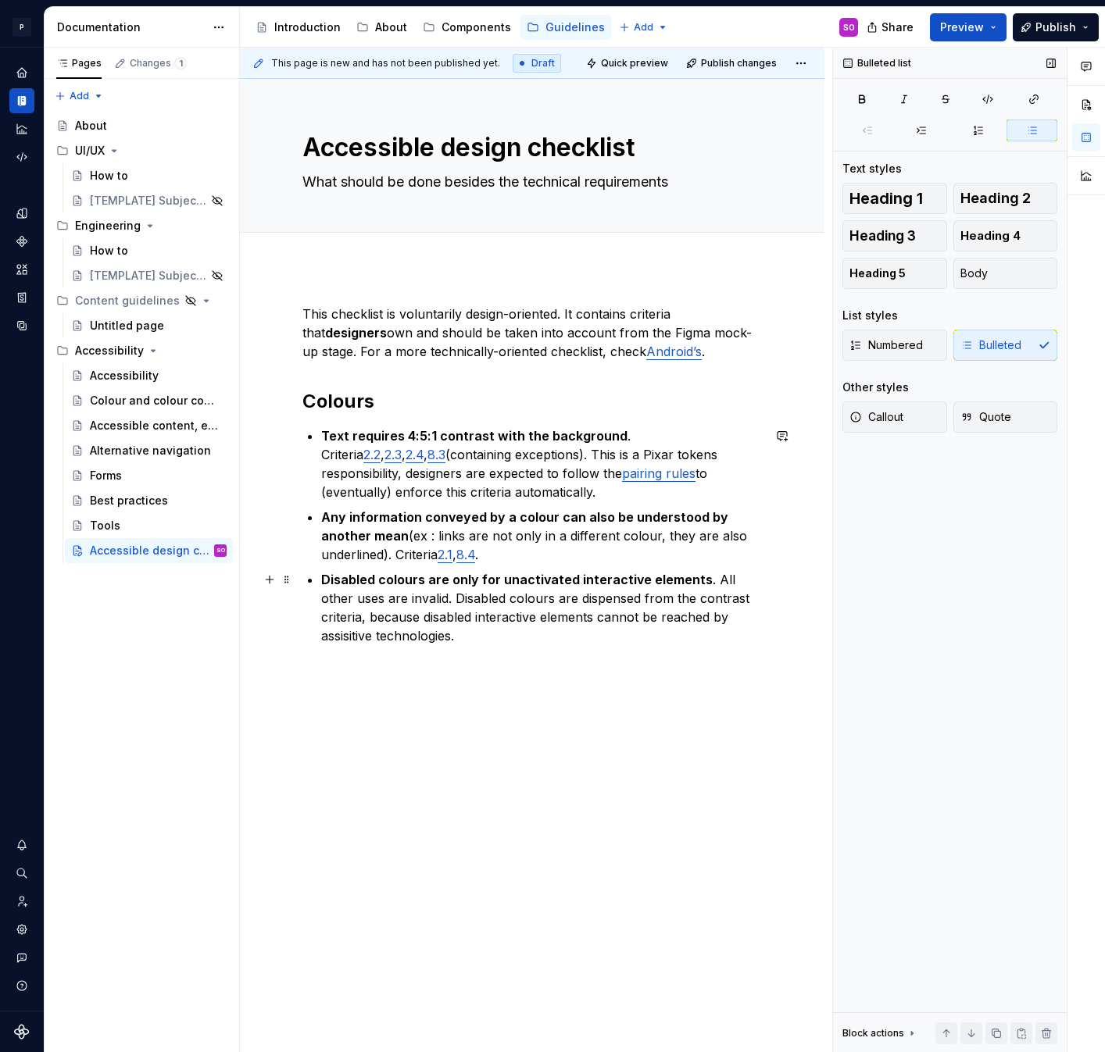
click at [709, 618] on p "Disabled colours are only for unactivated interactive elements . All other uses…" at bounding box center [541, 607] width 441 height 75
click at [698, 620] on p "Disabled colours are only for unactivated interactive elements . All other uses…" at bounding box center [541, 607] width 441 height 75
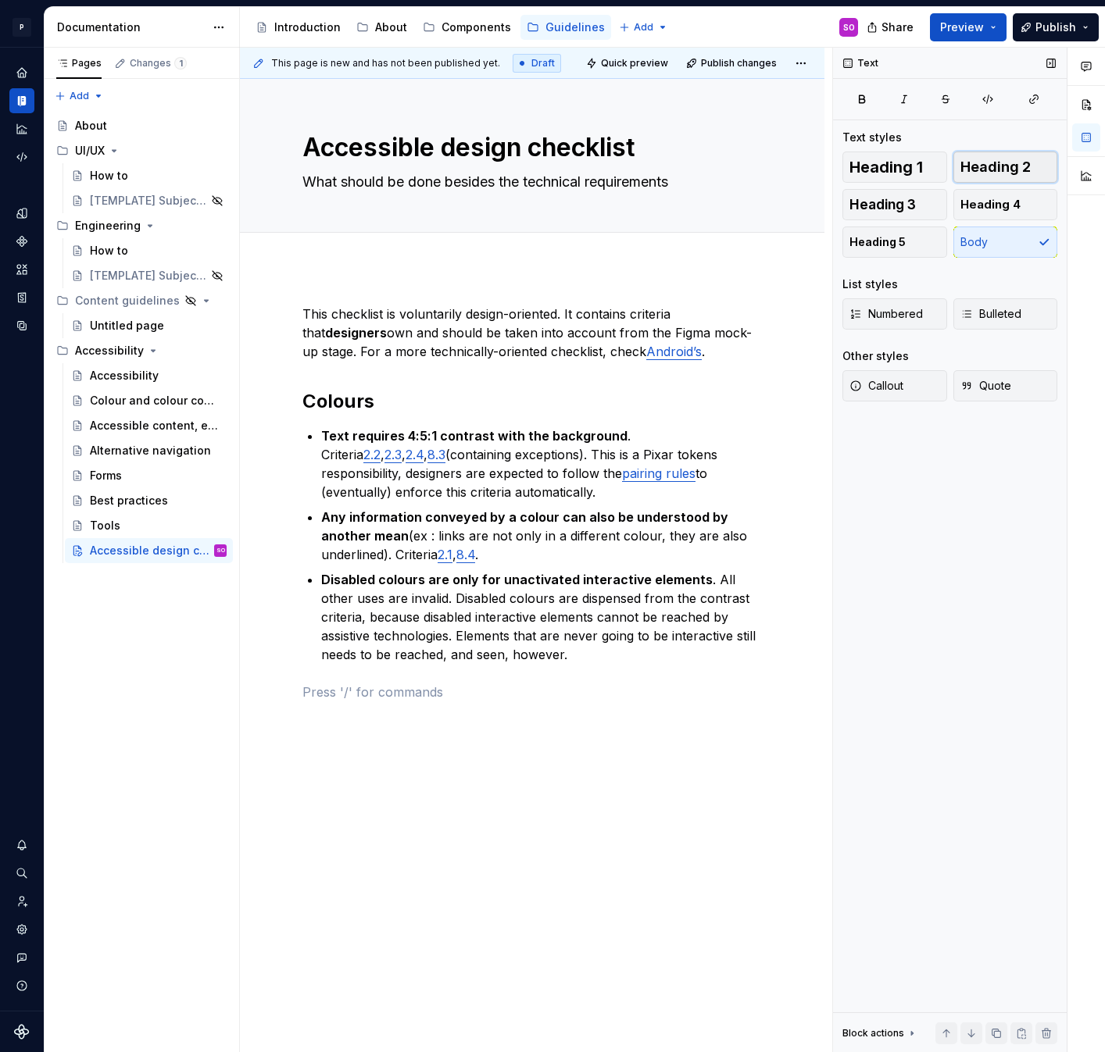
click at [1007, 171] on span "Heading 2" at bounding box center [995, 167] width 70 height 16
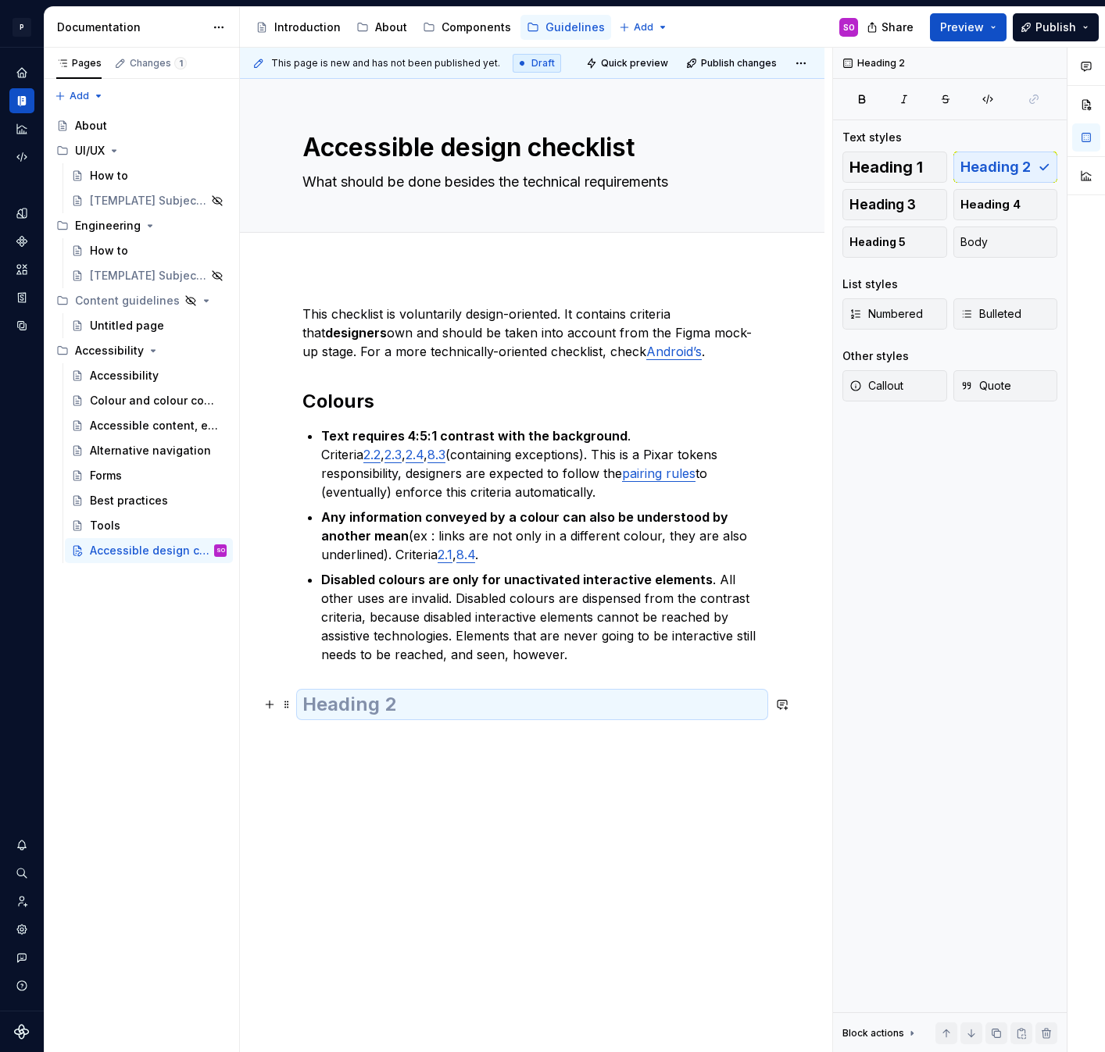
click at [505, 713] on h2 at bounding box center [531, 704] width 459 height 25
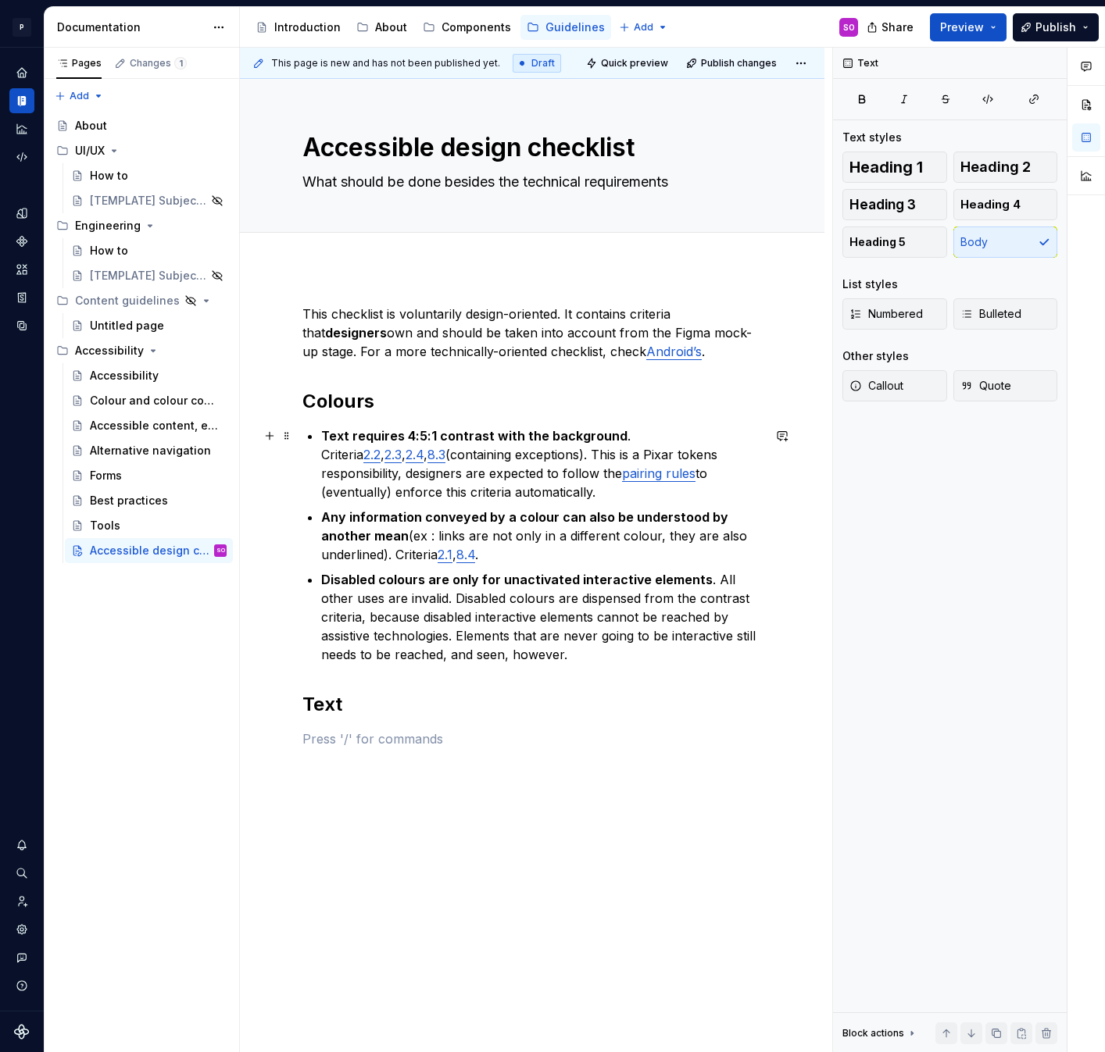
click at [348, 438] on strong "Text requires 4:5:1 contrast with the background" at bounding box center [474, 436] width 306 height 16
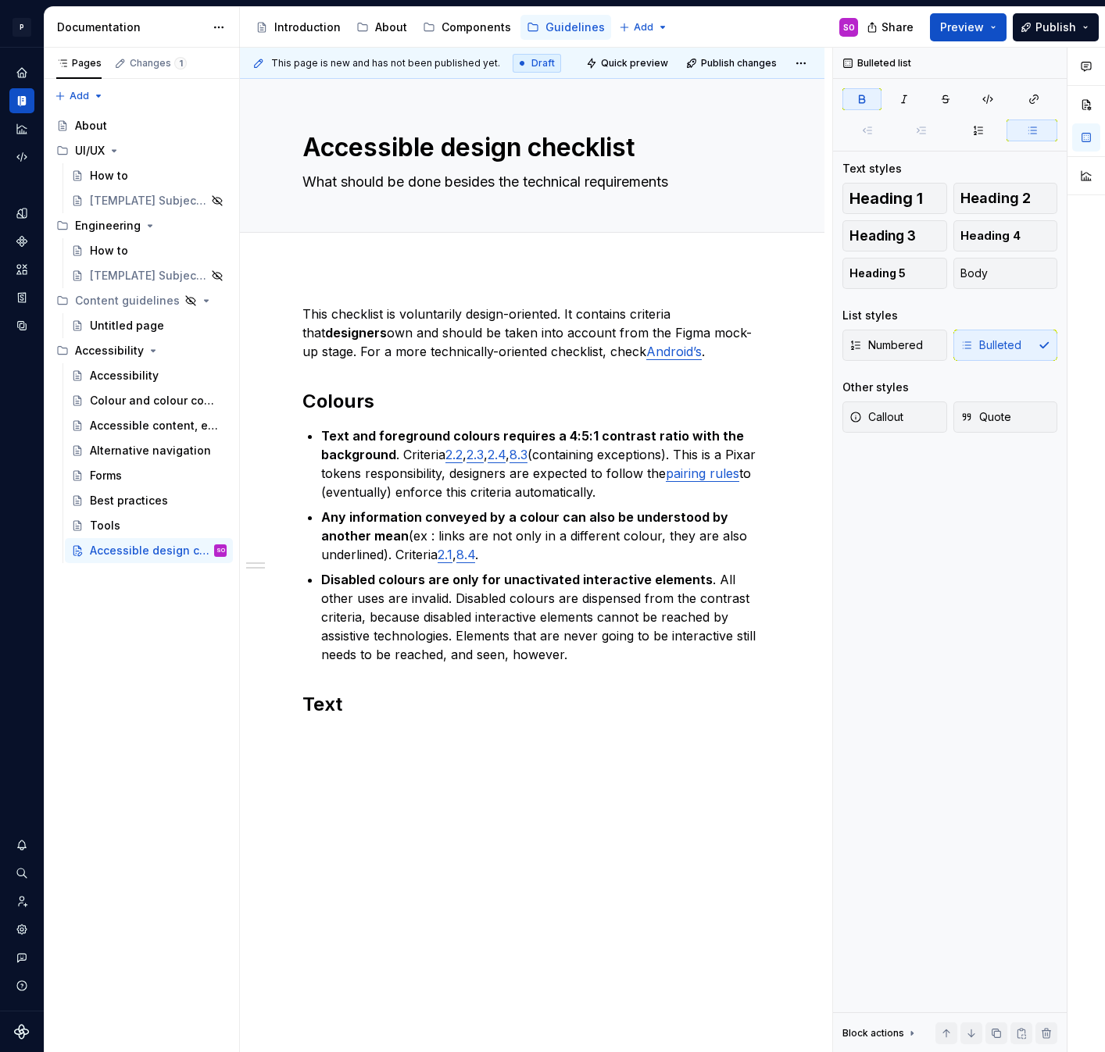
click at [391, 728] on div "This checklist is voluntarily design-oriented. It contains criteria that design…" at bounding box center [531, 541] width 459 height 472
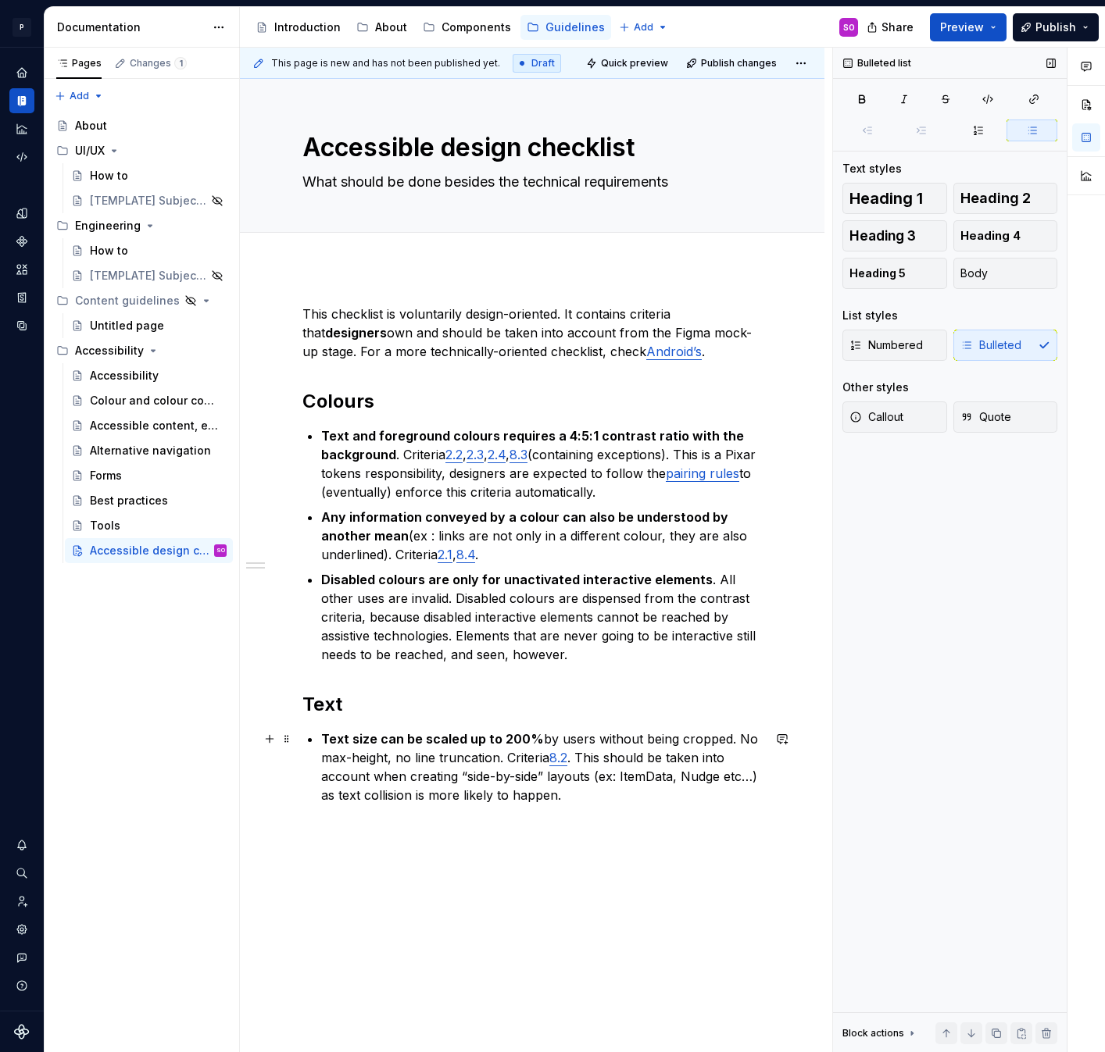
click at [651, 777] on p "Text size can be scaled up to 200% by users without being cropped. No max-heigh…" at bounding box center [541, 767] width 441 height 75
click at [1007, 748] on button "button" at bounding box center [1013, 748] width 22 height 22
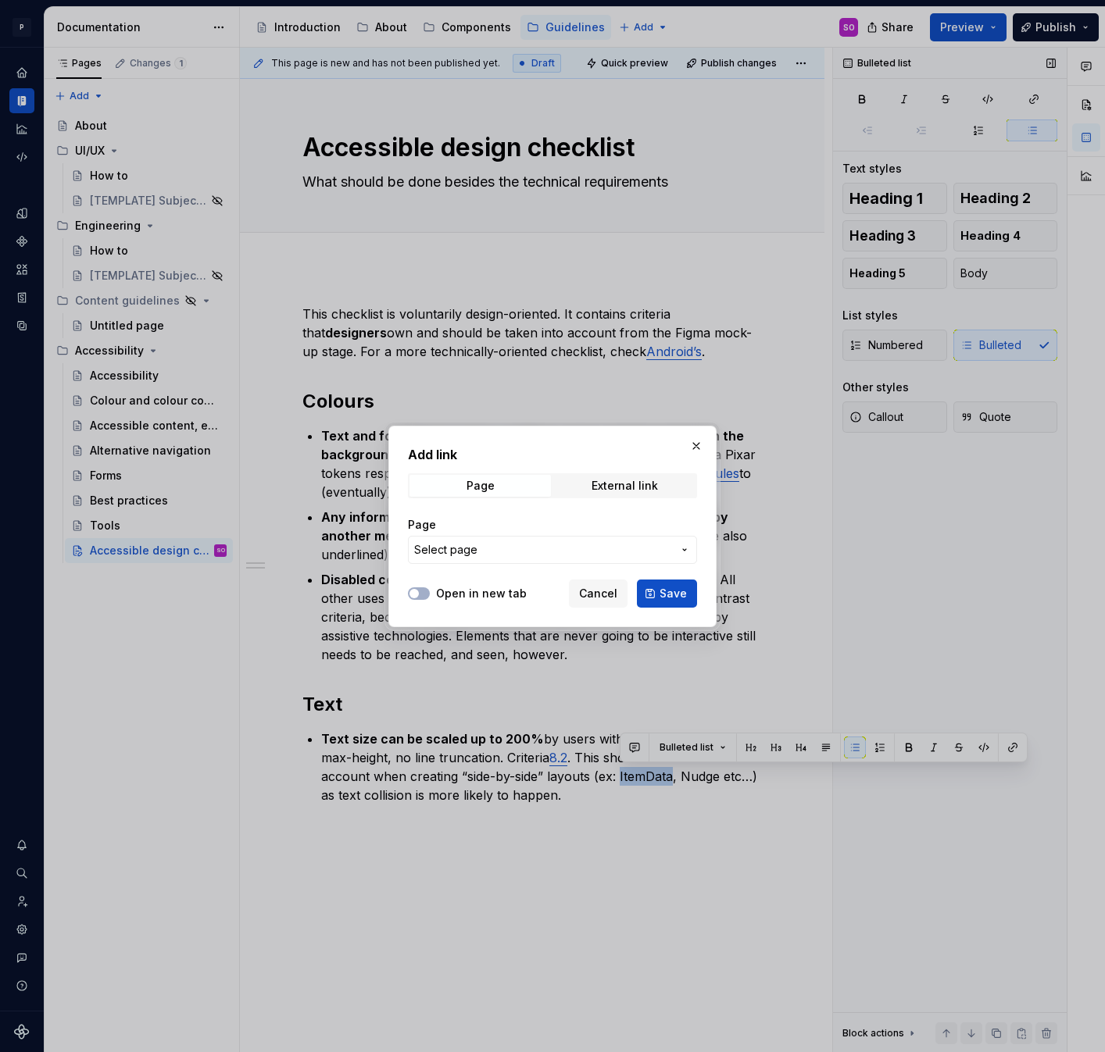
click at [571, 548] on span "Select page" at bounding box center [543, 550] width 258 height 16
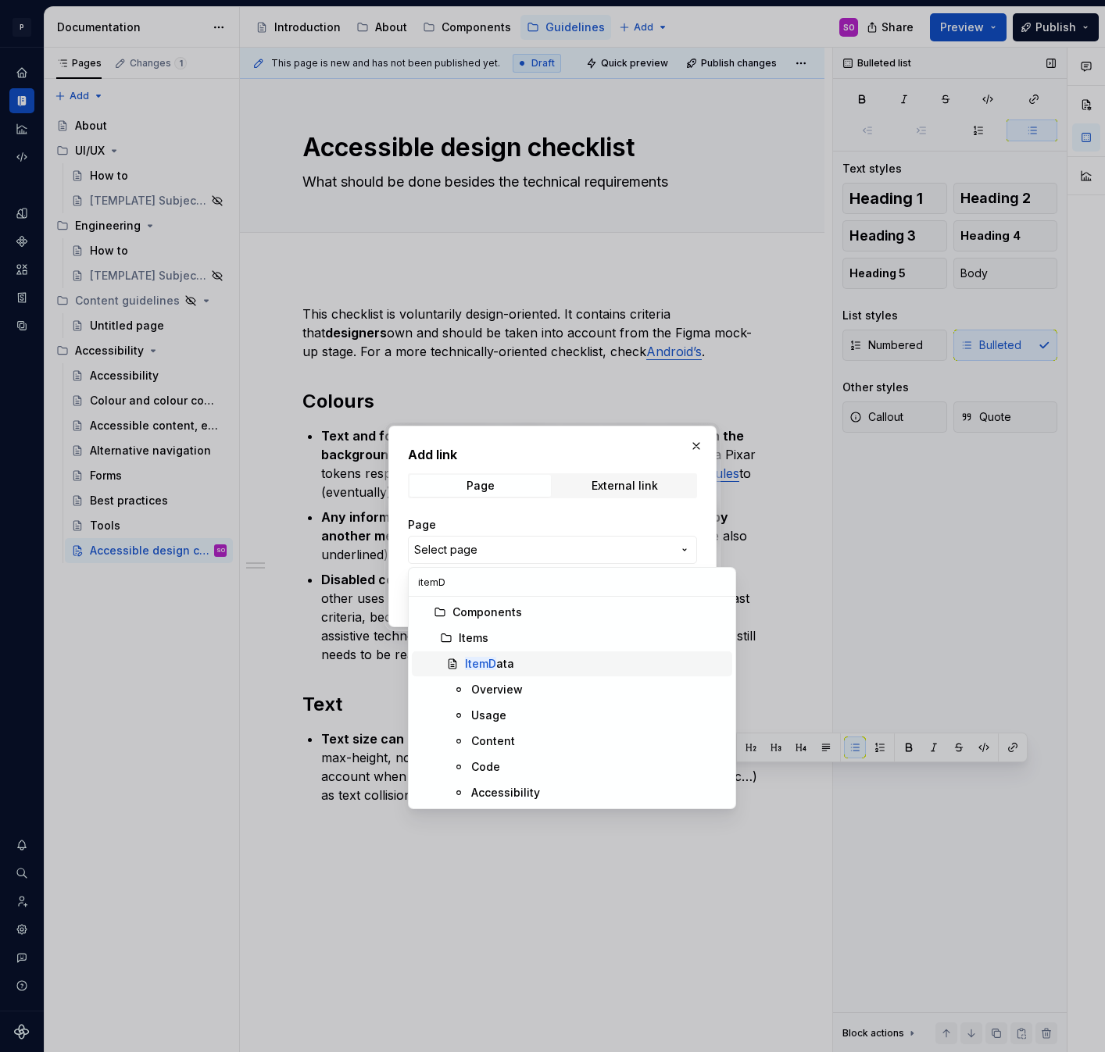
click at [509, 660] on div "ItemD ata" at bounding box center [489, 664] width 49 height 16
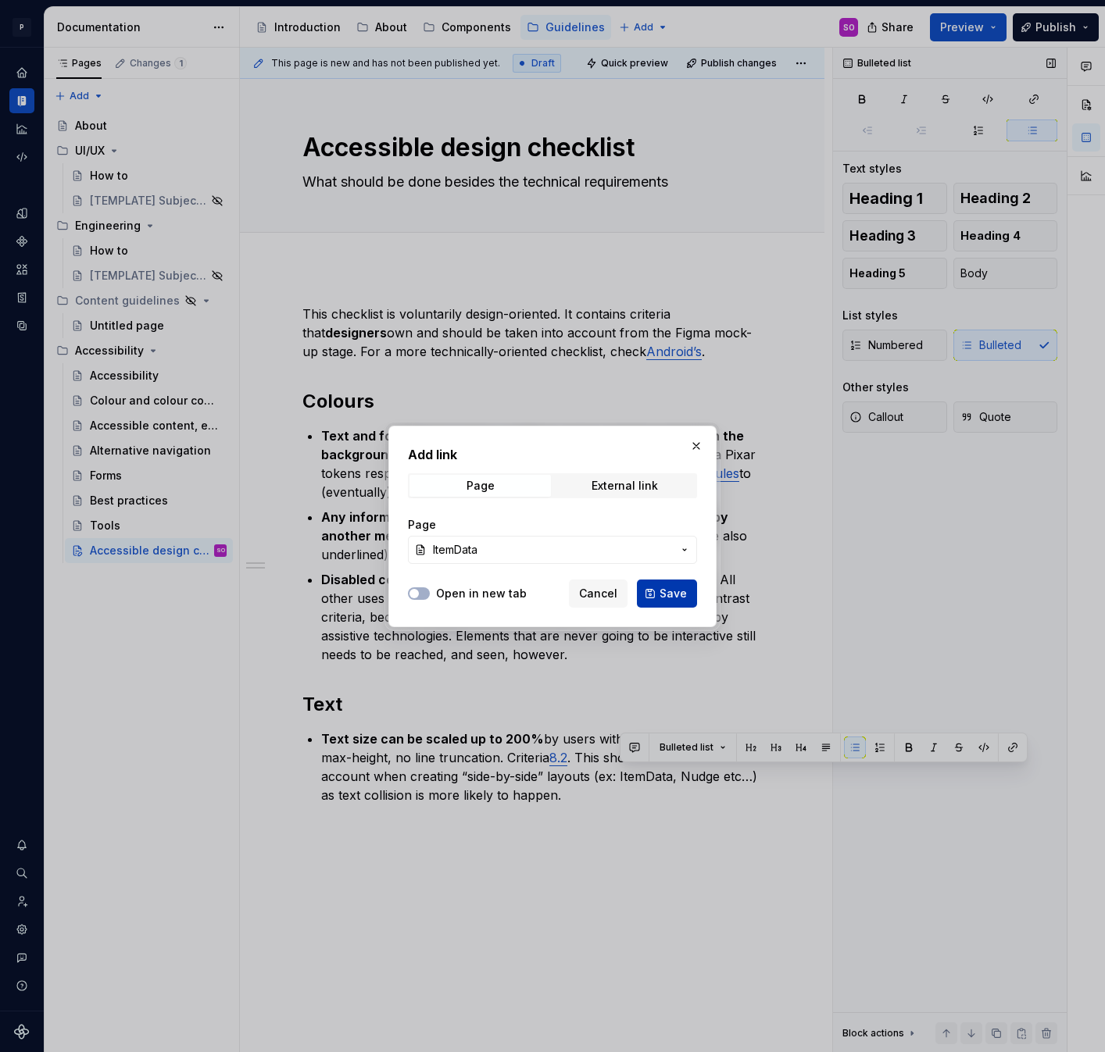
click at [666, 600] on span "Save" at bounding box center [672, 594] width 27 height 16
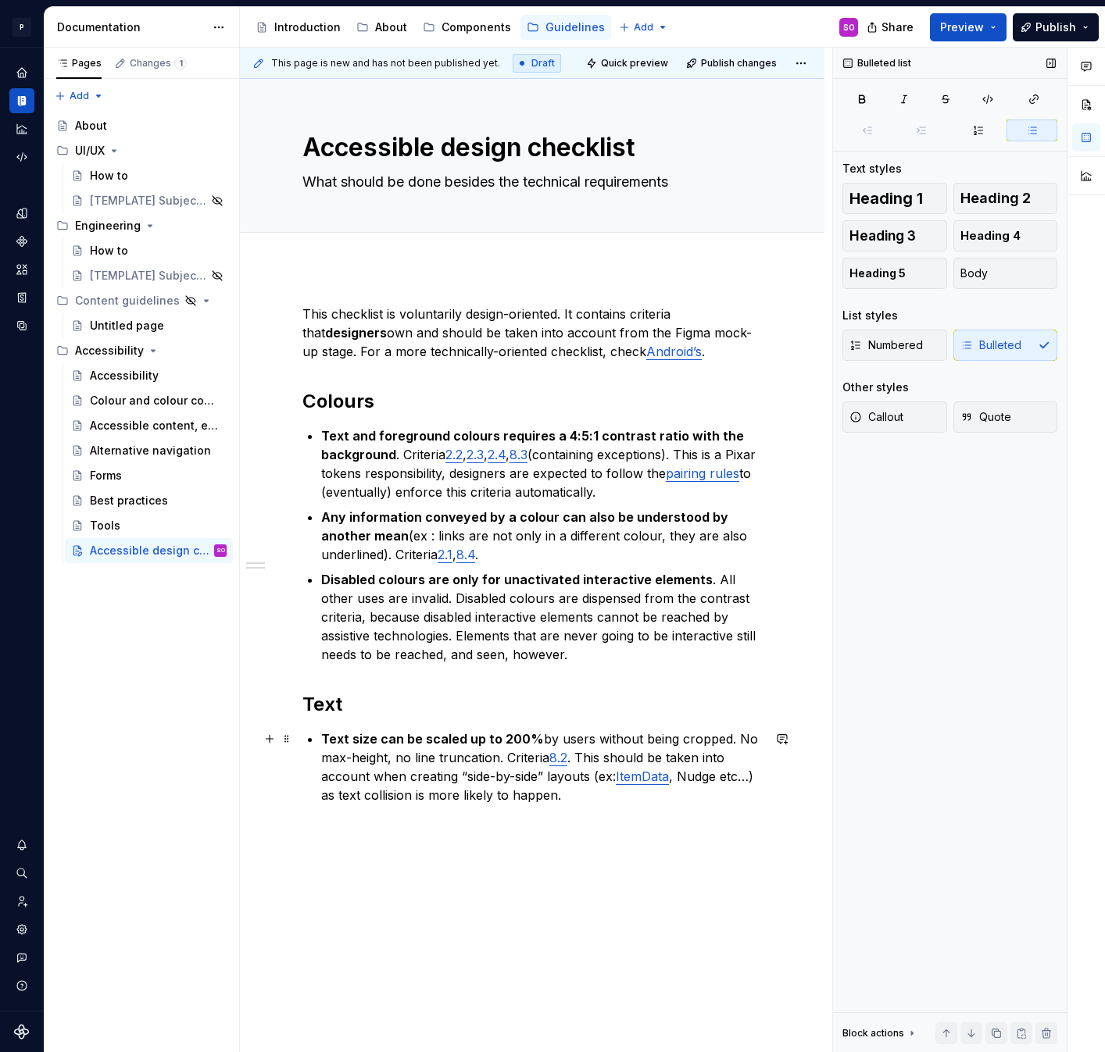
click at [695, 776] on p "Text size can be scaled up to 200% by users without being cropped. No max-heigh…" at bounding box center [541, 767] width 441 height 75
click at [705, 747] on button "button" at bounding box center [706, 748] width 22 height 22
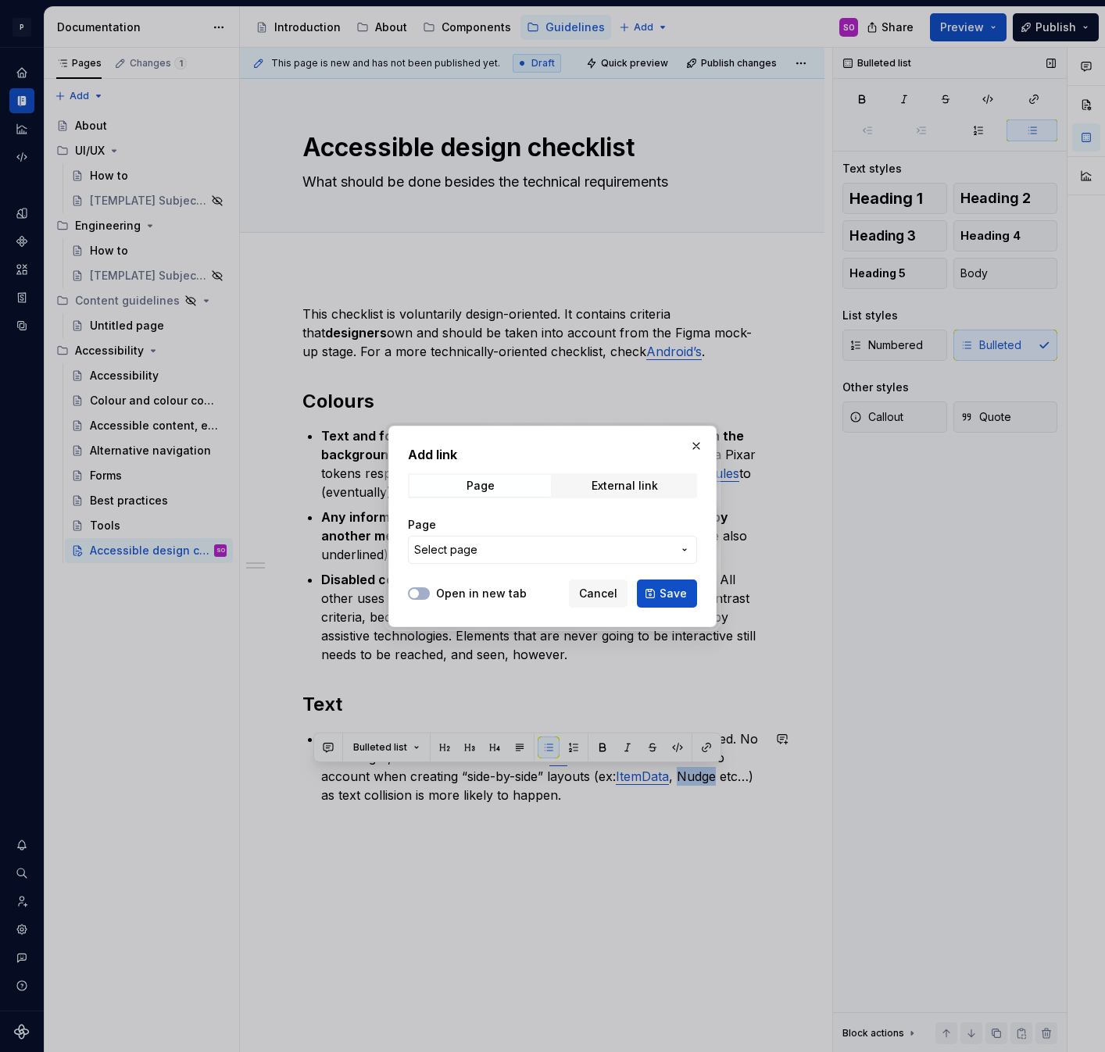
click at [481, 556] on span "Select page" at bounding box center [543, 550] width 258 height 16
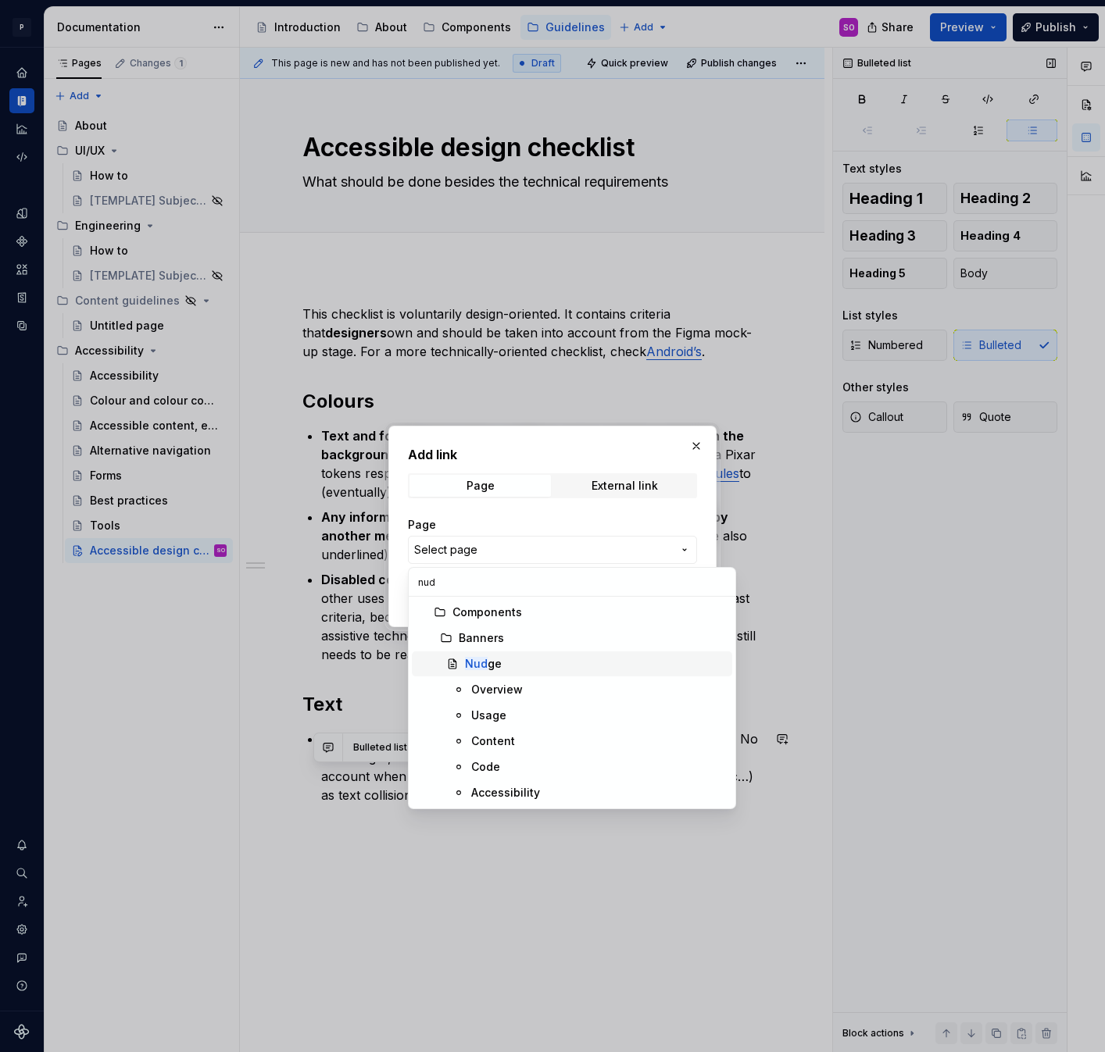
click at [493, 663] on div "Nud ge" at bounding box center [483, 664] width 37 height 16
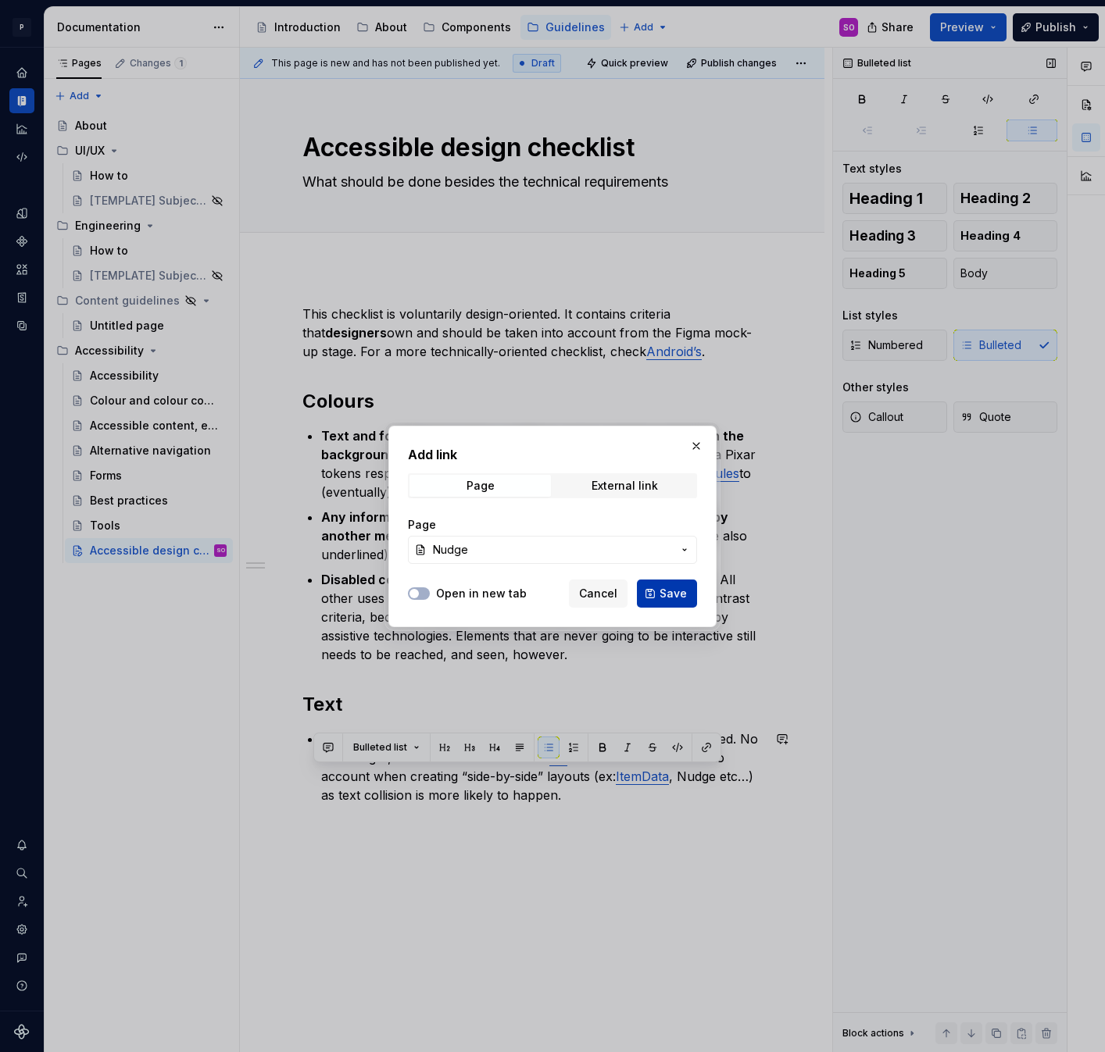
click at [684, 598] on span "Save" at bounding box center [672, 594] width 27 height 16
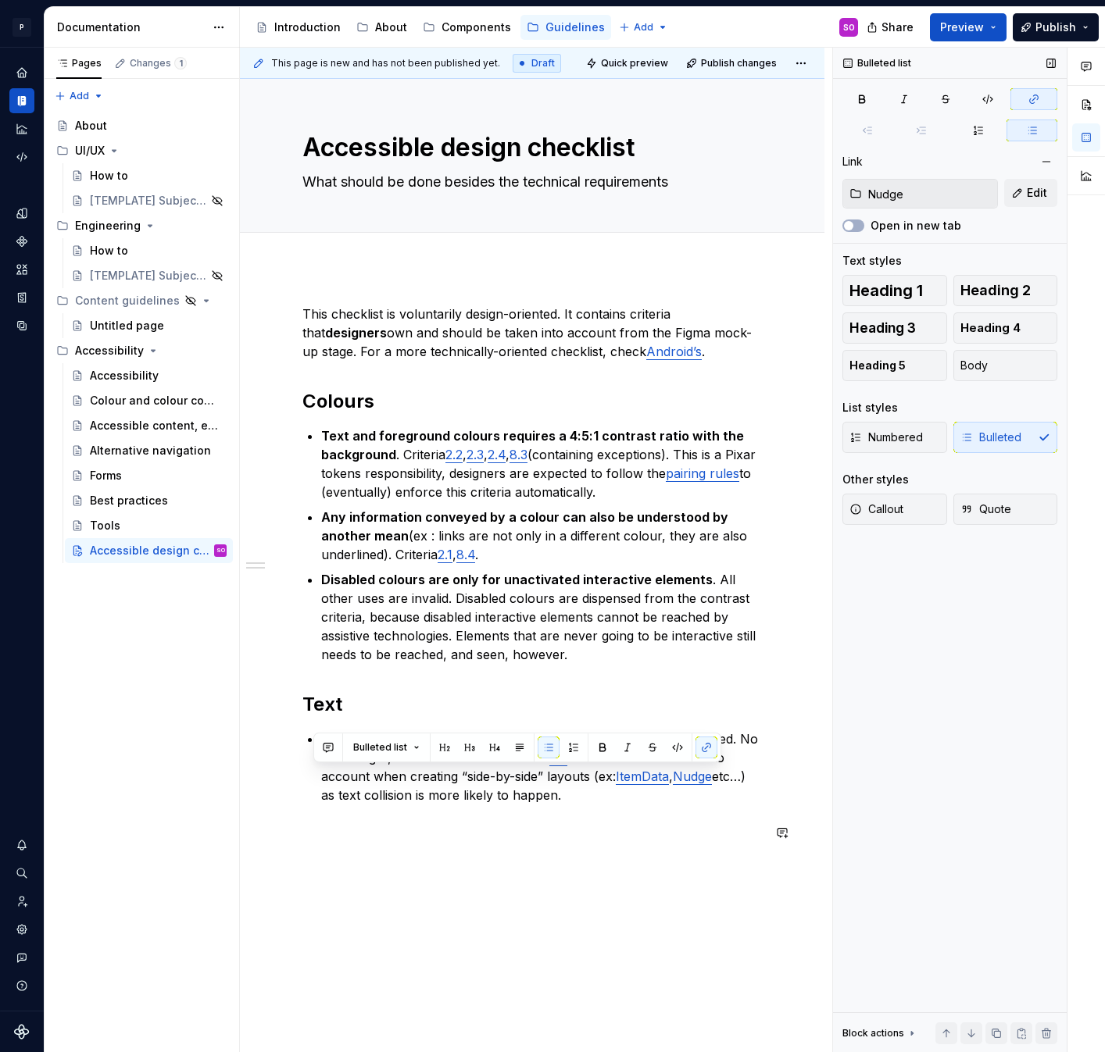
click at [624, 869] on div "This checklist is voluntarily design-oriented. It contains criteria that design…" at bounding box center [532, 721] width 584 height 909
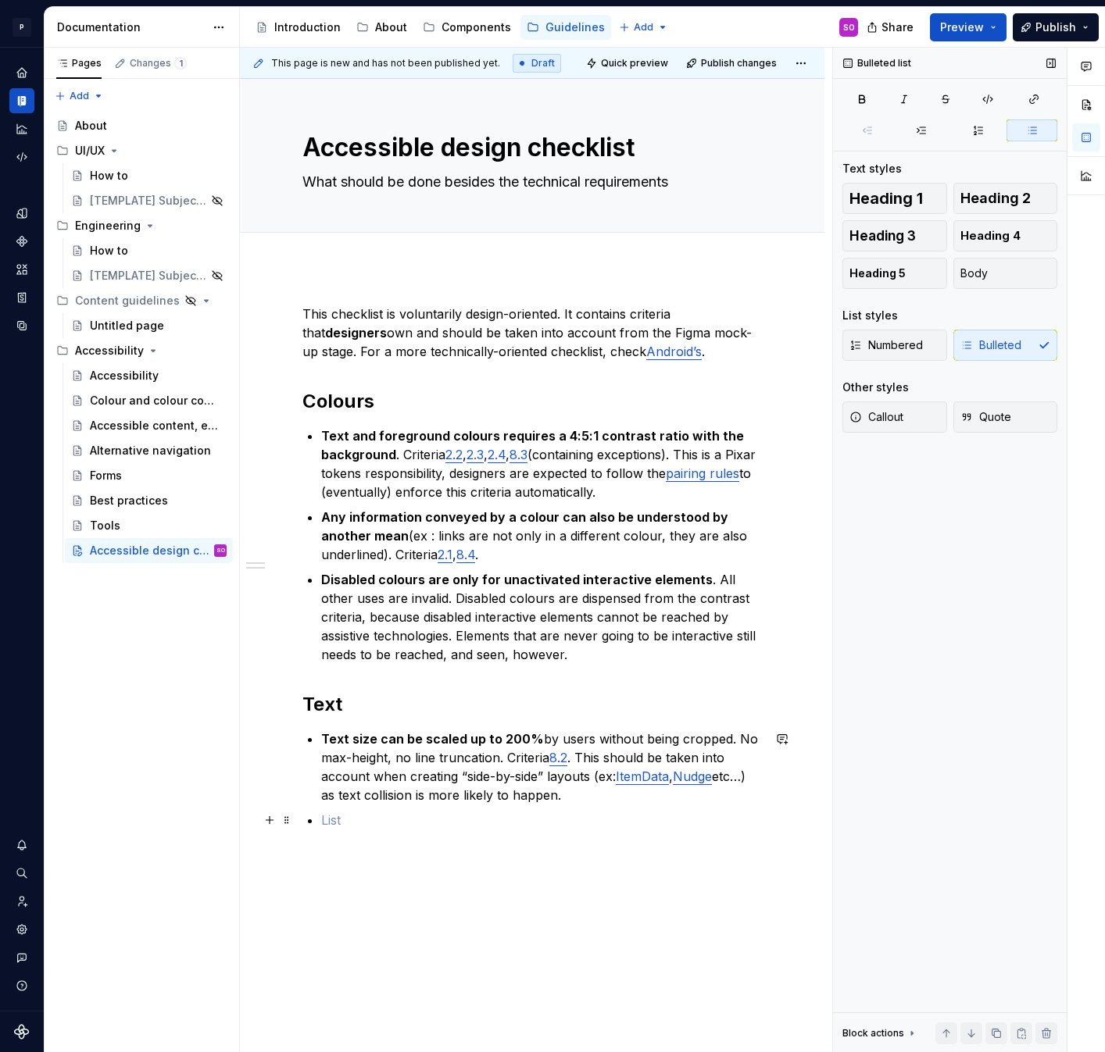
click at [462, 828] on p at bounding box center [541, 820] width 441 height 19
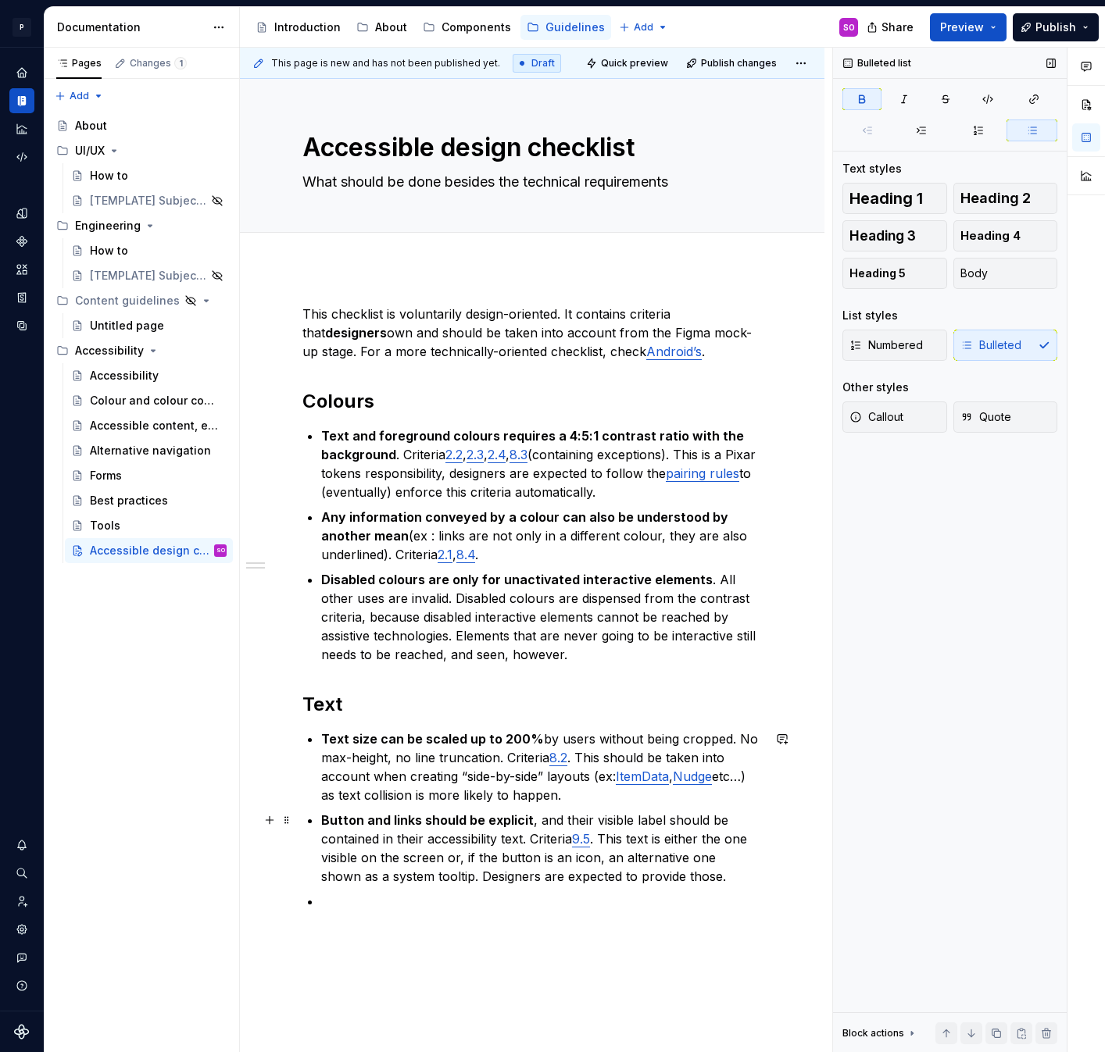
click at [346, 822] on strong "Button and links should be explicit" at bounding box center [427, 821] width 213 height 16
click at [634, 820] on p "Icon button and links should be explicit , and their visible label should be co…" at bounding box center [541, 848] width 441 height 75
